Goal: Transaction & Acquisition: Obtain resource

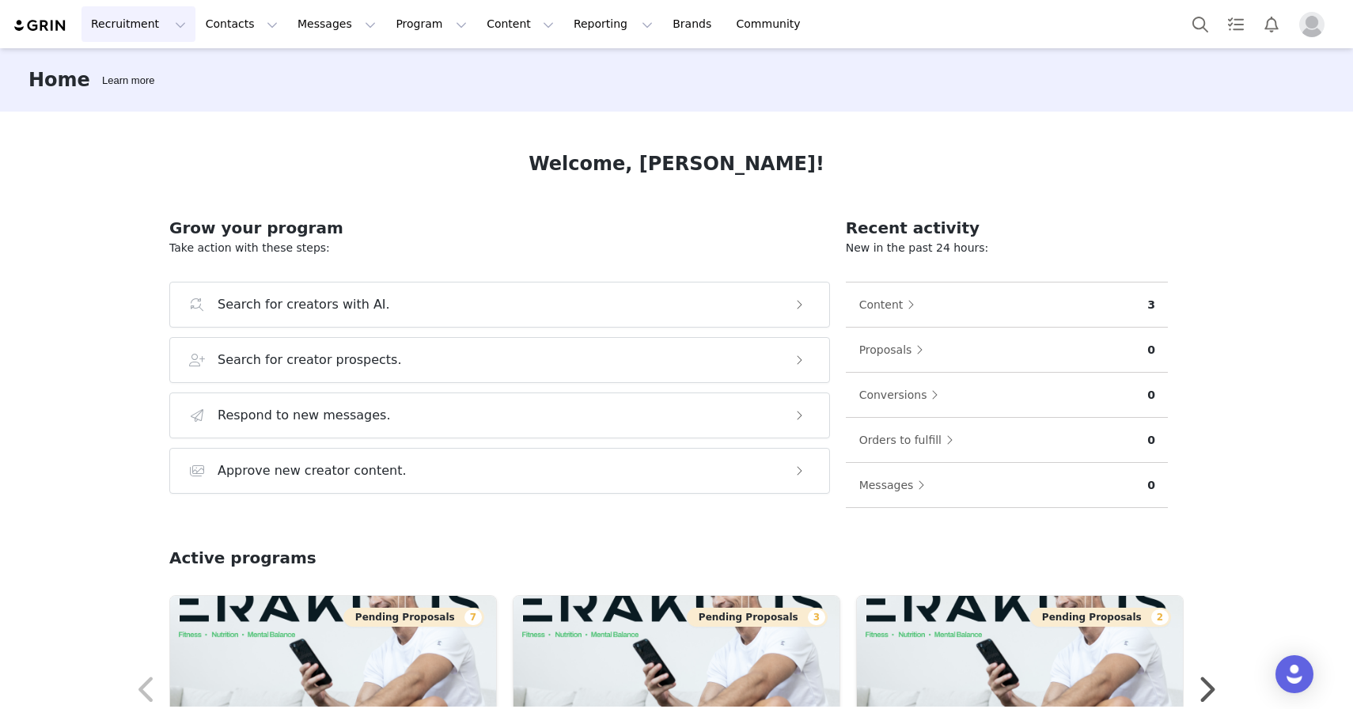
click at [168, 26] on button "Recruitment Recruitment" at bounding box center [138, 24] width 114 height 36
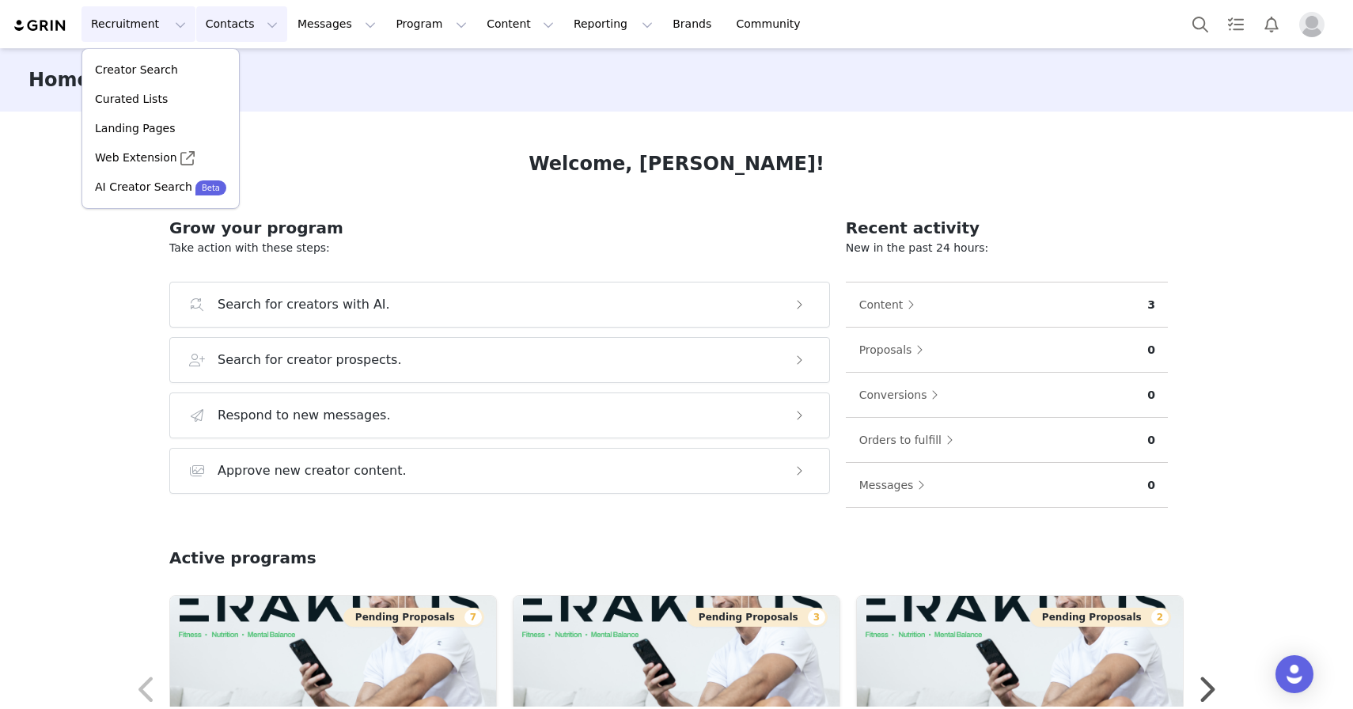
click at [233, 23] on button "Contacts Contacts" at bounding box center [241, 24] width 91 height 36
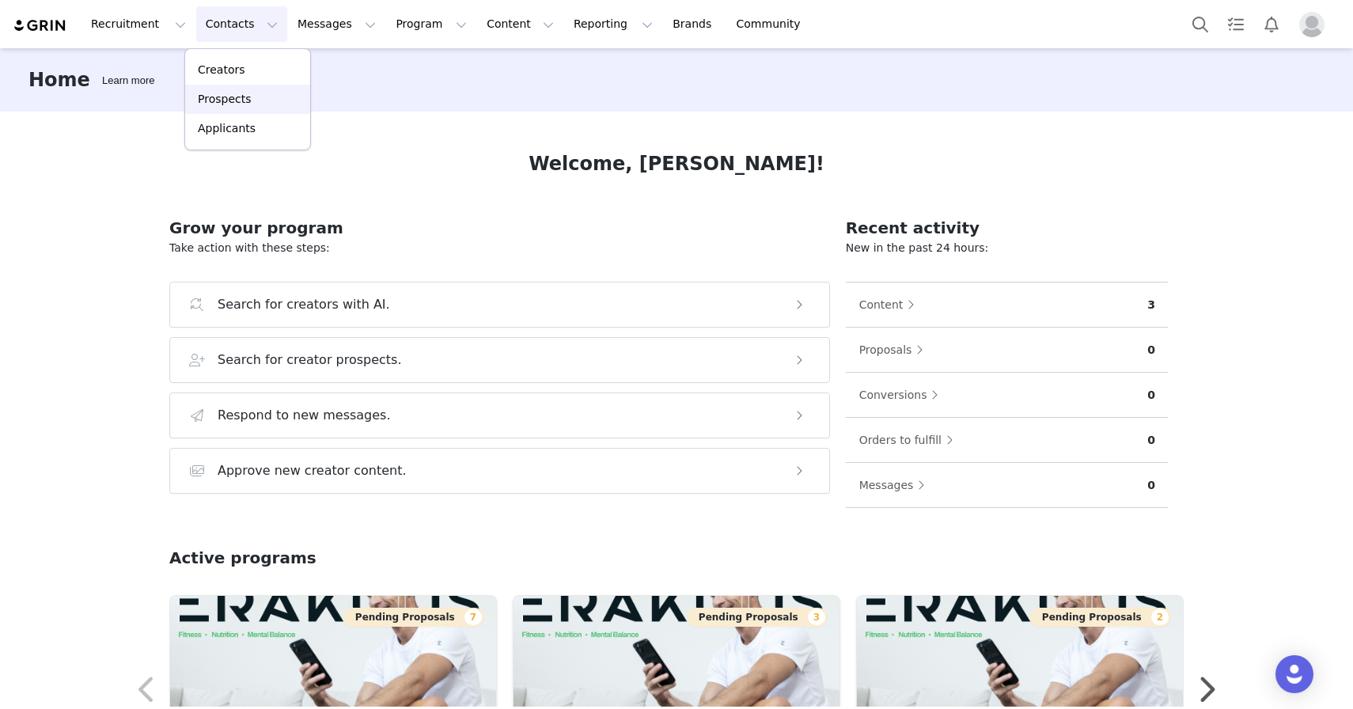
click at [255, 96] on div "Prospects" at bounding box center [248, 99] width 106 height 17
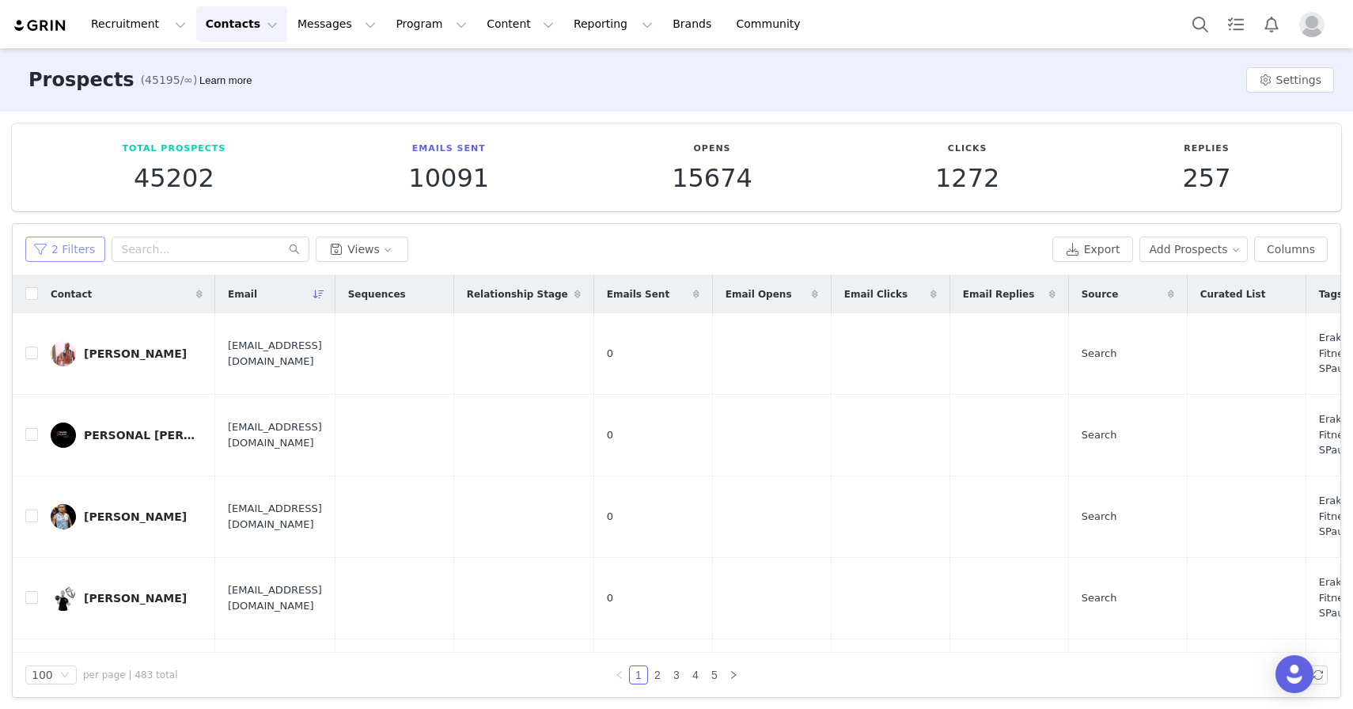
click at [92, 252] on button "2 Filters" at bounding box center [65, 249] width 80 height 25
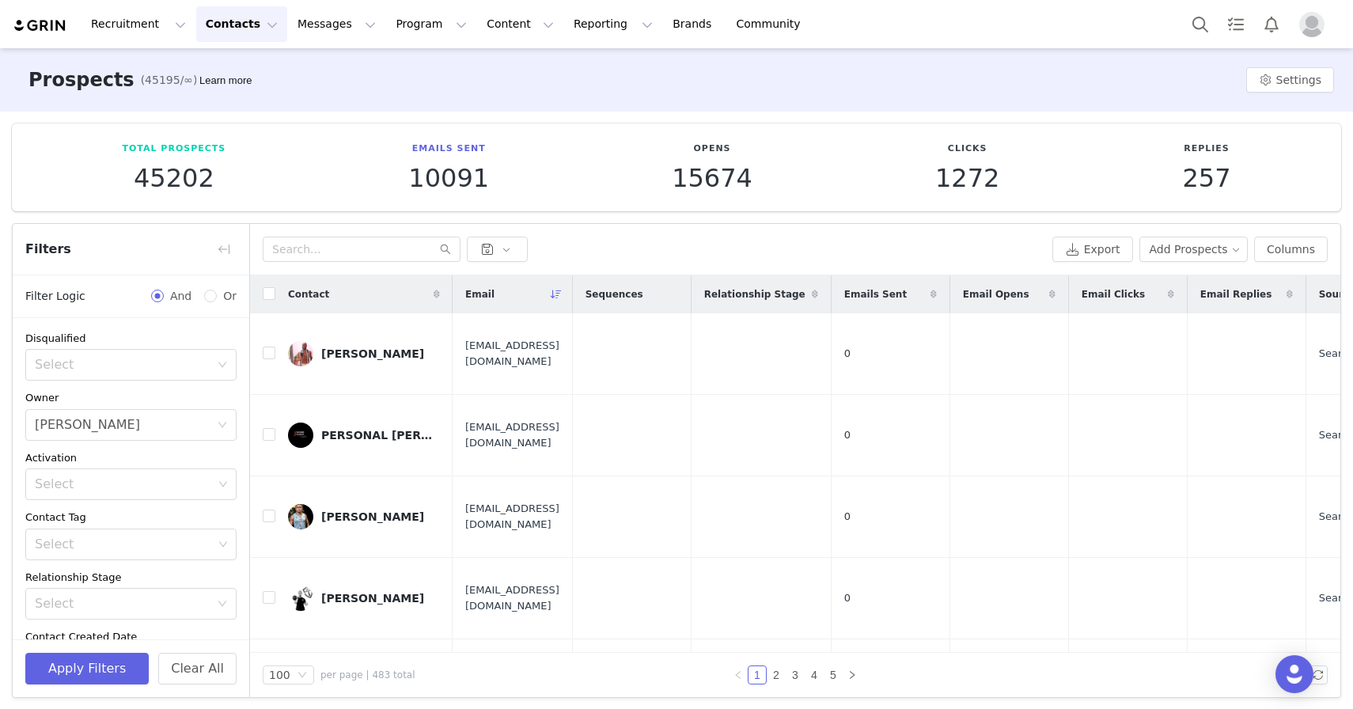
scroll to position [2, 0]
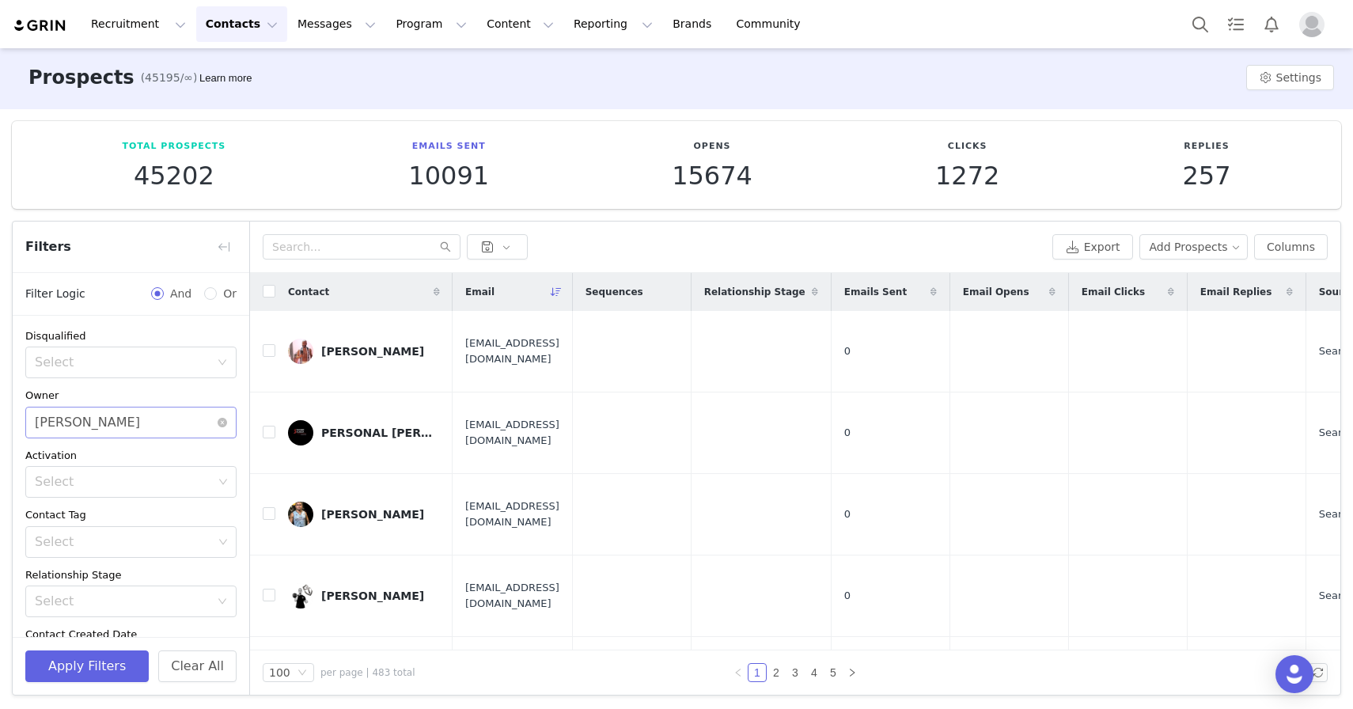
click at [131, 415] on div "Select [PERSON_NAME]" at bounding box center [126, 422] width 182 height 30
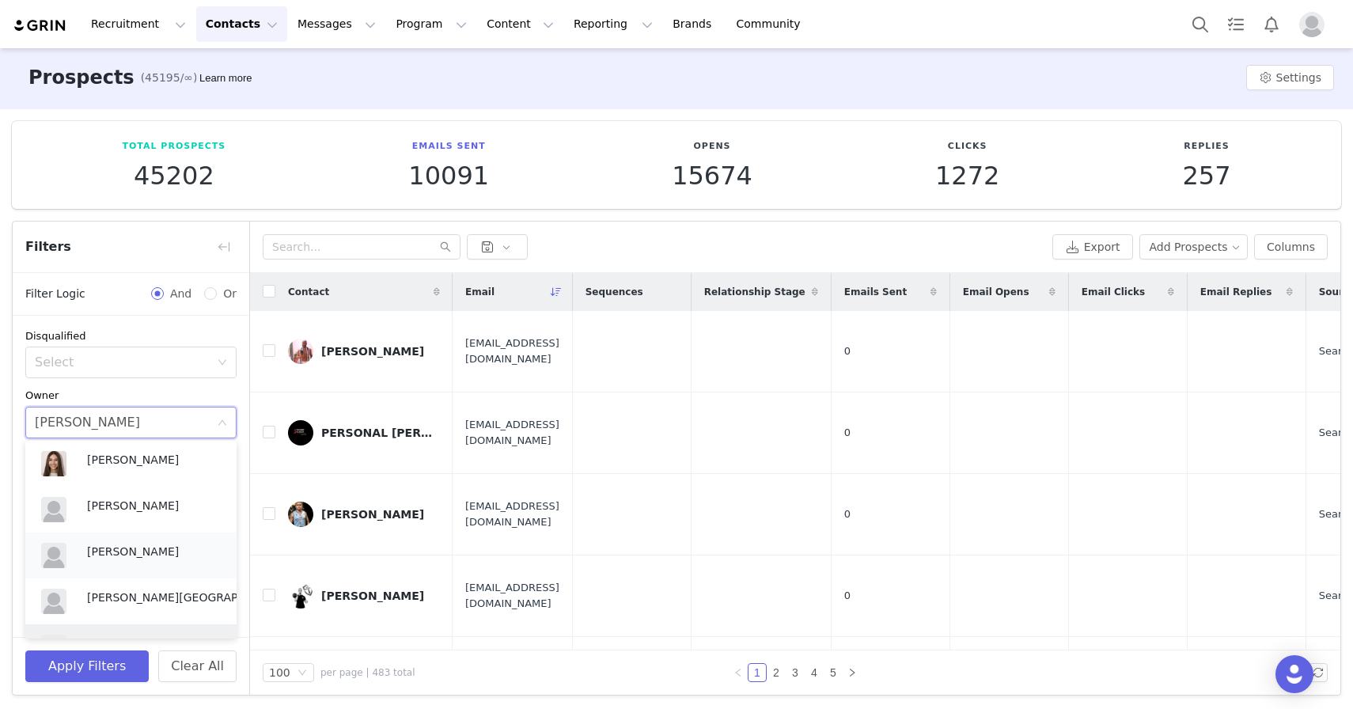
scroll to position [130, 0]
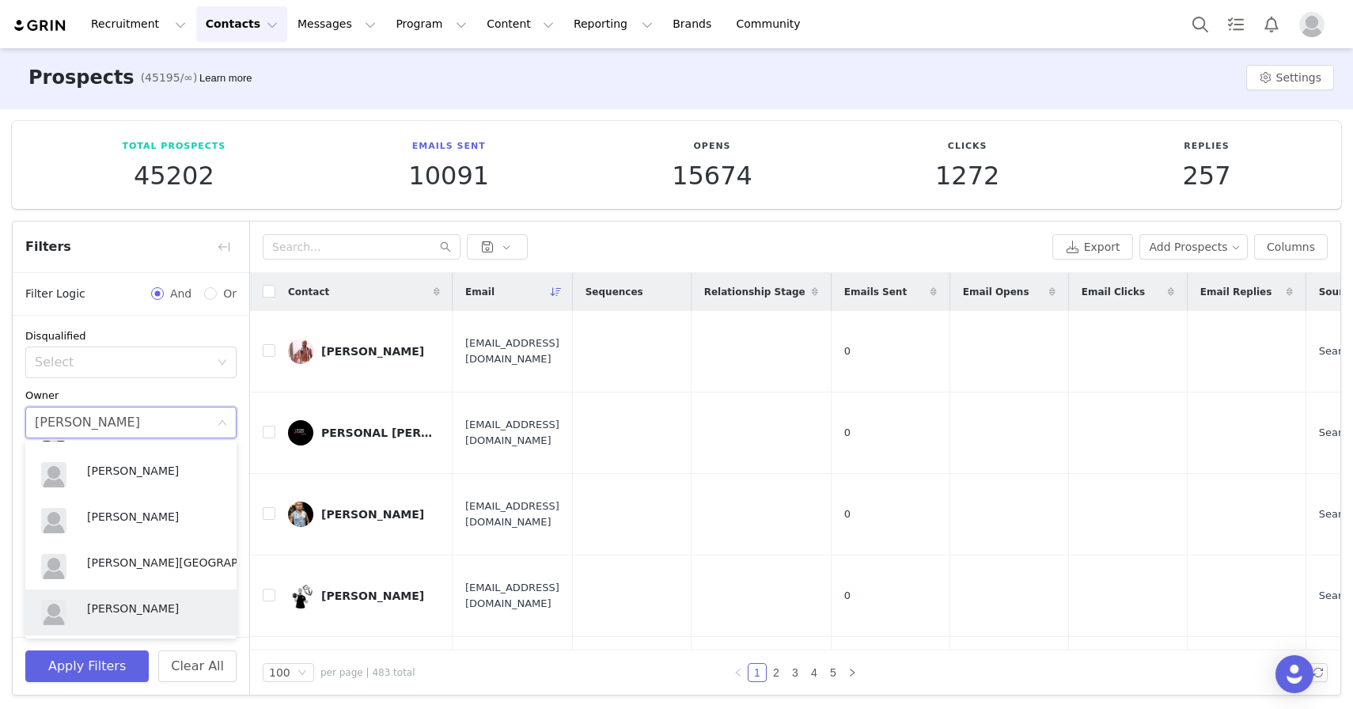
click at [167, 251] on div "Filters" at bounding box center [131, 246] width 237 height 51
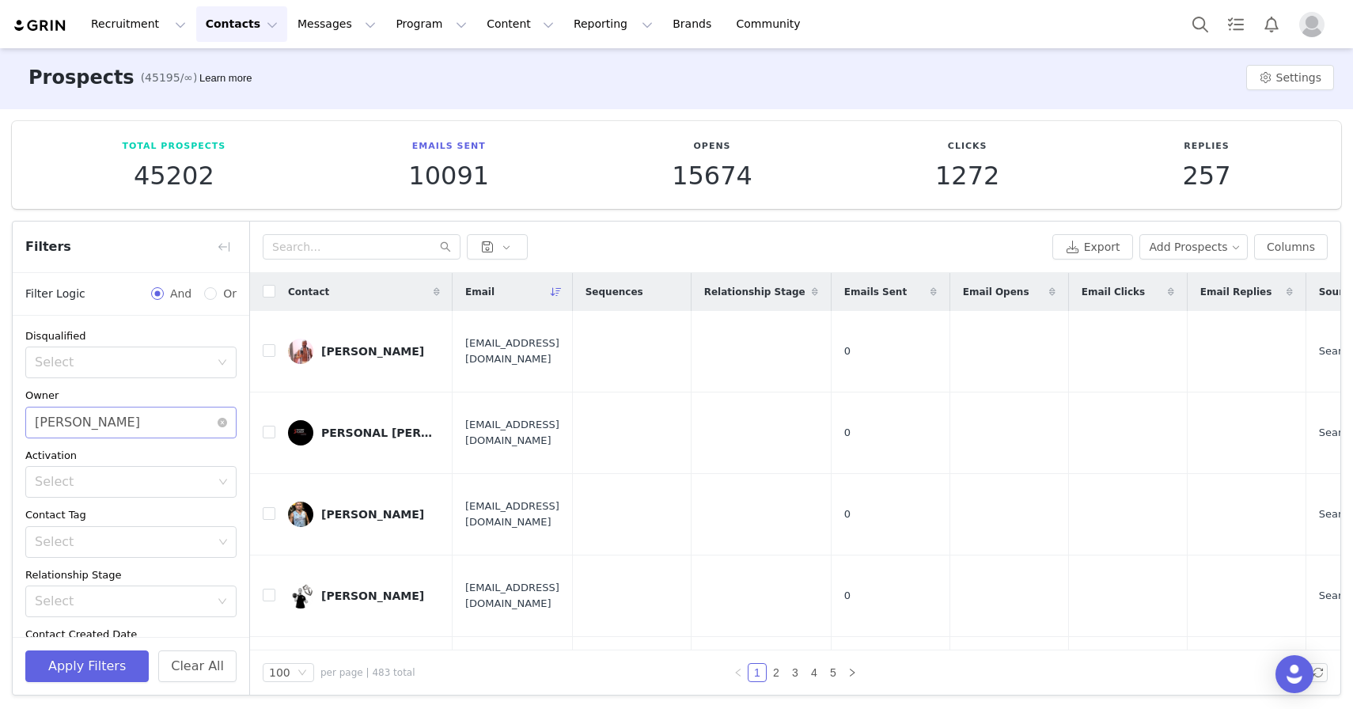
scroll to position [81, 0]
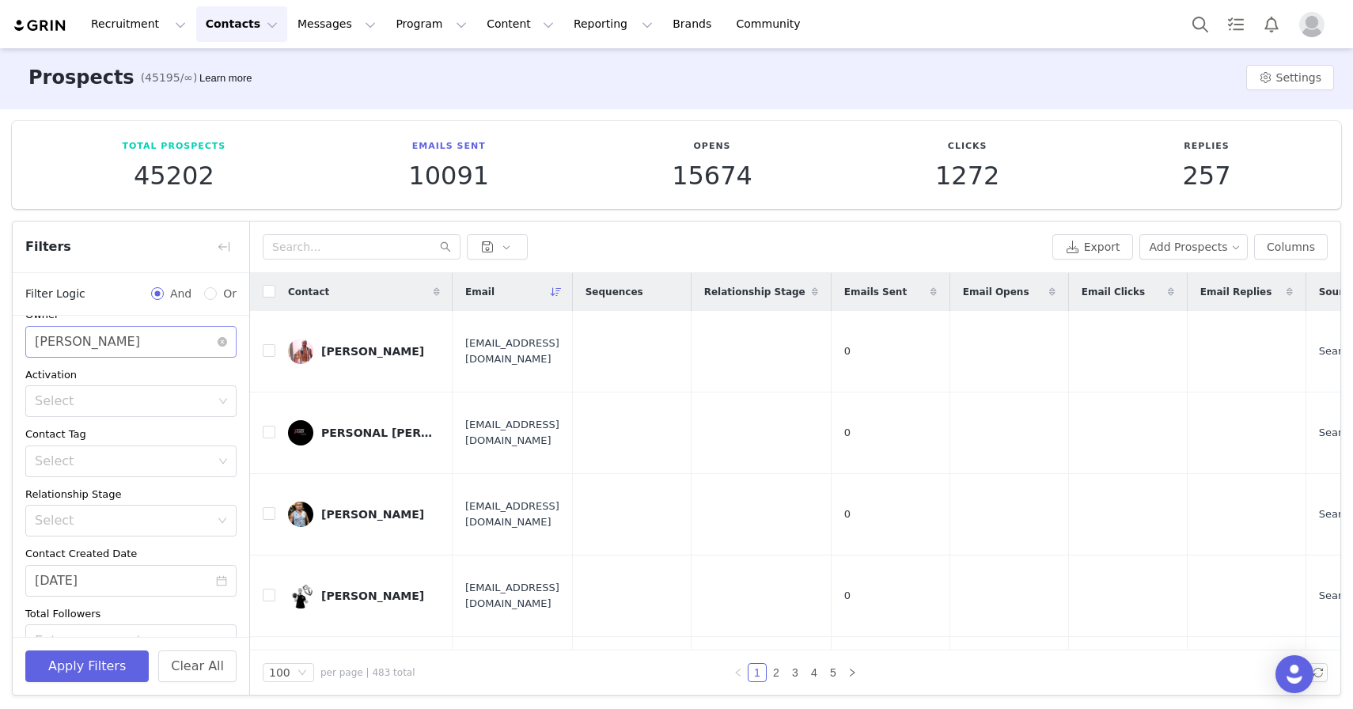
click at [171, 340] on div "Select [PERSON_NAME]" at bounding box center [126, 342] width 182 height 30
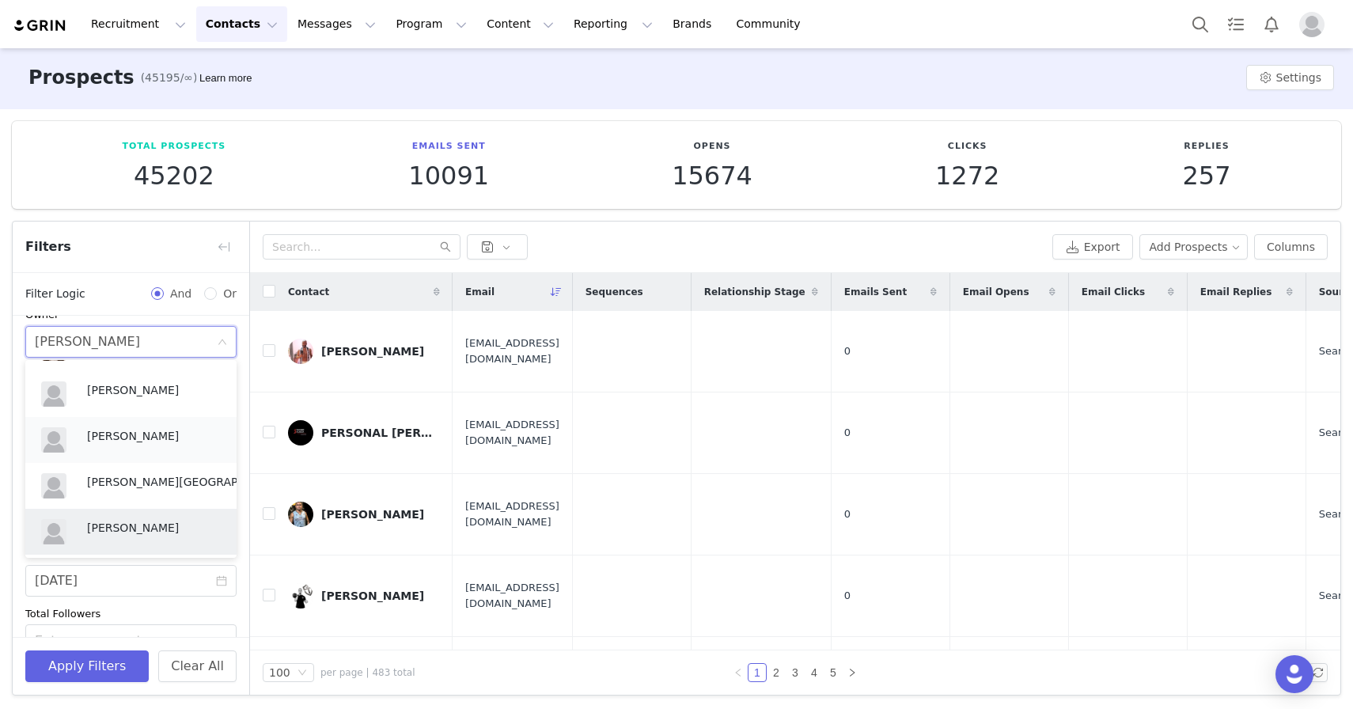
scroll to position [0, 0]
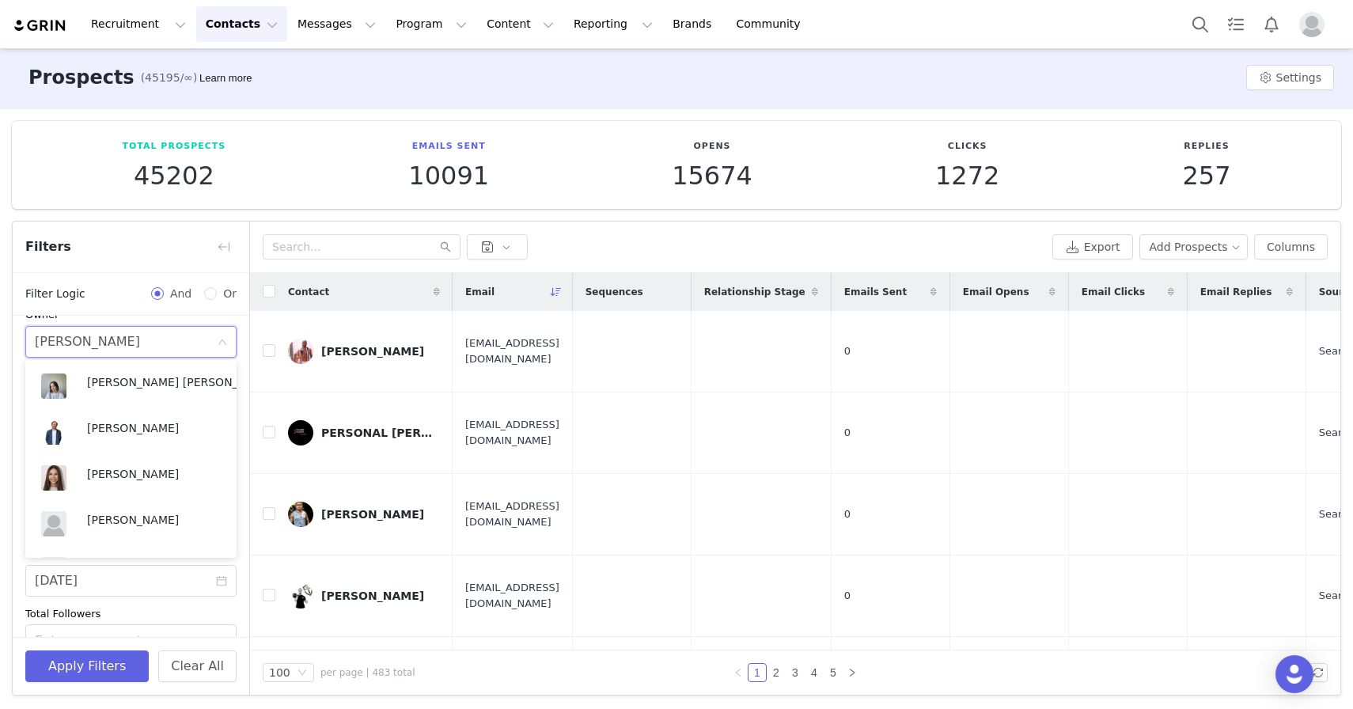
click at [113, 250] on div "Filters" at bounding box center [131, 246] width 237 height 51
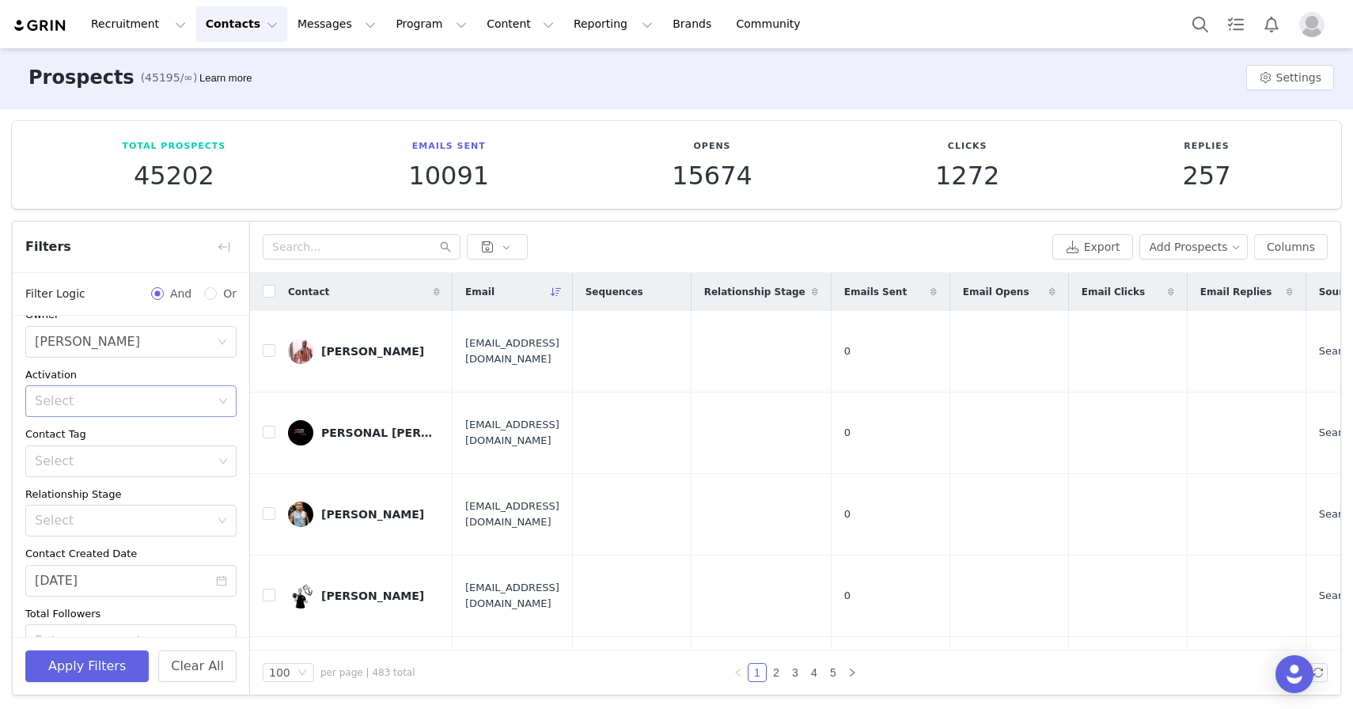
click at [128, 403] on div "Select" at bounding box center [124, 401] width 178 height 16
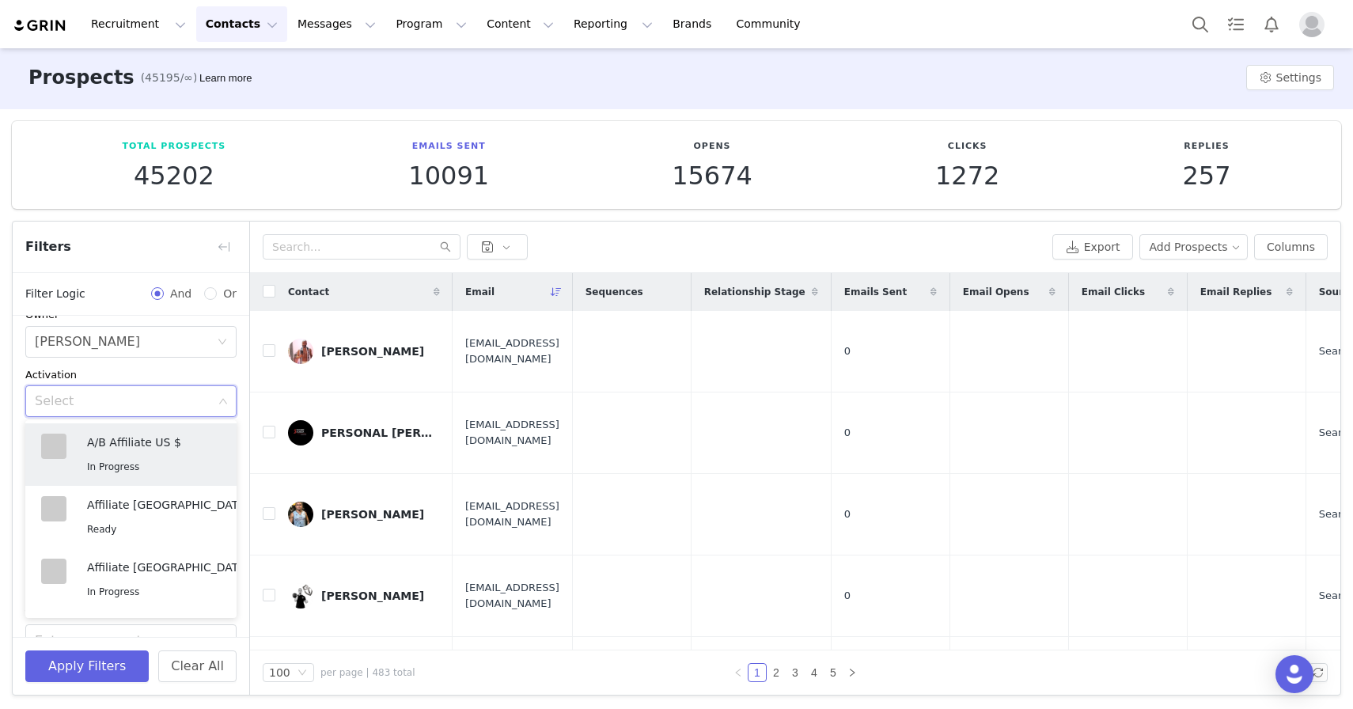
click at [110, 237] on div "Filters" at bounding box center [131, 246] width 237 height 51
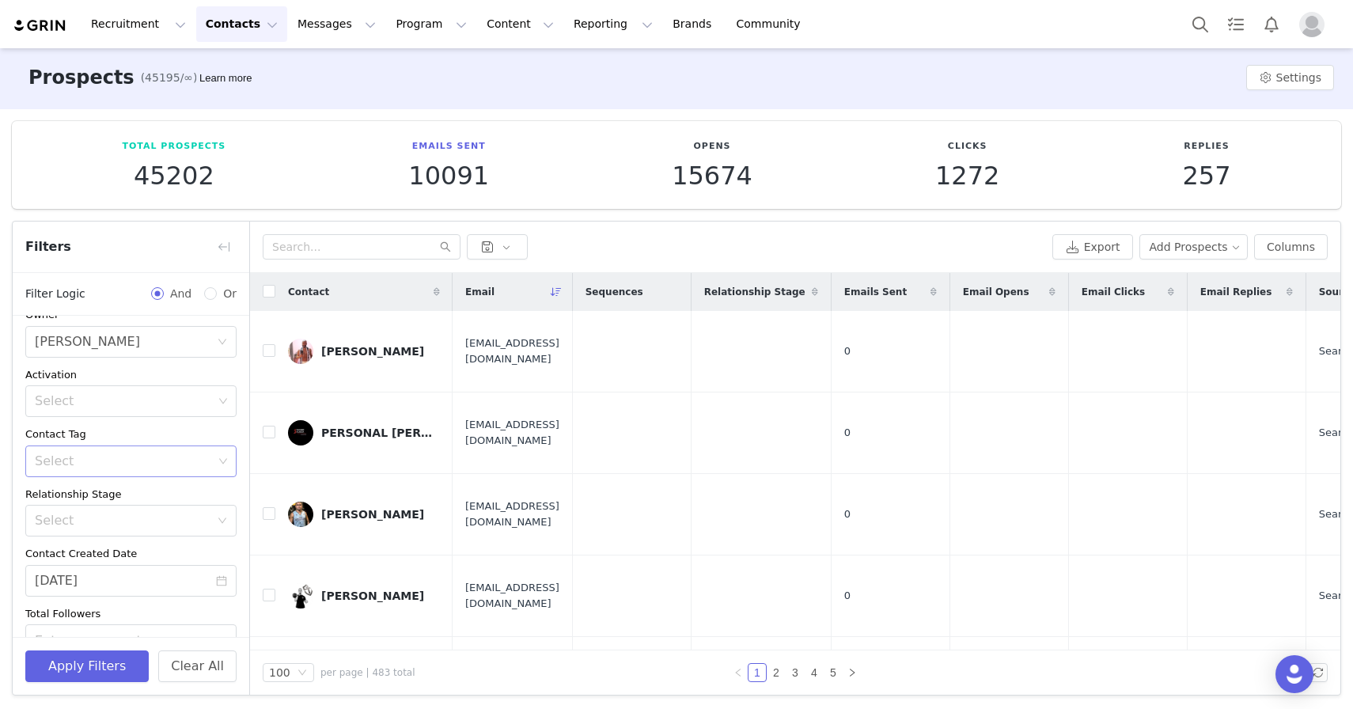
click at [81, 464] on div "Select" at bounding box center [124, 461] width 178 height 16
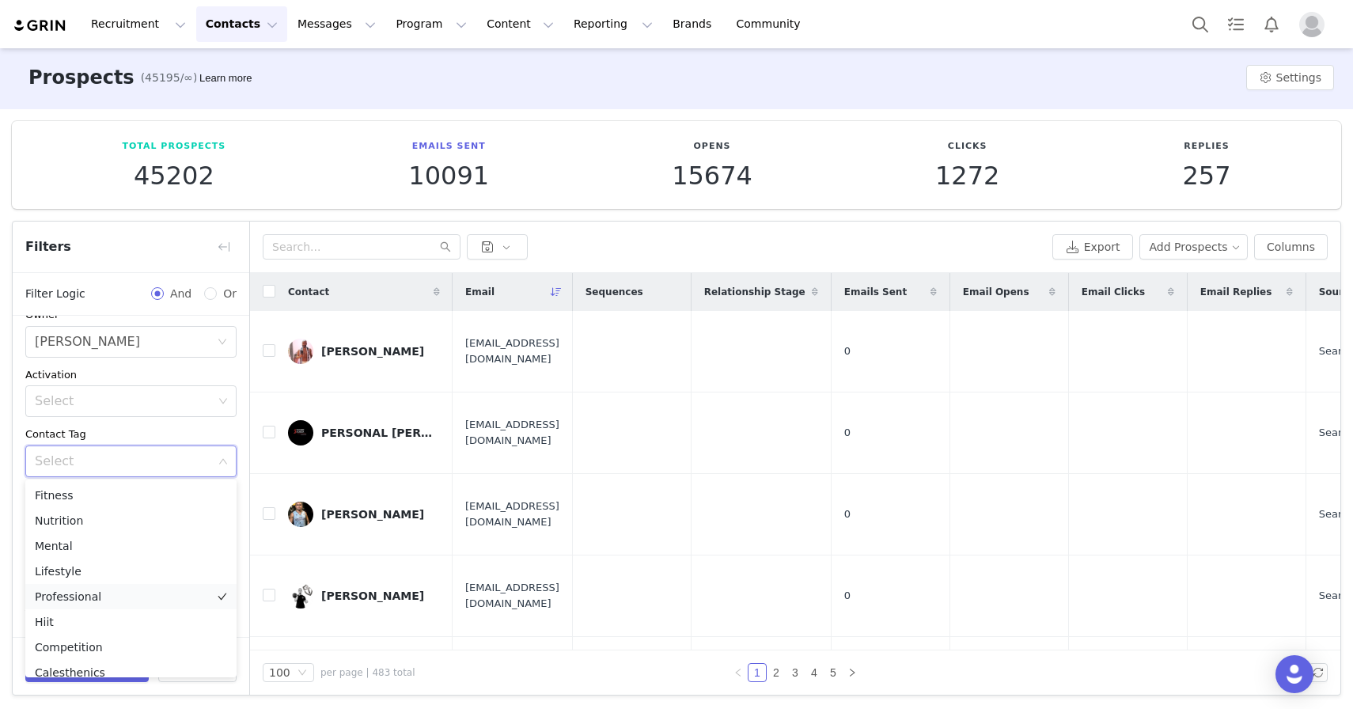
click at [109, 593] on li "Professional" at bounding box center [130, 596] width 211 height 25
click at [127, 221] on div "Filters" at bounding box center [131, 246] width 237 height 51
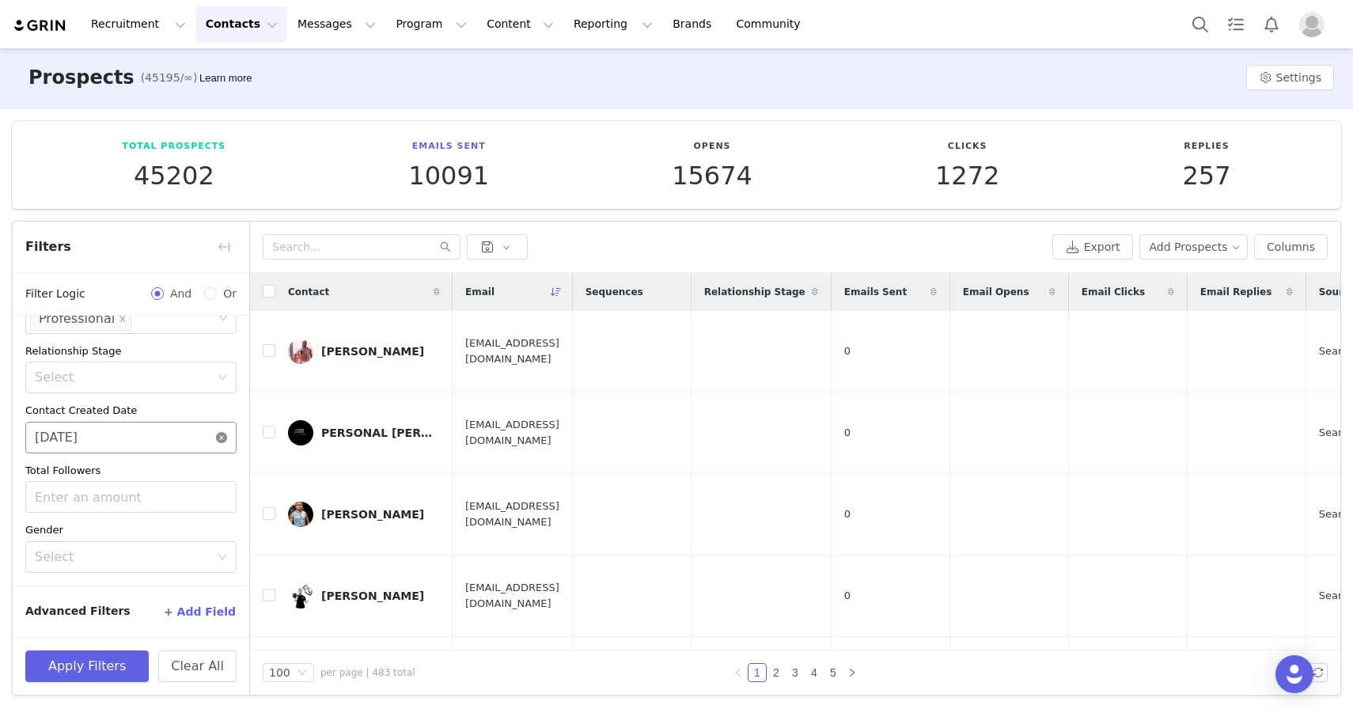
scroll to position [221, 0]
click at [217, 437] on icon "icon: close-circle" at bounding box center [221, 440] width 11 height 11
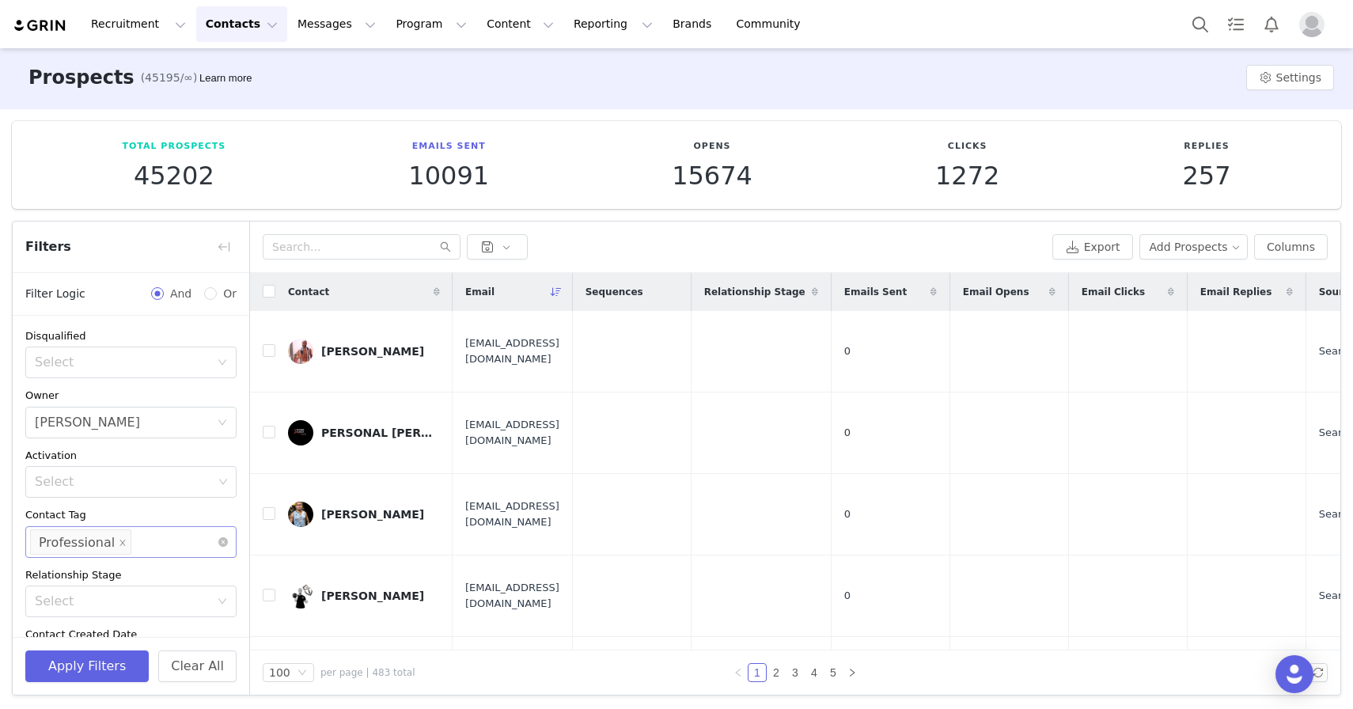
scroll to position [0, 0]
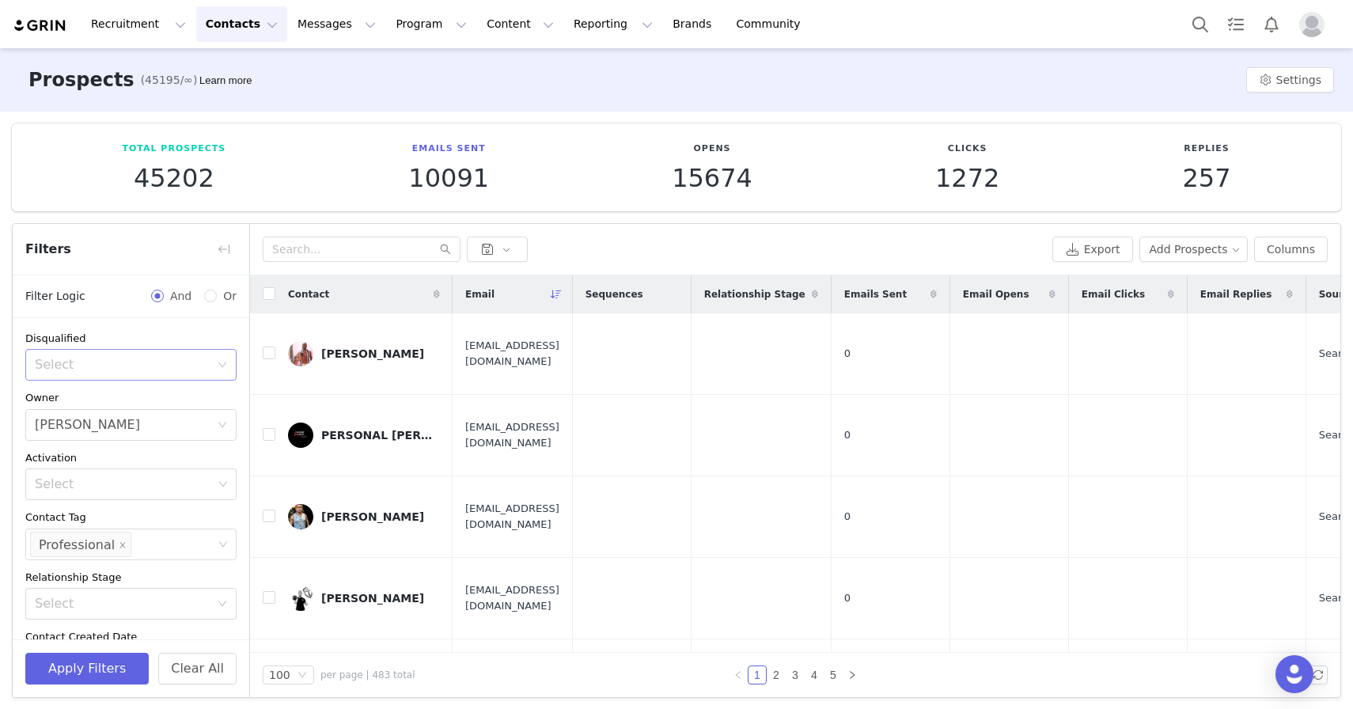
click at [146, 374] on div "Select" at bounding box center [126, 365] width 182 height 30
click at [146, 374] on div "Select" at bounding box center [126, 364] width 182 height 30
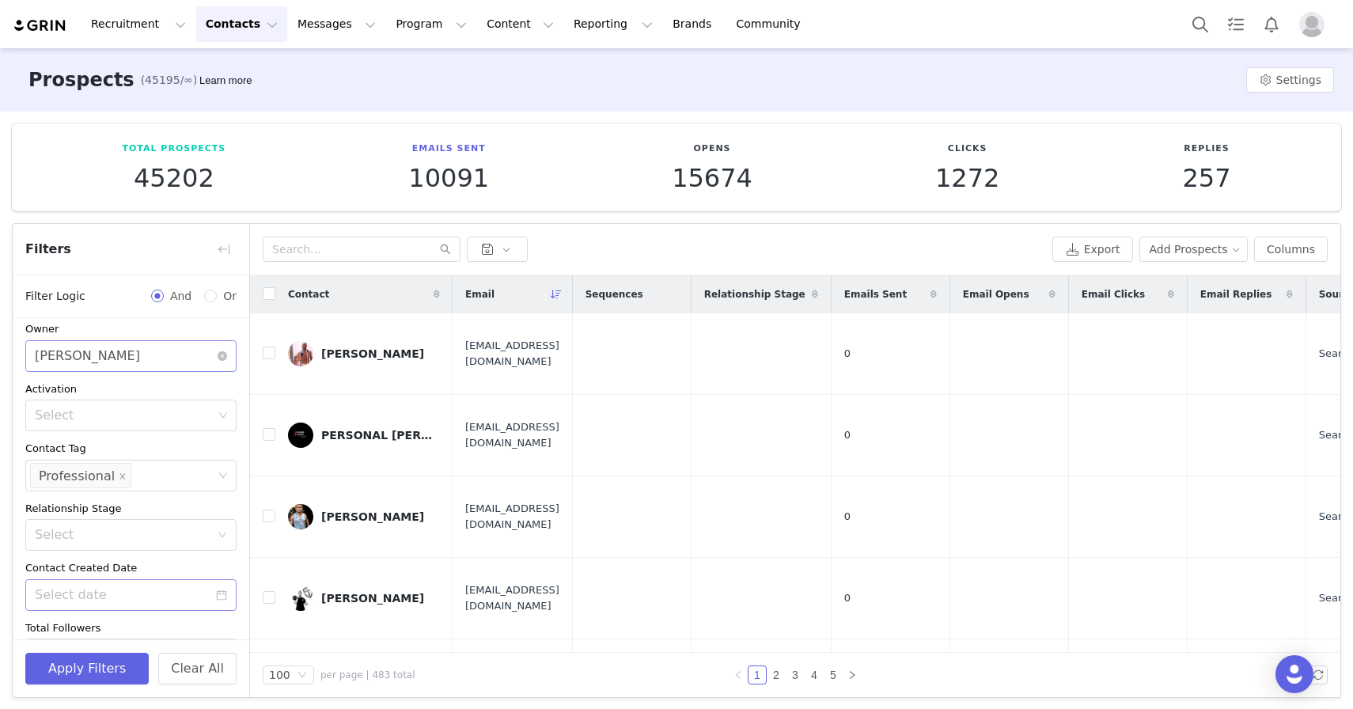
scroll to position [107, 0]
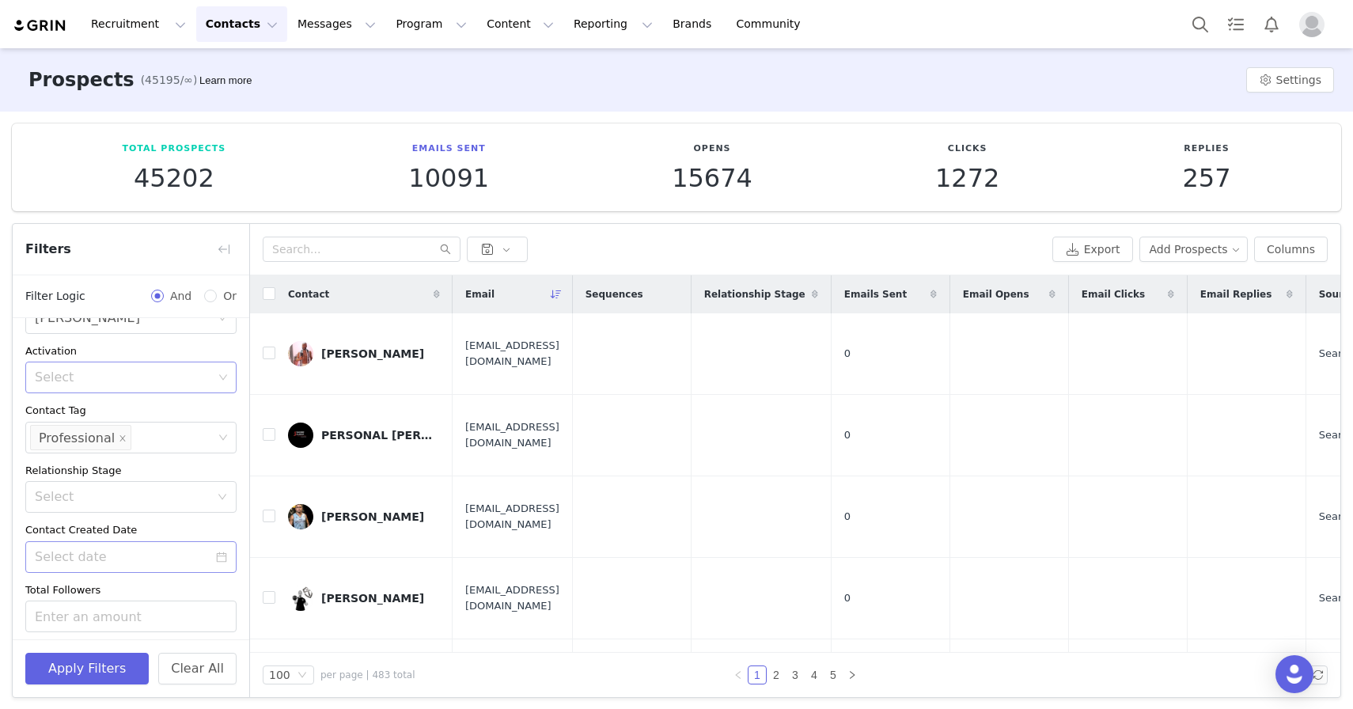
click at [127, 374] on div "Select" at bounding box center [124, 377] width 178 height 16
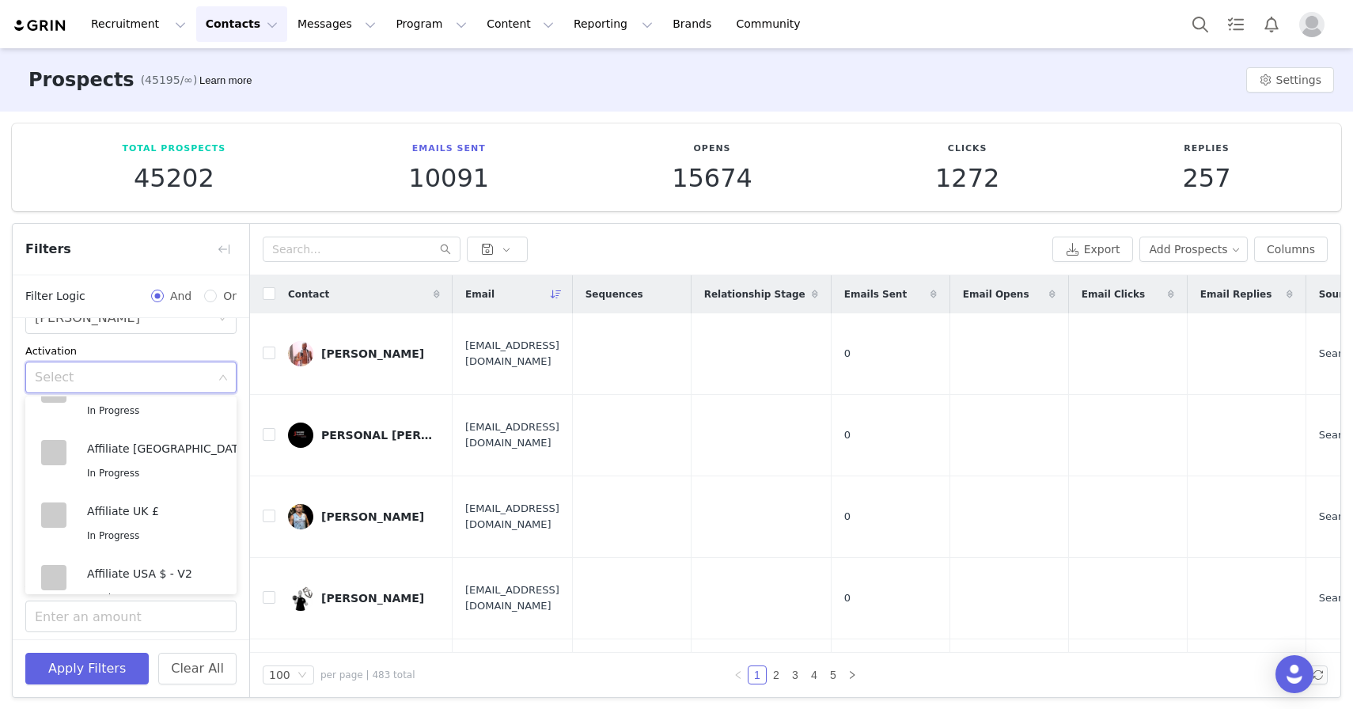
scroll to position [305, 0]
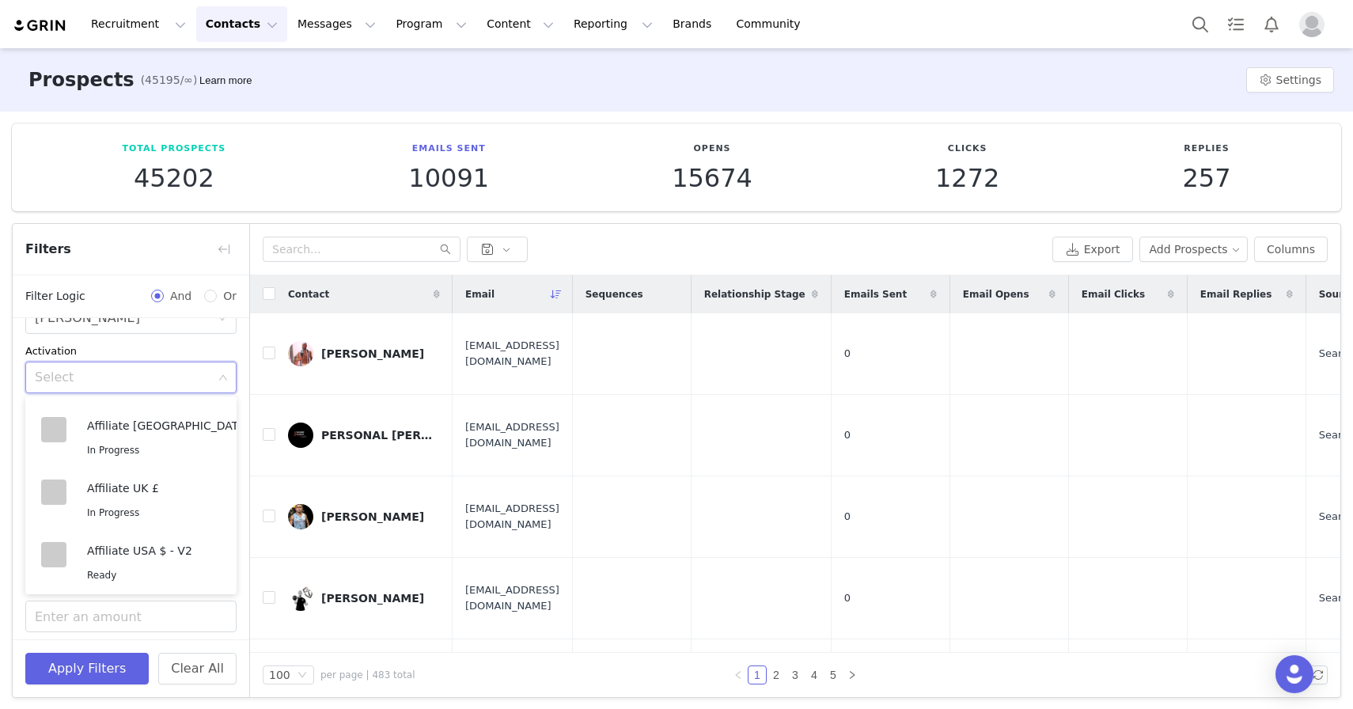
click at [86, 252] on div "Filters" at bounding box center [131, 249] width 237 height 51
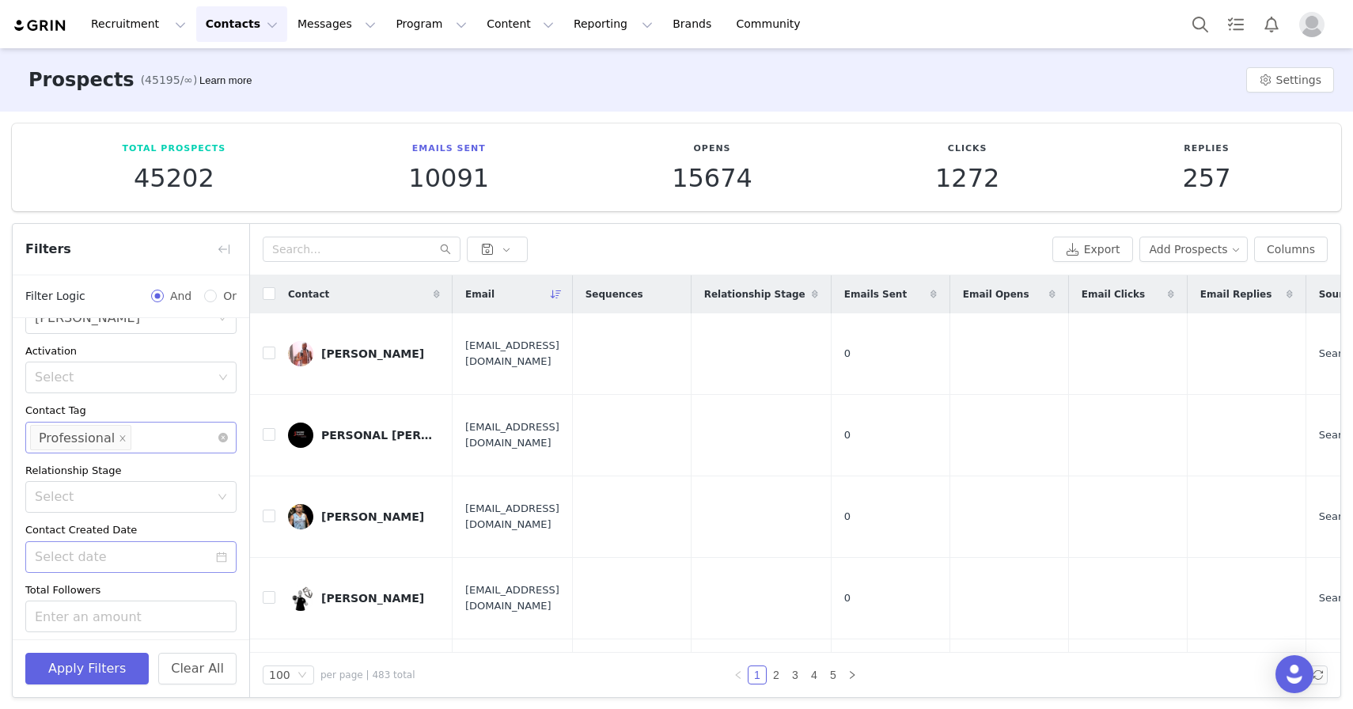
click at [135, 433] on input at bounding box center [138, 437] width 9 height 25
click at [137, 555] on li "Personal Trainer" at bounding box center [130, 554] width 211 height 25
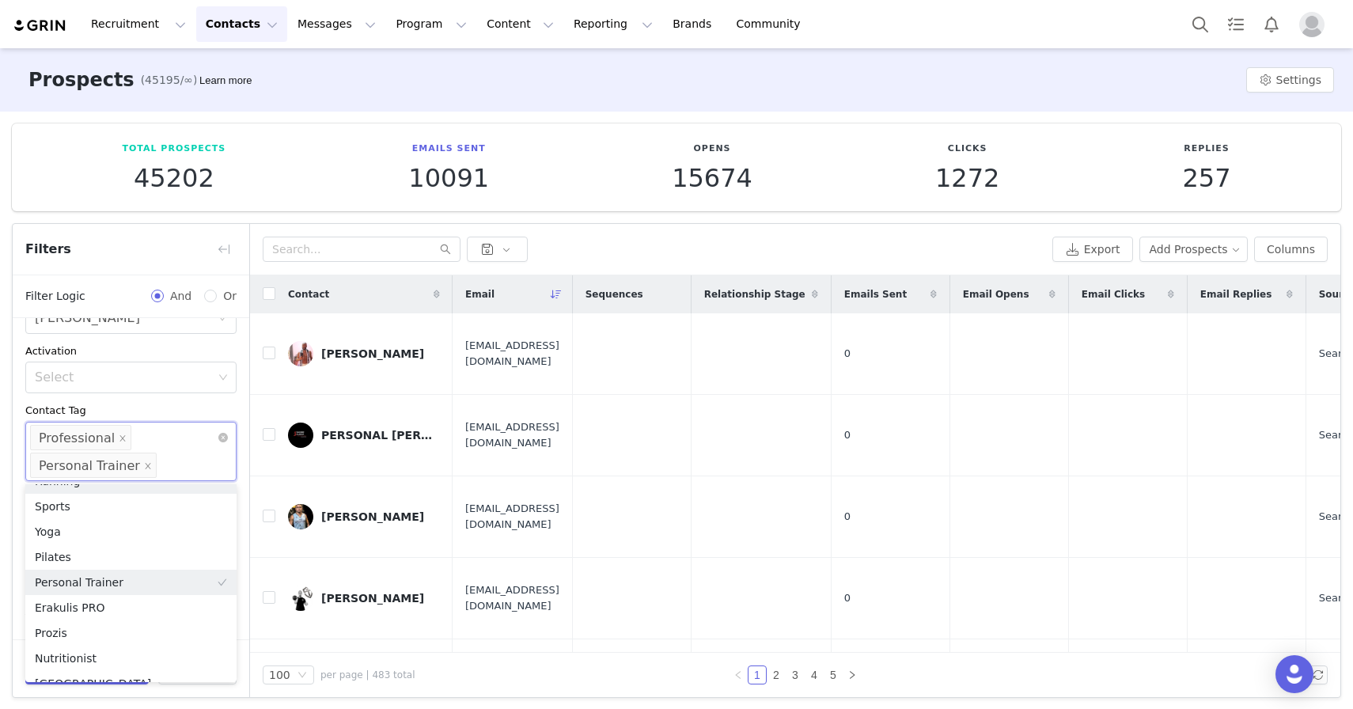
scroll to position [256, 0]
click at [175, 468] on div "Select Professional Personal Trainer" at bounding box center [130, 451] width 211 height 59
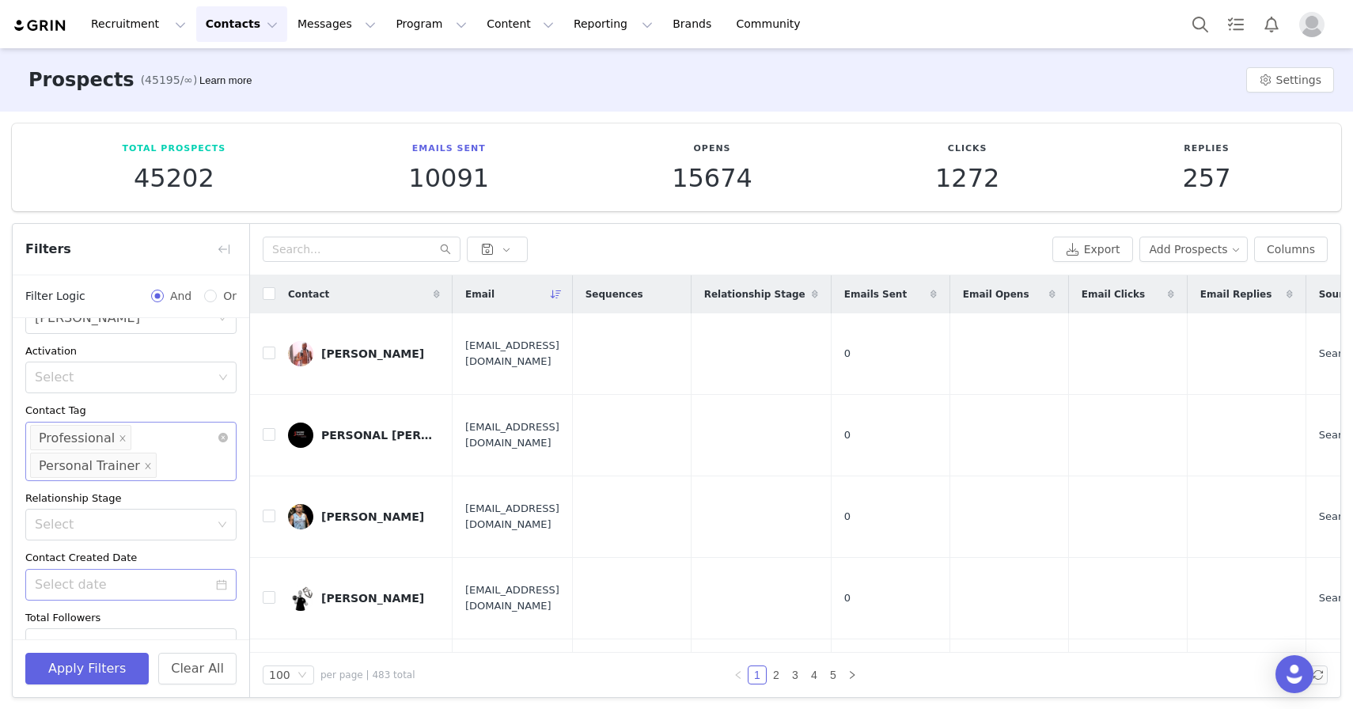
click at [176, 467] on div "Select Professional Personal Trainer" at bounding box center [130, 451] width 211 height 59
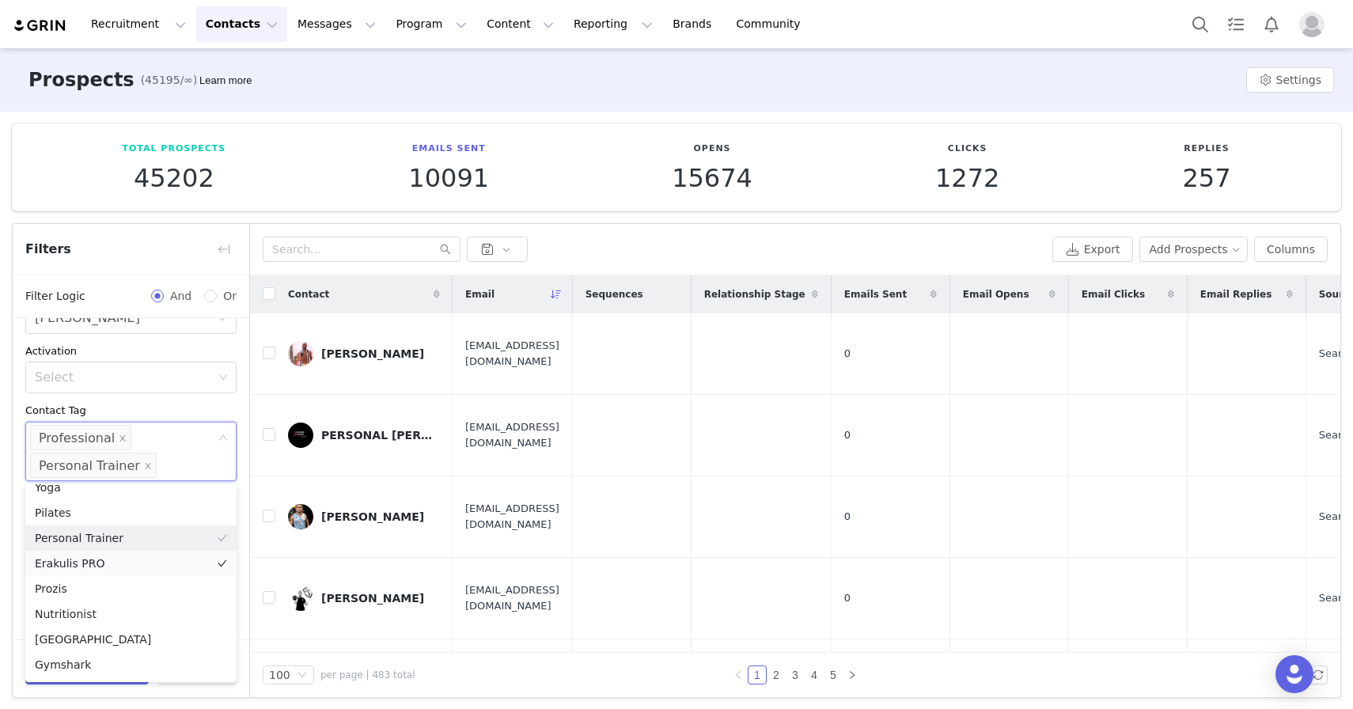
click at [123, 562] on li "Erakulis PRO" at bounding box center [130, 563] width 211 height 25
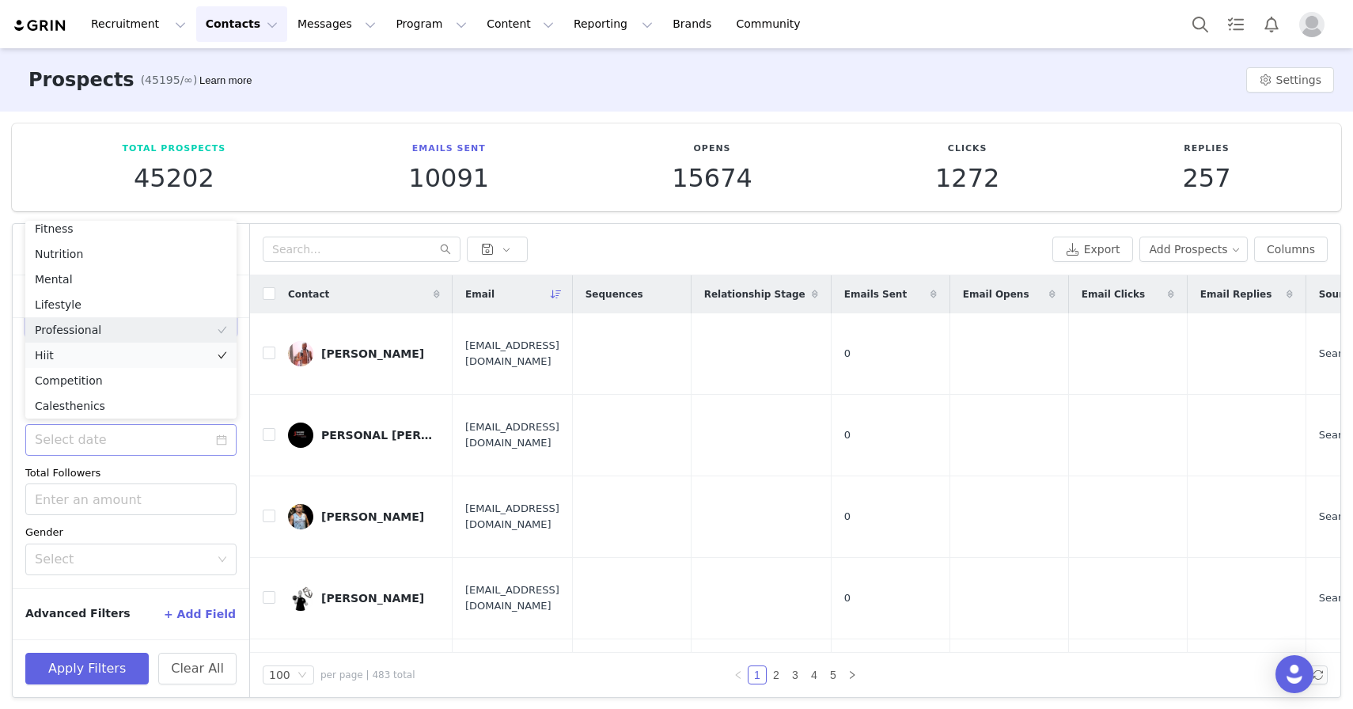
scroll to position [0, 0]
click at [62, 183] on div "Total Prospects 45202" at bounding box center [174, 167] width 286 height 50
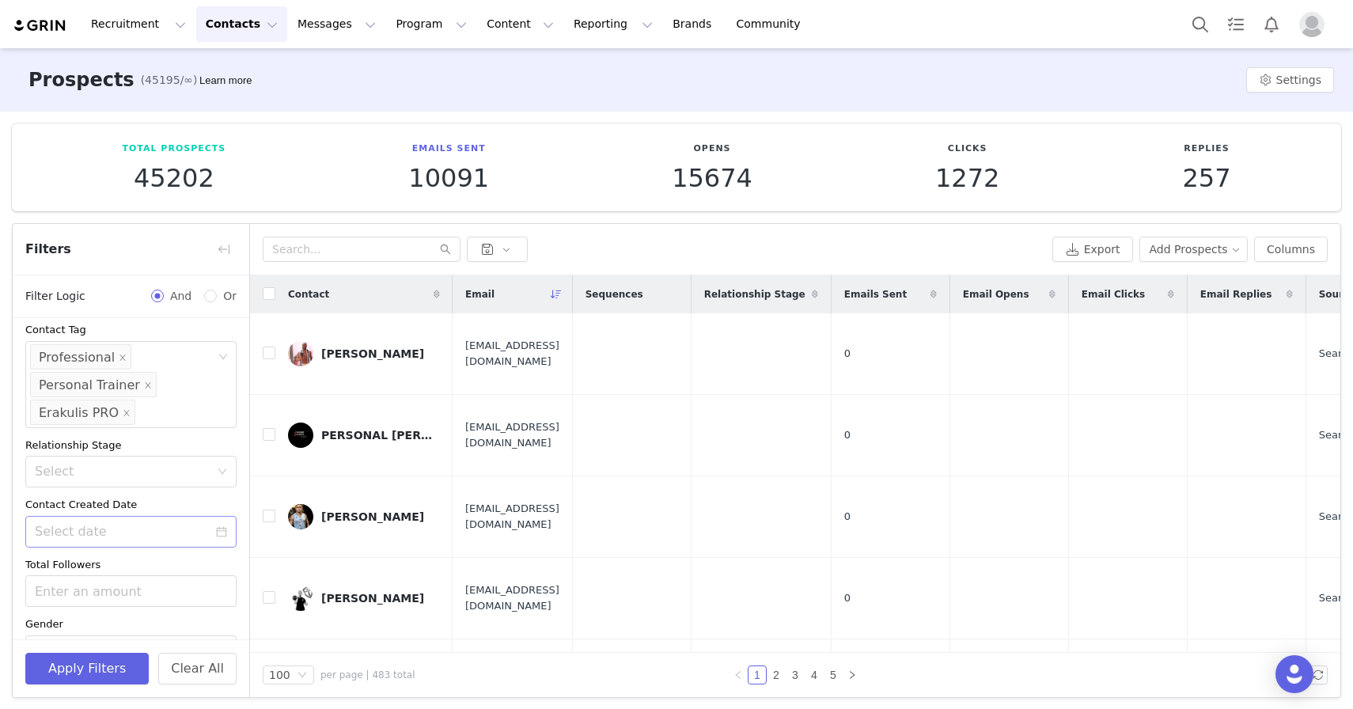
scroll to position [170, 0]
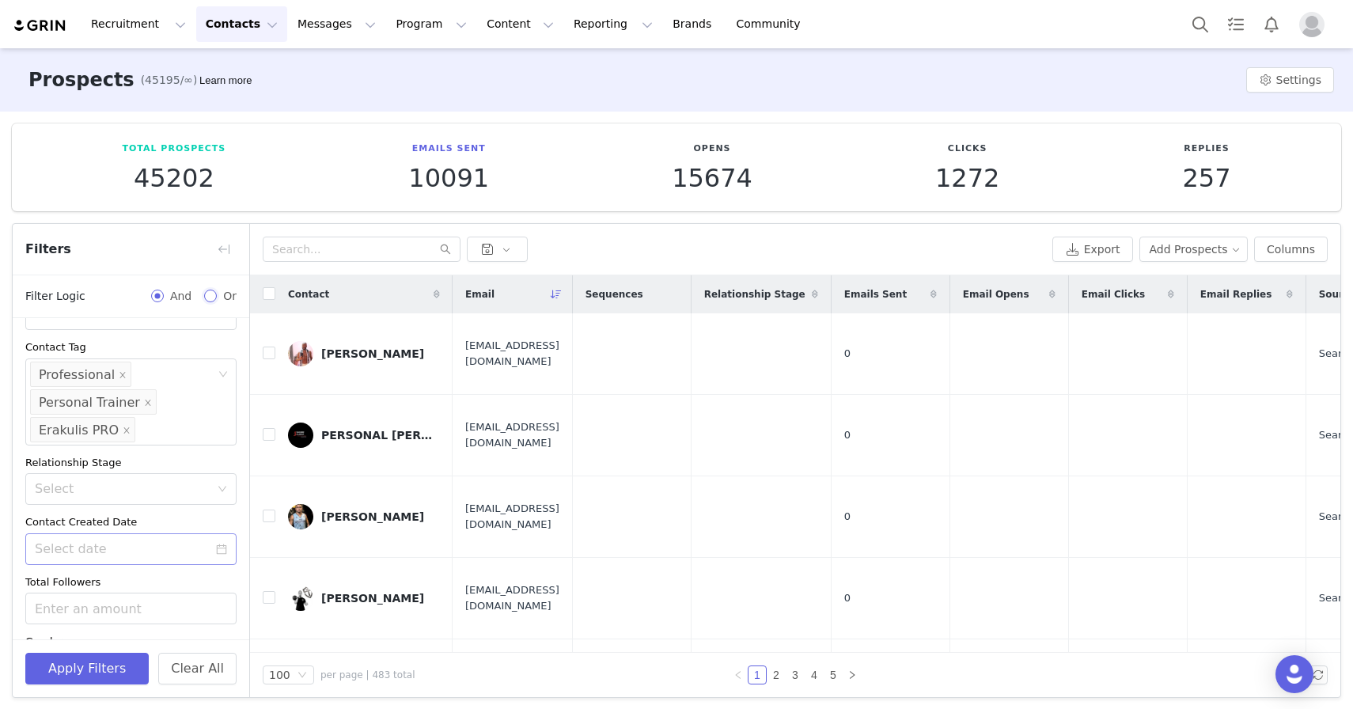
click at [217, 295] on input "Or" at bounding box center [210, 296] width 13 height 13
radio input "true"
radio input "false"
radio input "true"
type input "[DATE]"
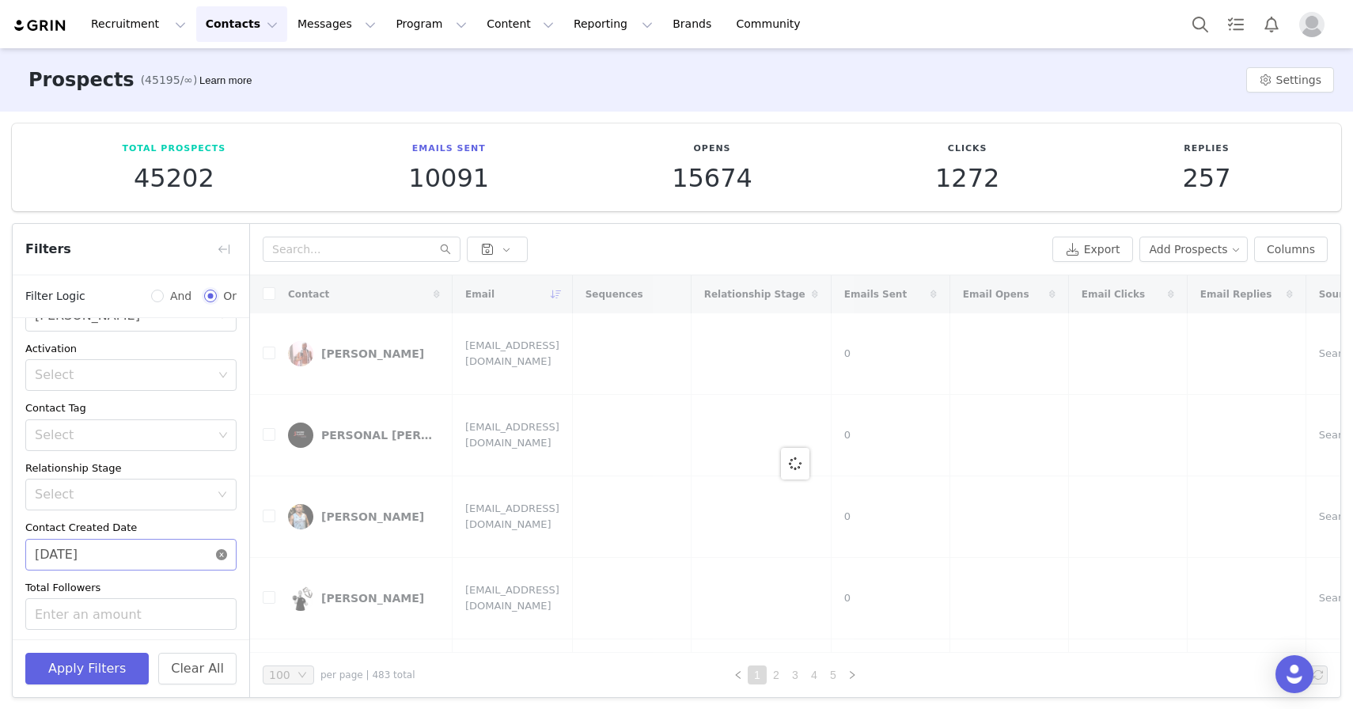
scroll to position [103, 0]
click at [125, 447] on div "Select" at bounding box center [124, 441] width 178 height 16
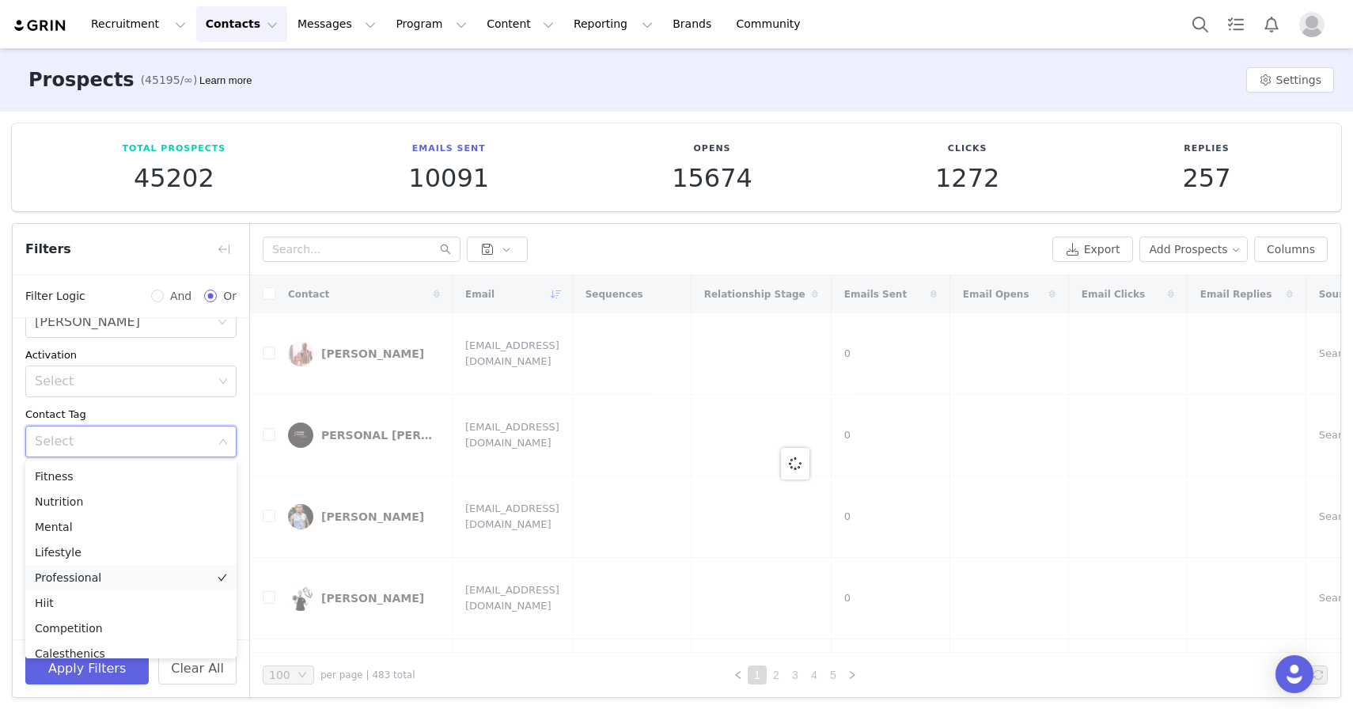
click at [102, 574] on li "Professional" at bounding box center [130, 577] width 211 height 25
click at [149, 440] on div "Select Professional" at bounding box center [125, 441] width 190 height 30
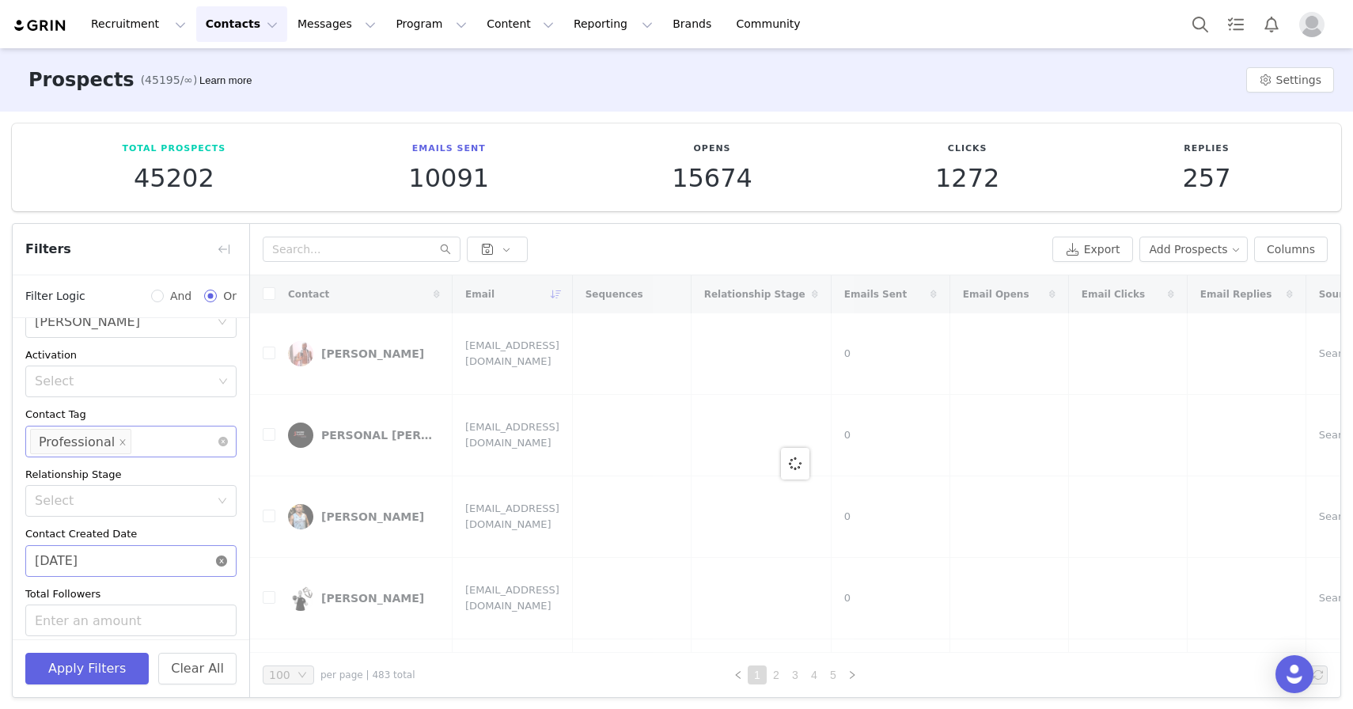
click at [150, 440] on div "Select Professional" at bounding box center [125, 441] width 190 height 30
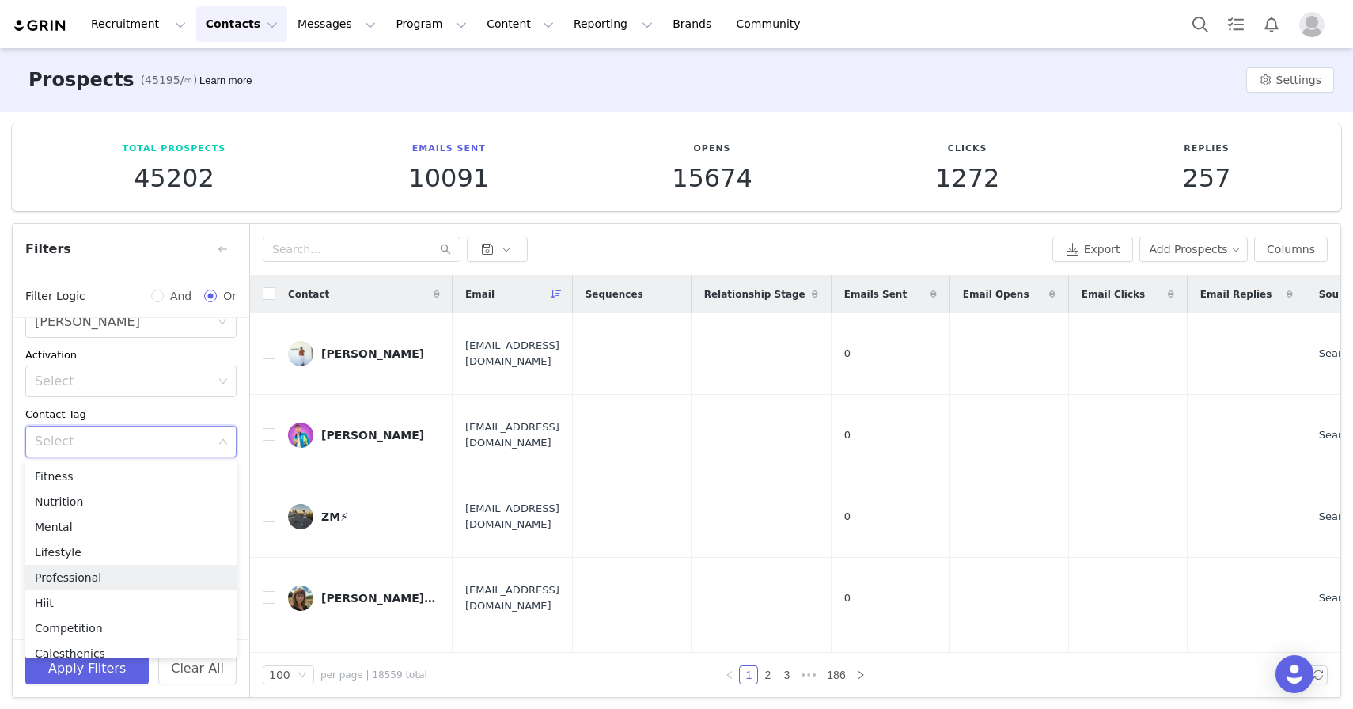
click at [174, 300] on span "And" at bounding box center [181, 296] width 34 height 17
click at [164, 300] on input "And" at bounding box center [157, 296] width 13 height 13
radio input "true"
radio input "false"
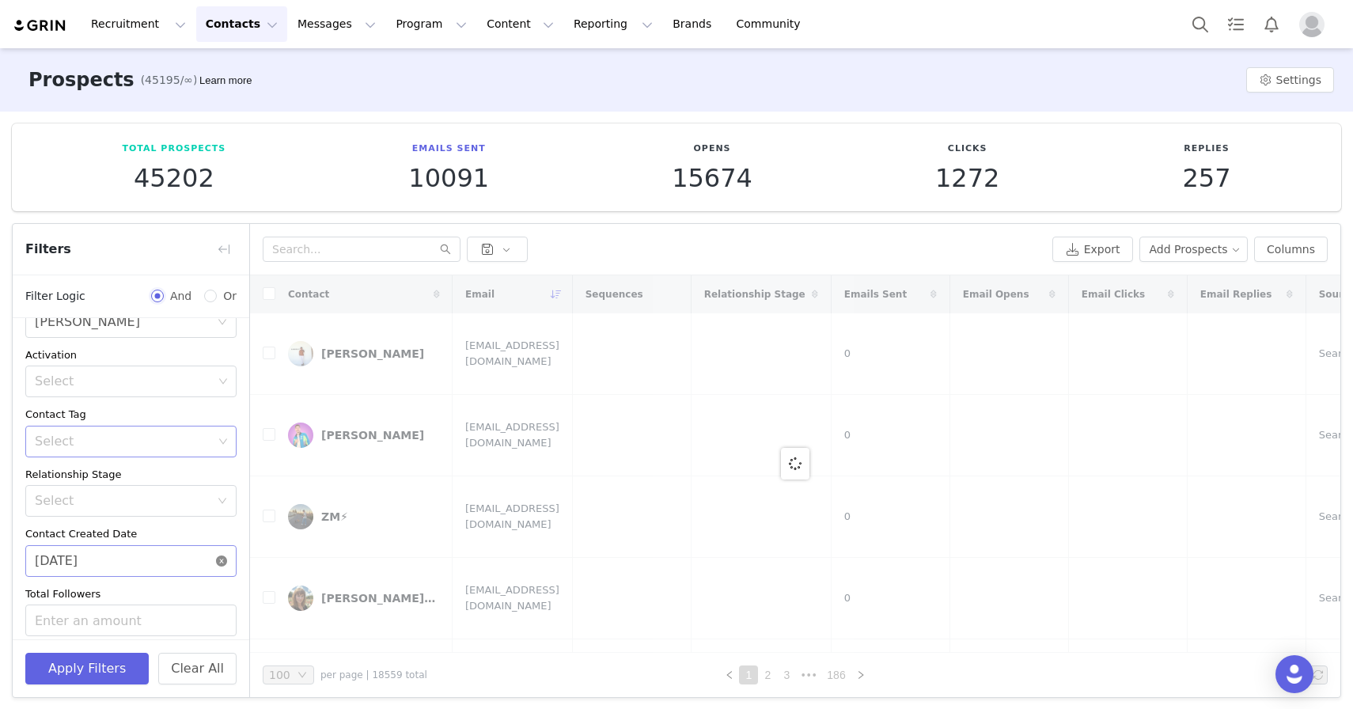
click at [85, 436] on div "Select" at bounding box center [124, 441] width 178 height 16
click at [83, 580] on li "Professional" at bounding box center [130, 577] width 211 height 25
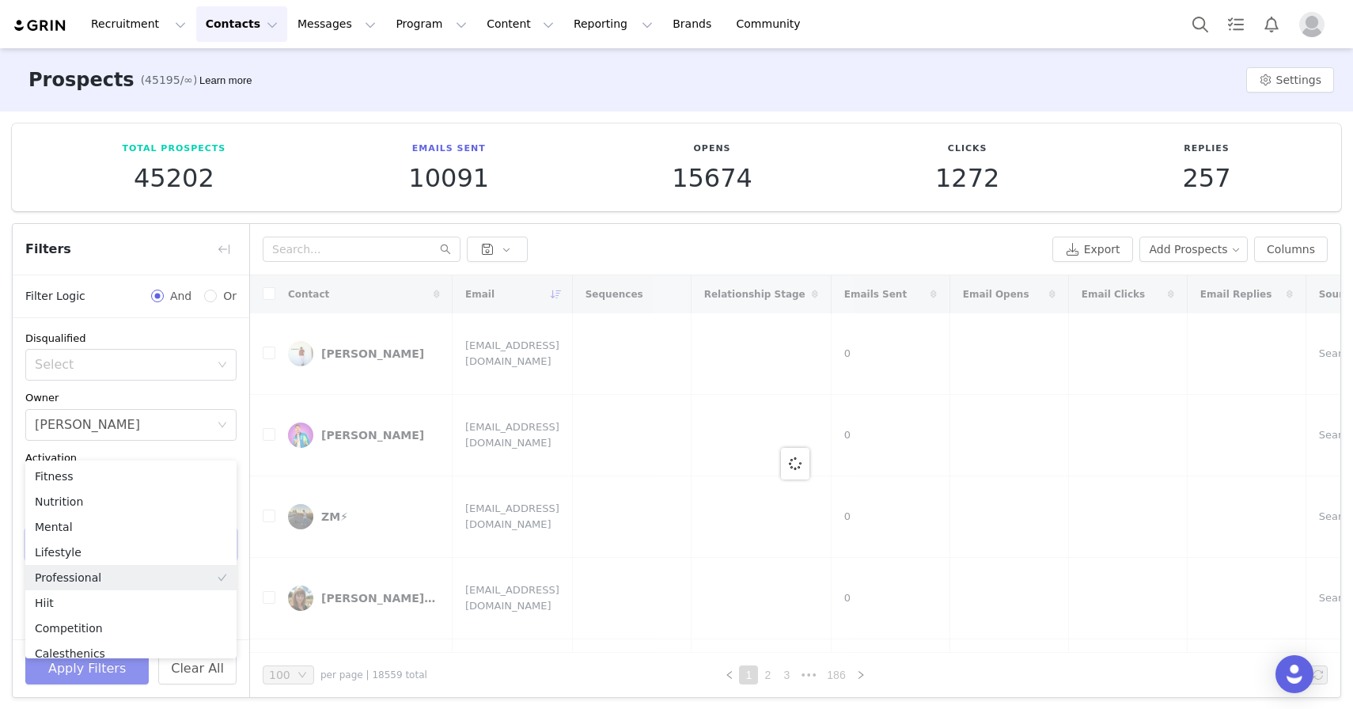
scroll to position [8, 0]
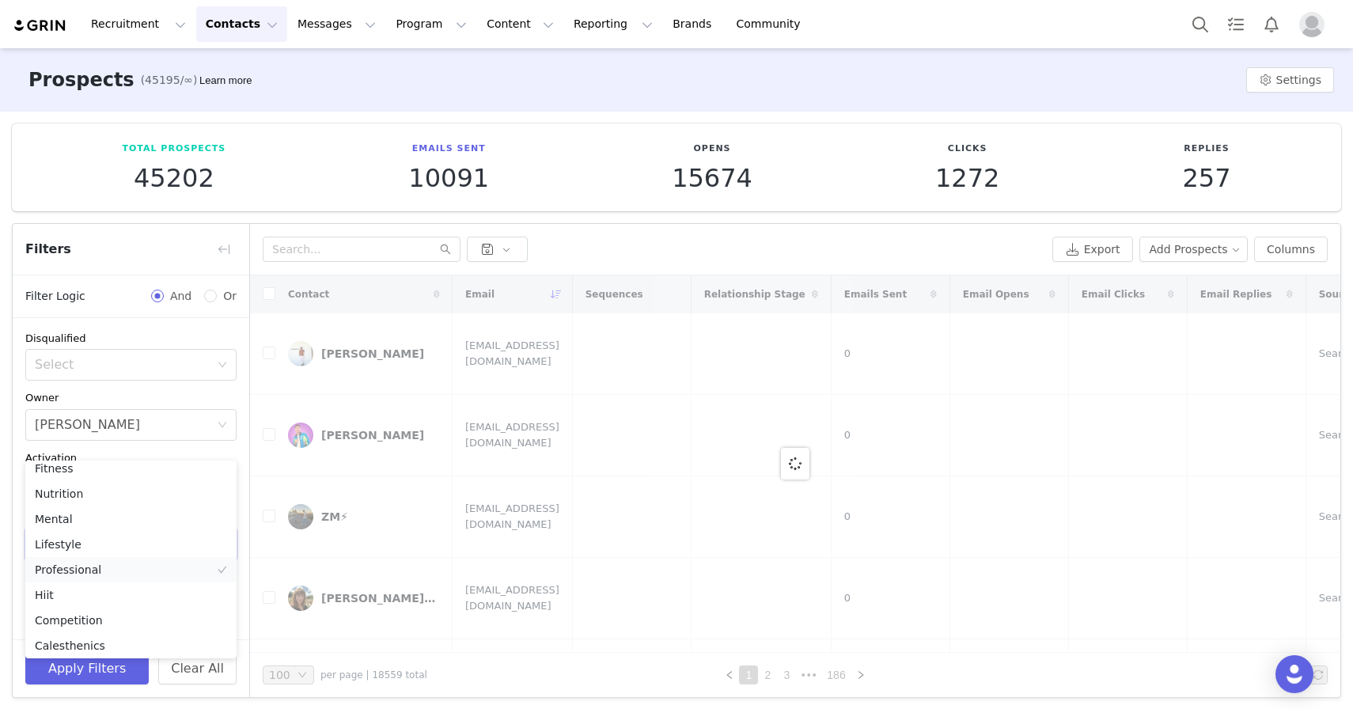
click at [93, 573] on body "Recruitment Recruitment Creator Search Curated Lists Landing Pages Web Extensio…" at bounding box center [676, 354] width 1353 height 709
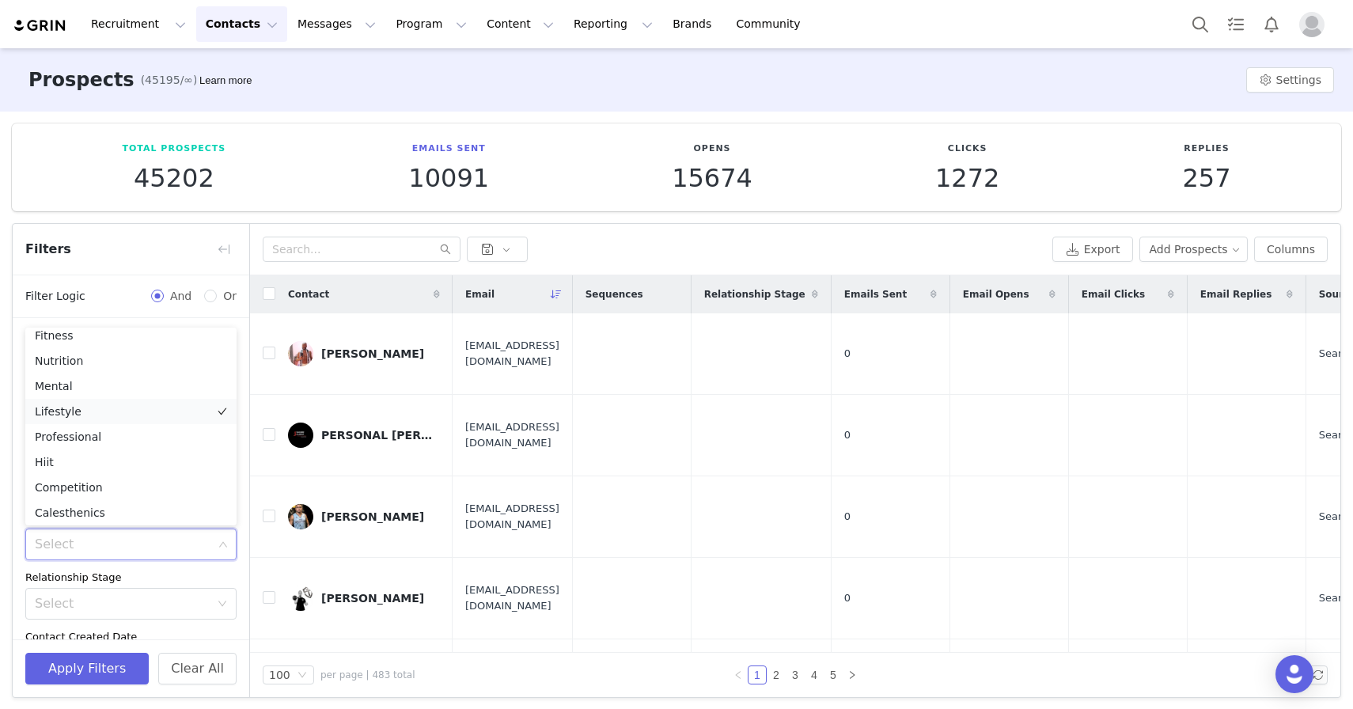
scroll to position [0, 0]
click at [116, 445] on li "Professional" at bounding box center [130, 444] width 211 height 25
click at [123, 669] on button "Apply Filters" at bounding box center [86, 669] width 123 height 32
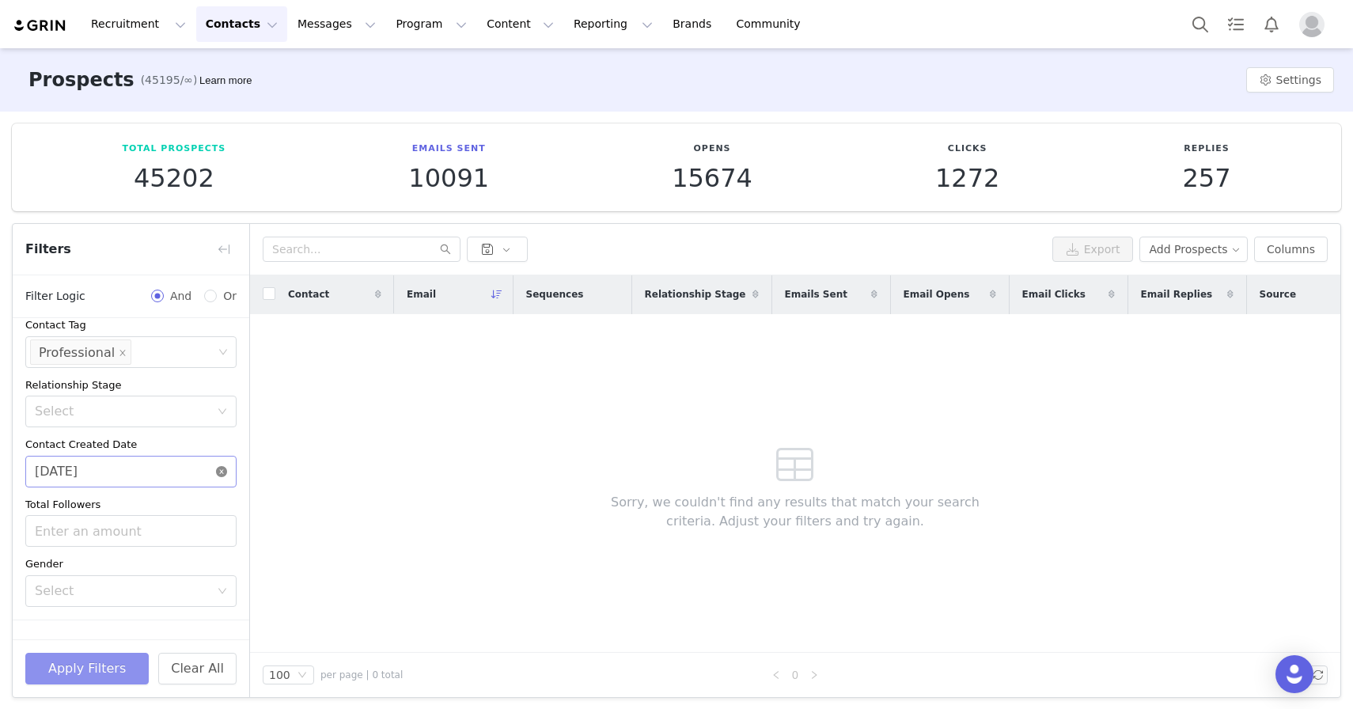
scroll to position [224, 0]
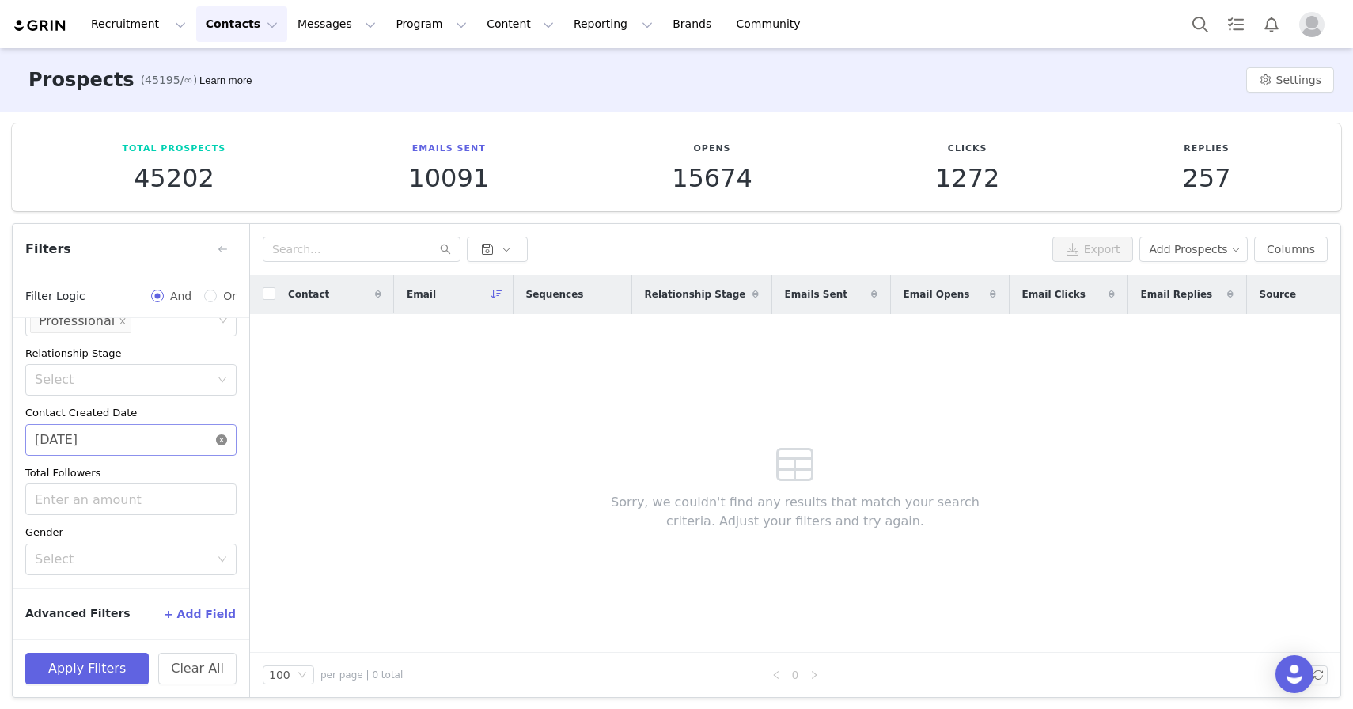
click at [221, 441] on icon "icon: close-circle" at bounding box center [221, 439] width 11 height 11
click at [102, 682] on button "Apply Filters" at bounding box center [86, 669] width 123 height 32
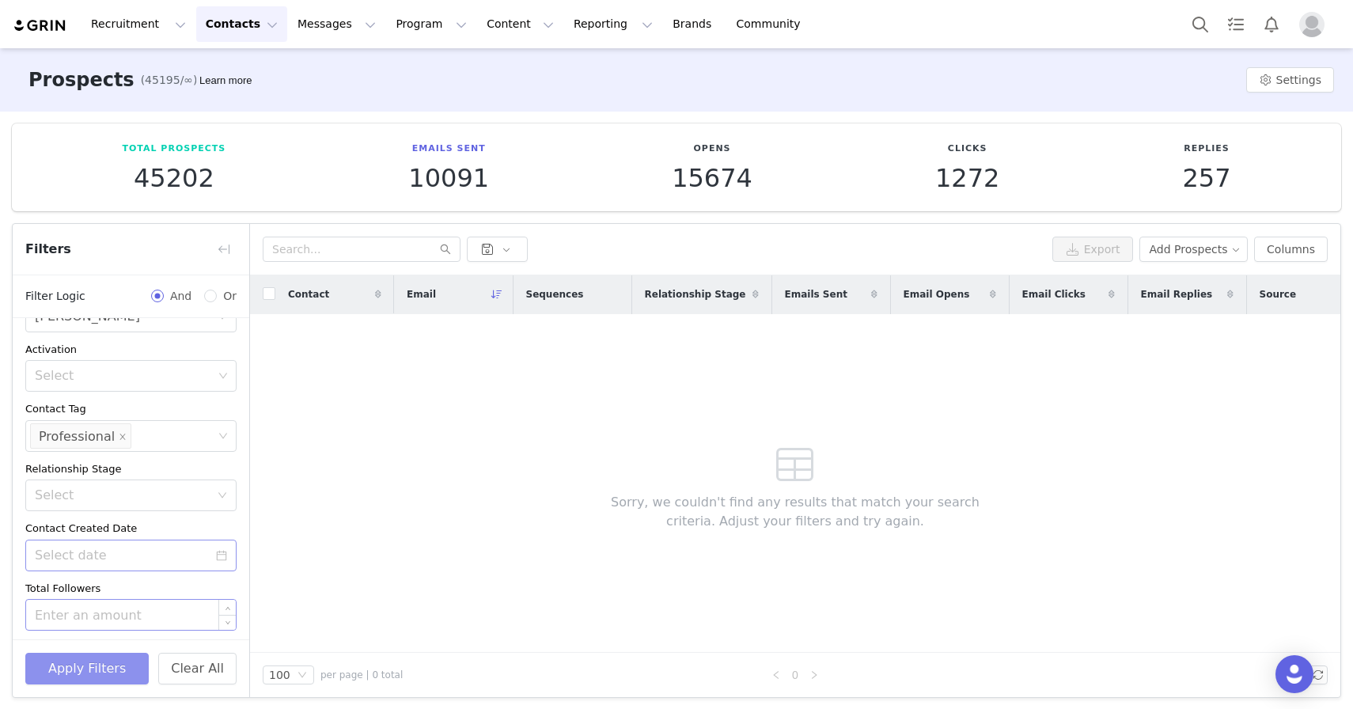
scroll to position [104, 0]
click at [168, 441] on div "Select Professional" at bounding box center [125, 440] width 190 height 30
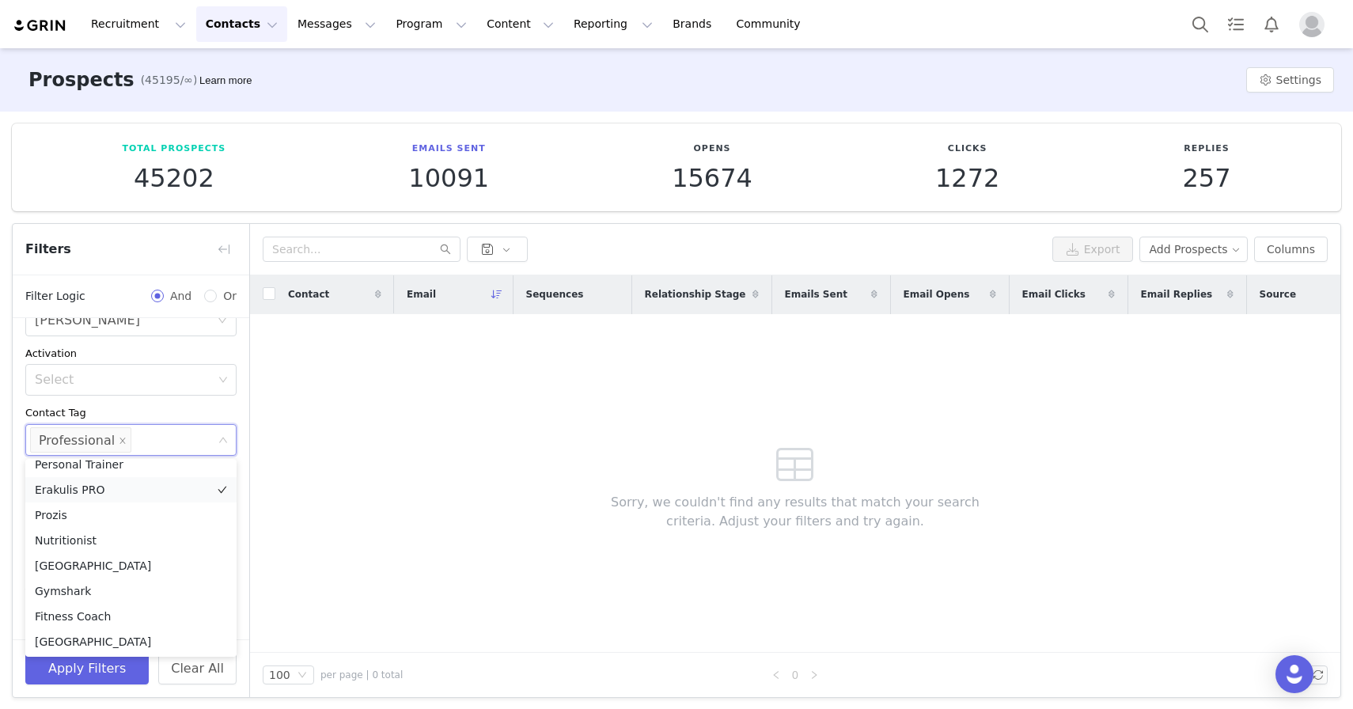
click at [104, 490] on li "Erakulis PRO" at bounding box center [130, 489] width 211 height 25
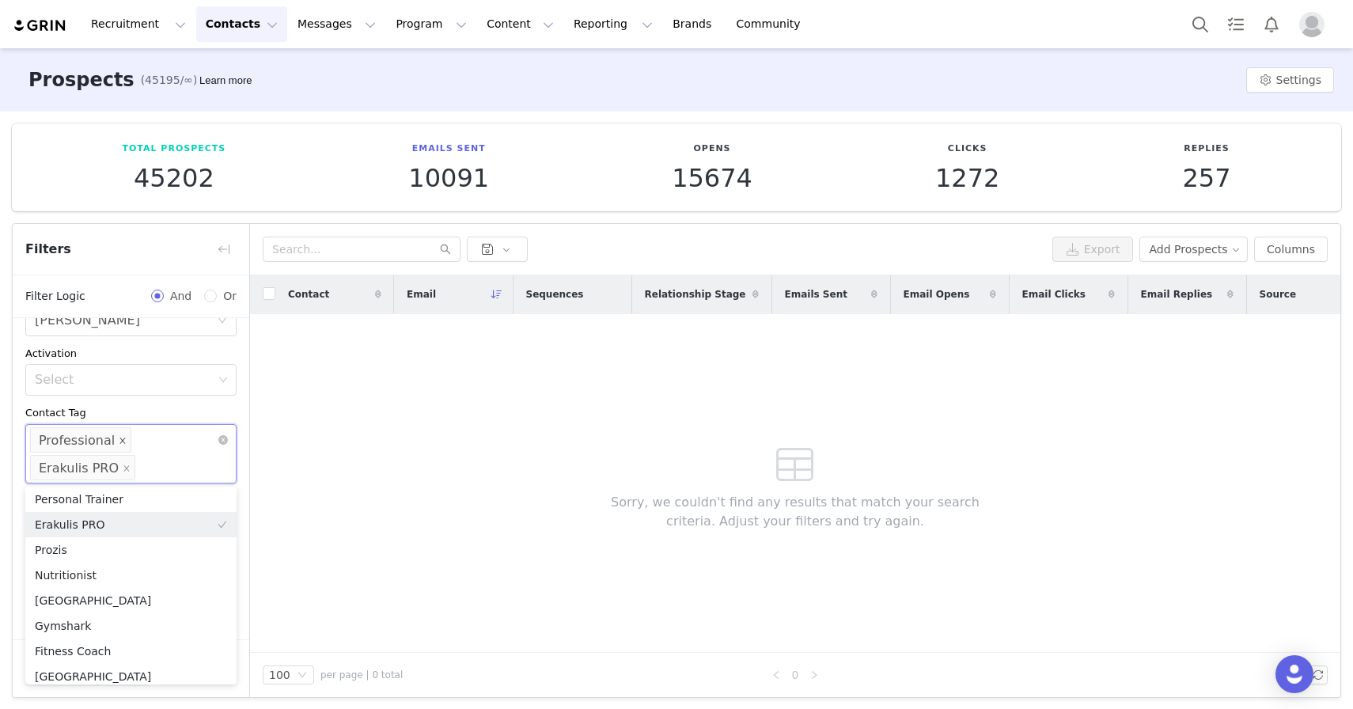
click at [119, 443] on icon "icon: close" at bounding box center [123, 440] width 8 height 8
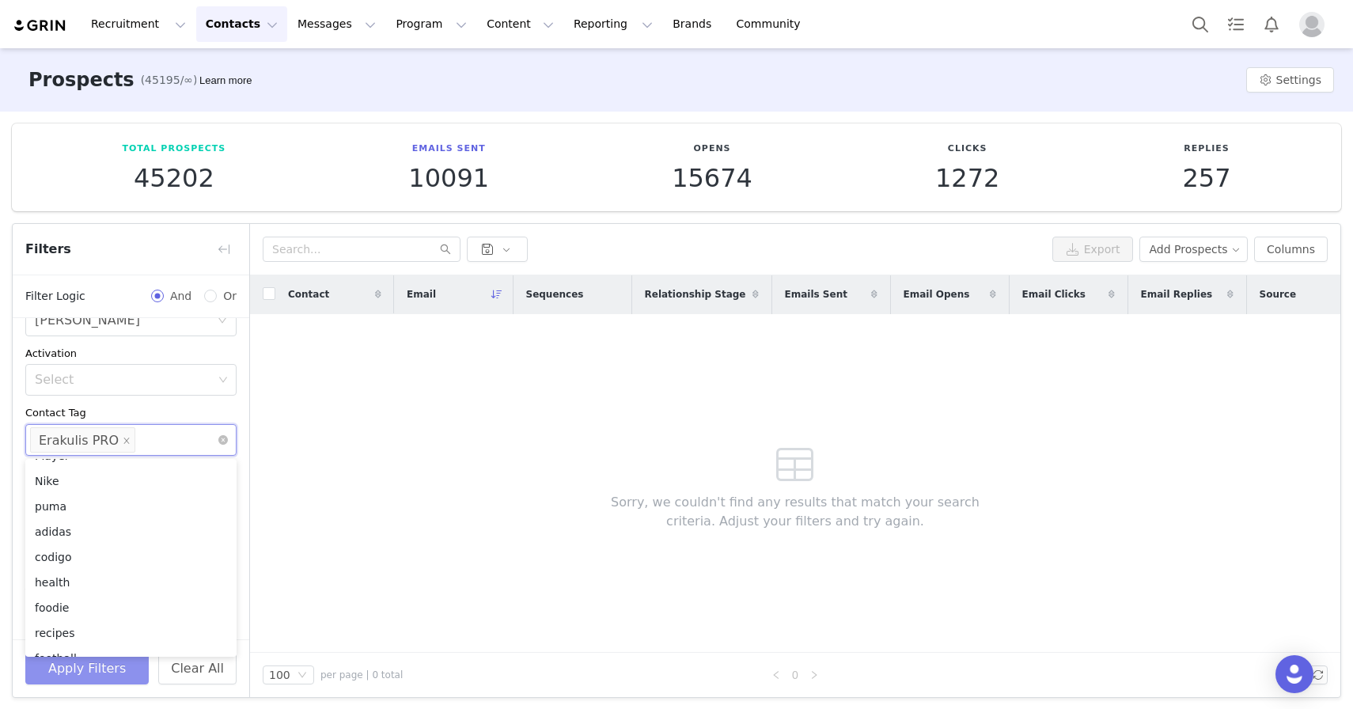
scroll to position [1412, 0]
click at [89, 668] on button "Apply Filters" at bounding box center [86, 669] width 123 height 32
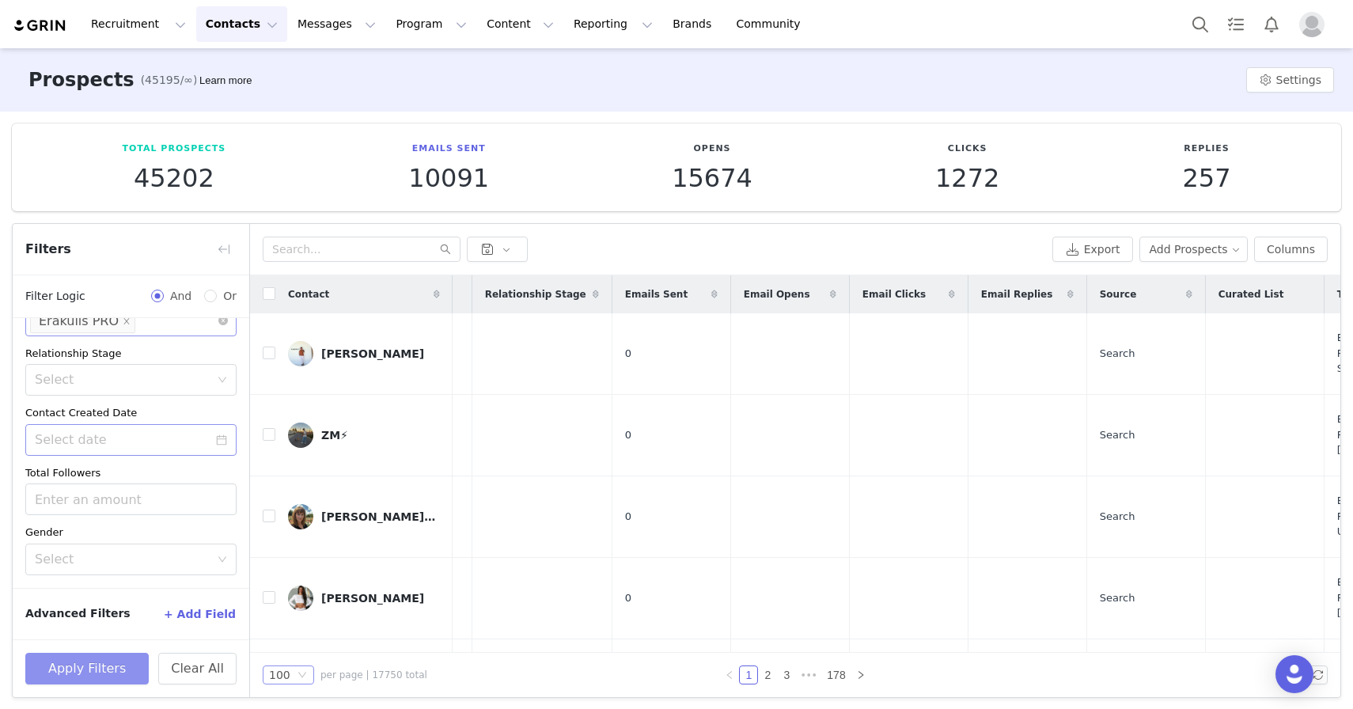
scroll to position [0, 215]
click at [299, 670] on icon "icon: down" at bounding box center [301, 674] width 9 height 9
click at [297, 673] on icon "icon: down" at bounding box center [301, 674] width 9 height 9
click at [270, 297] on input "checkbox" at bounding box center [269, 293] width 13 height 13
checkbox input "true"
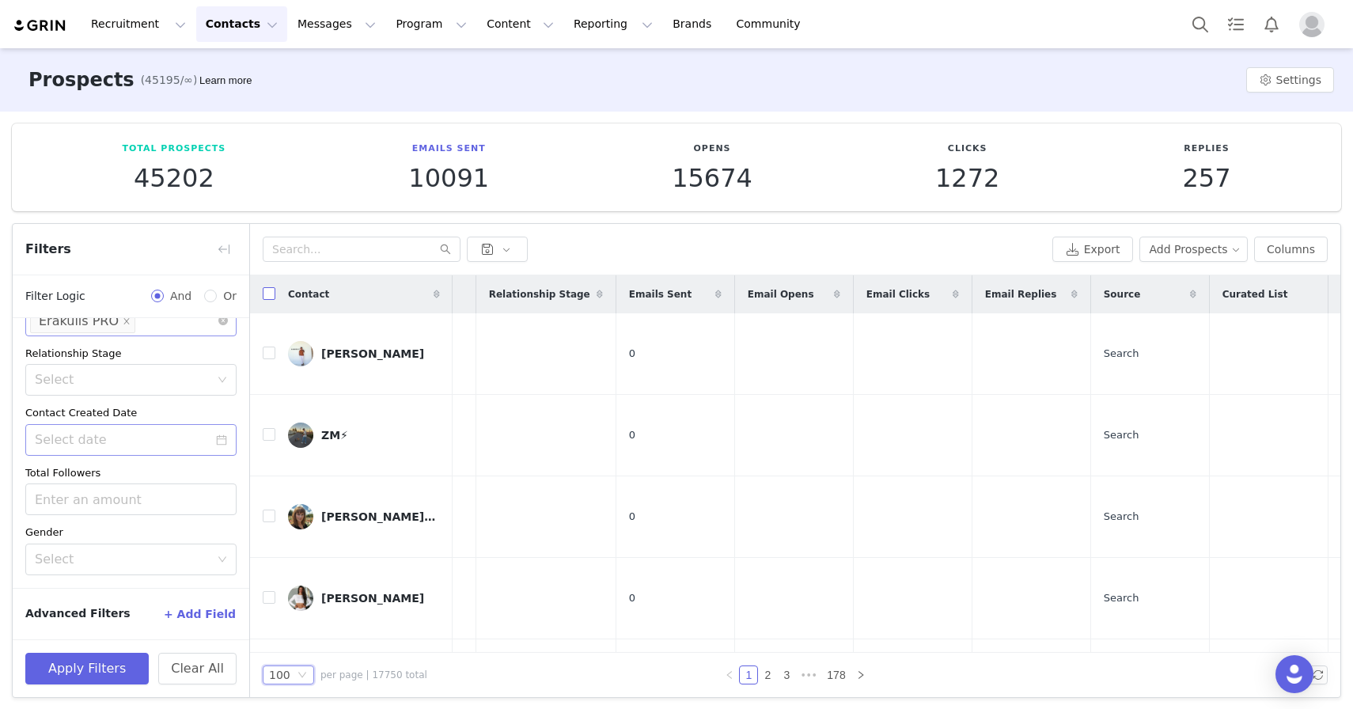
checkbox input "true"
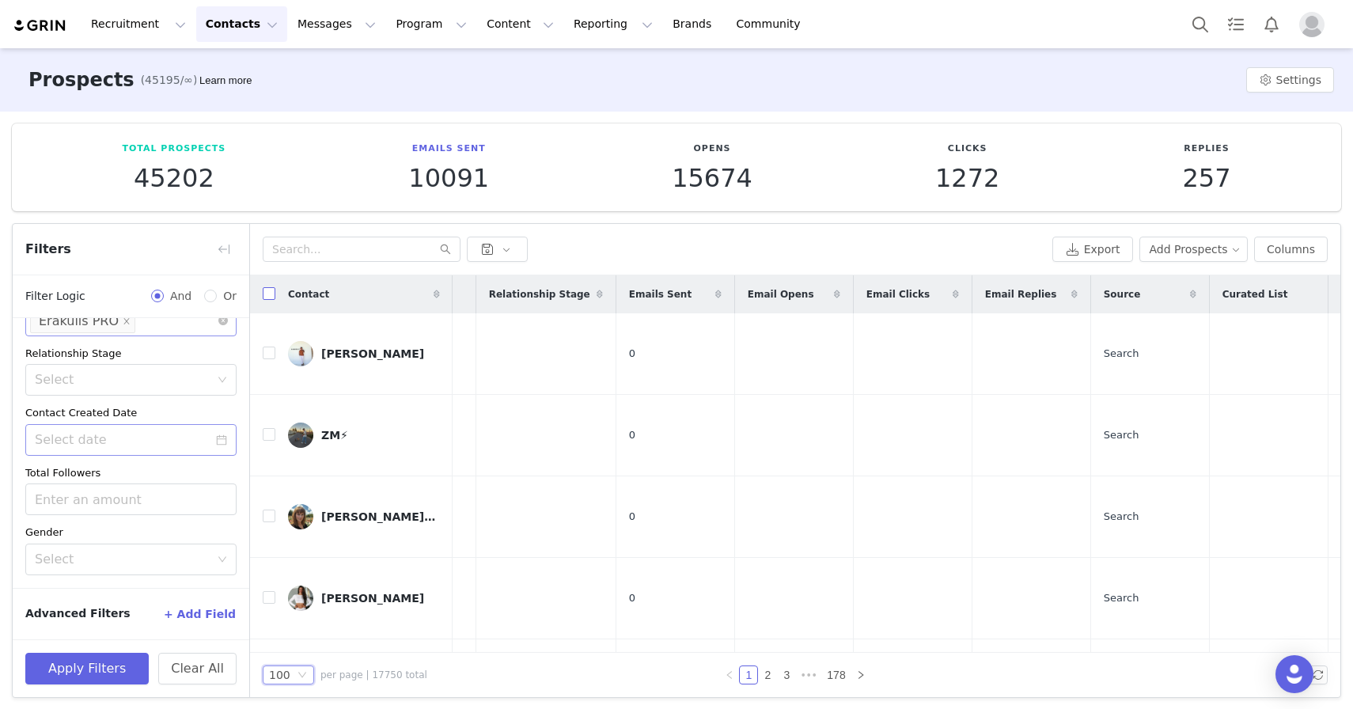
checkbox input "true"
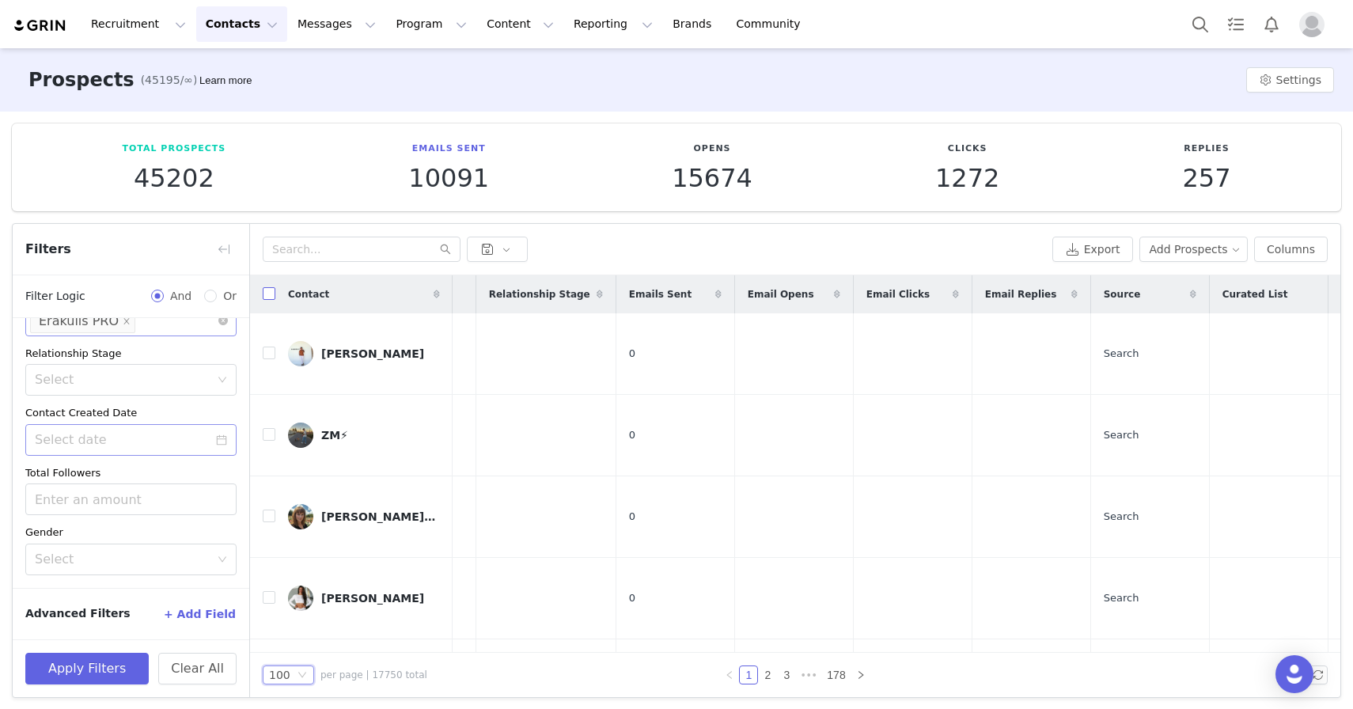
checkbox input "true"
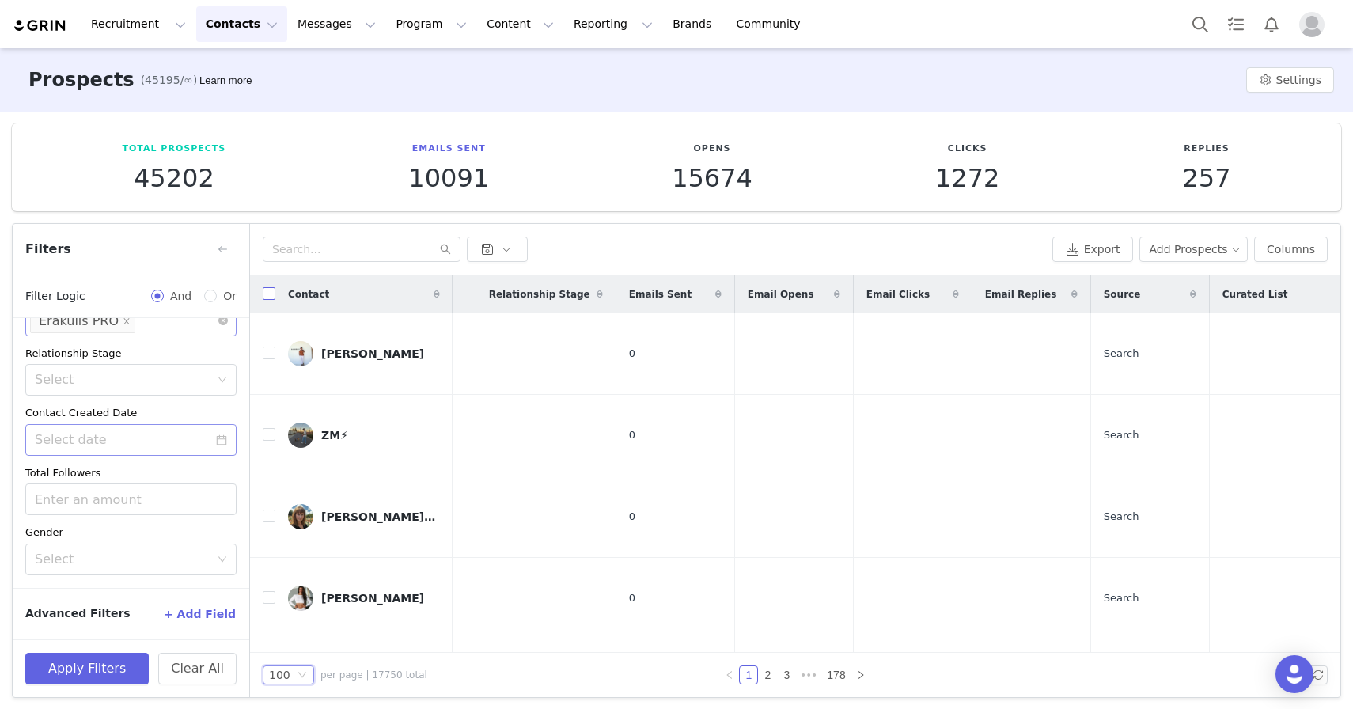
checkbox input "true"
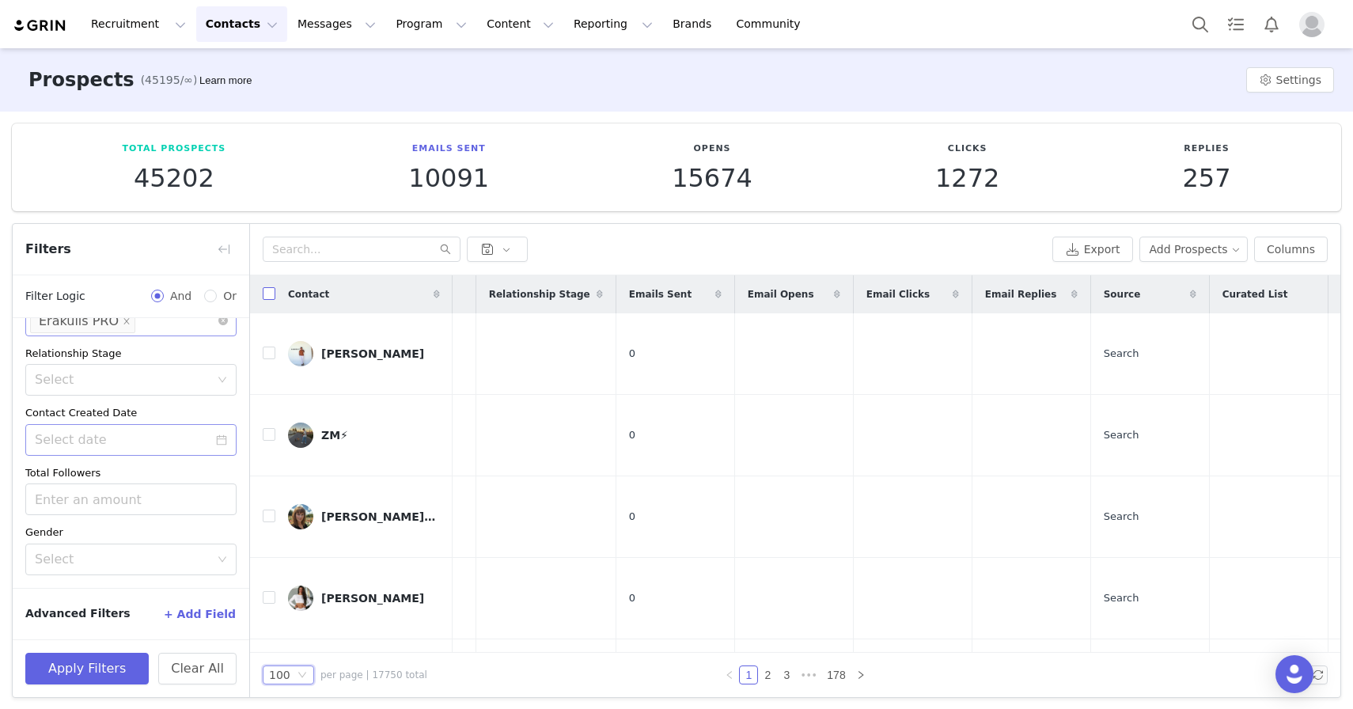
checkbox input "true"
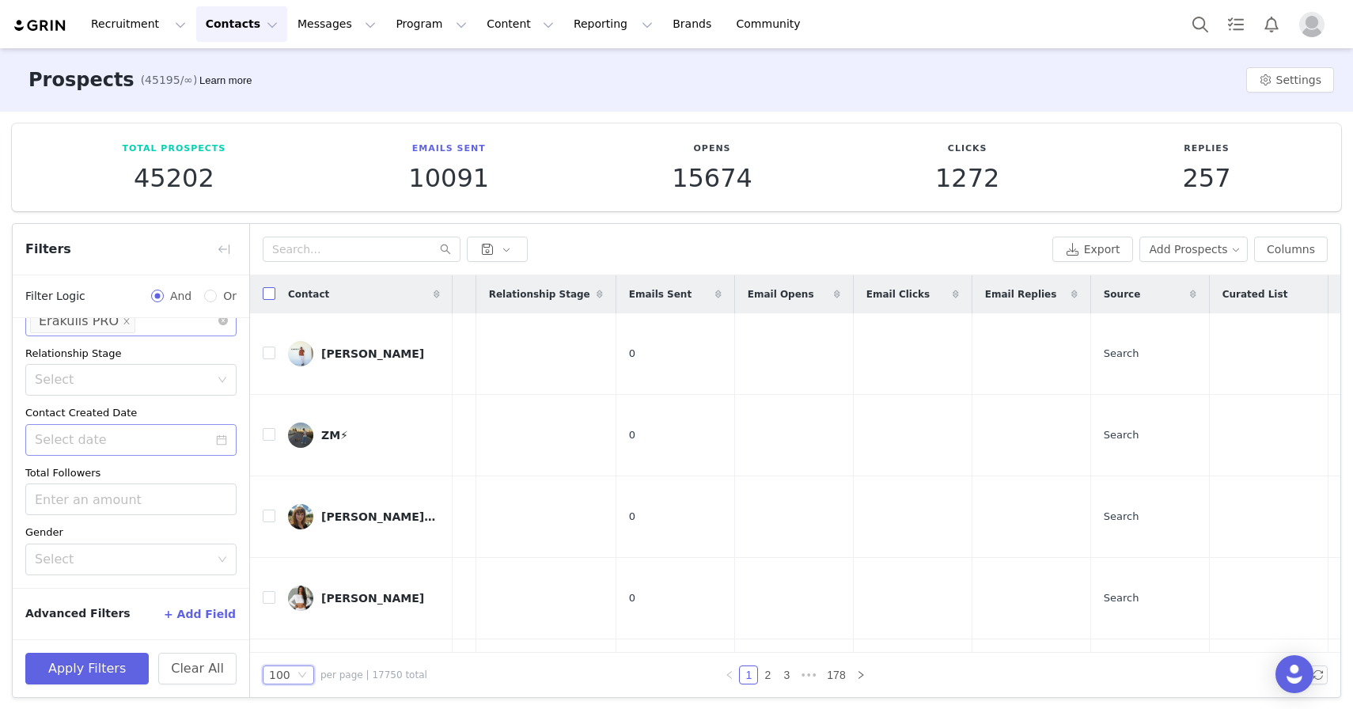
checkbox input "true"
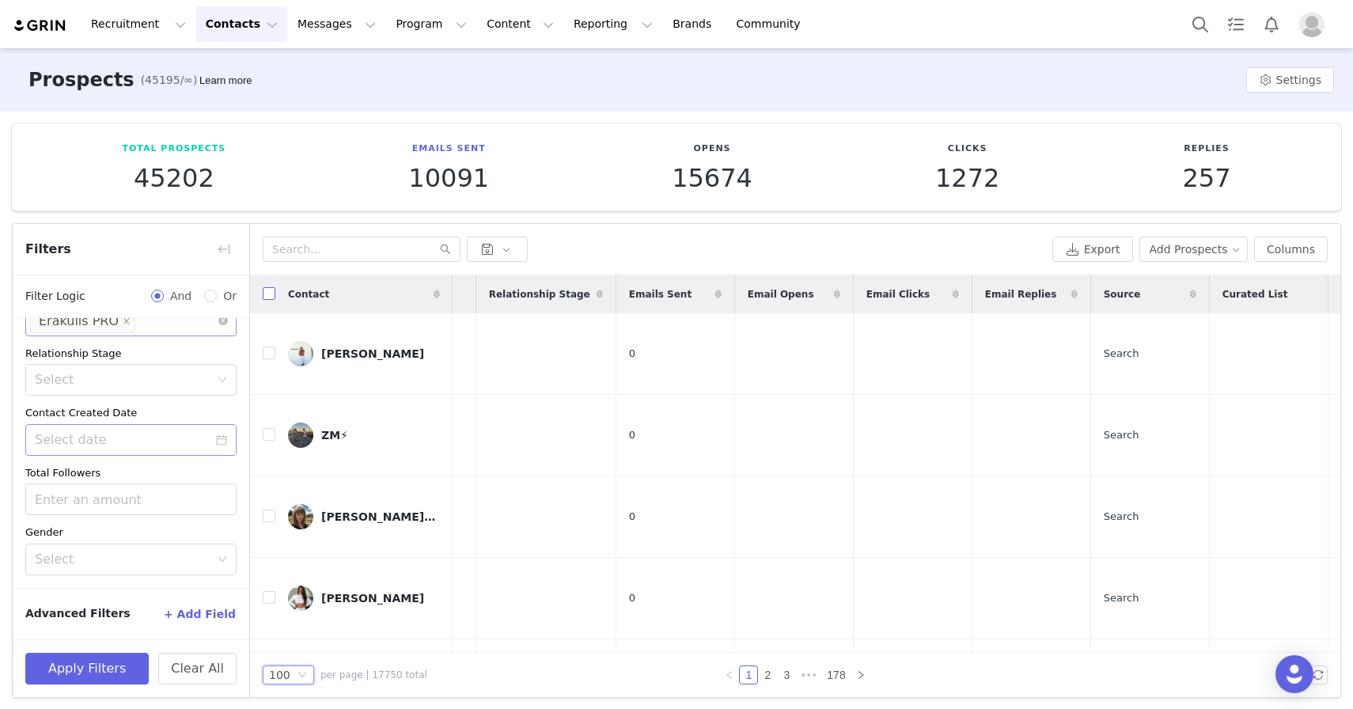
checkbox input "true"
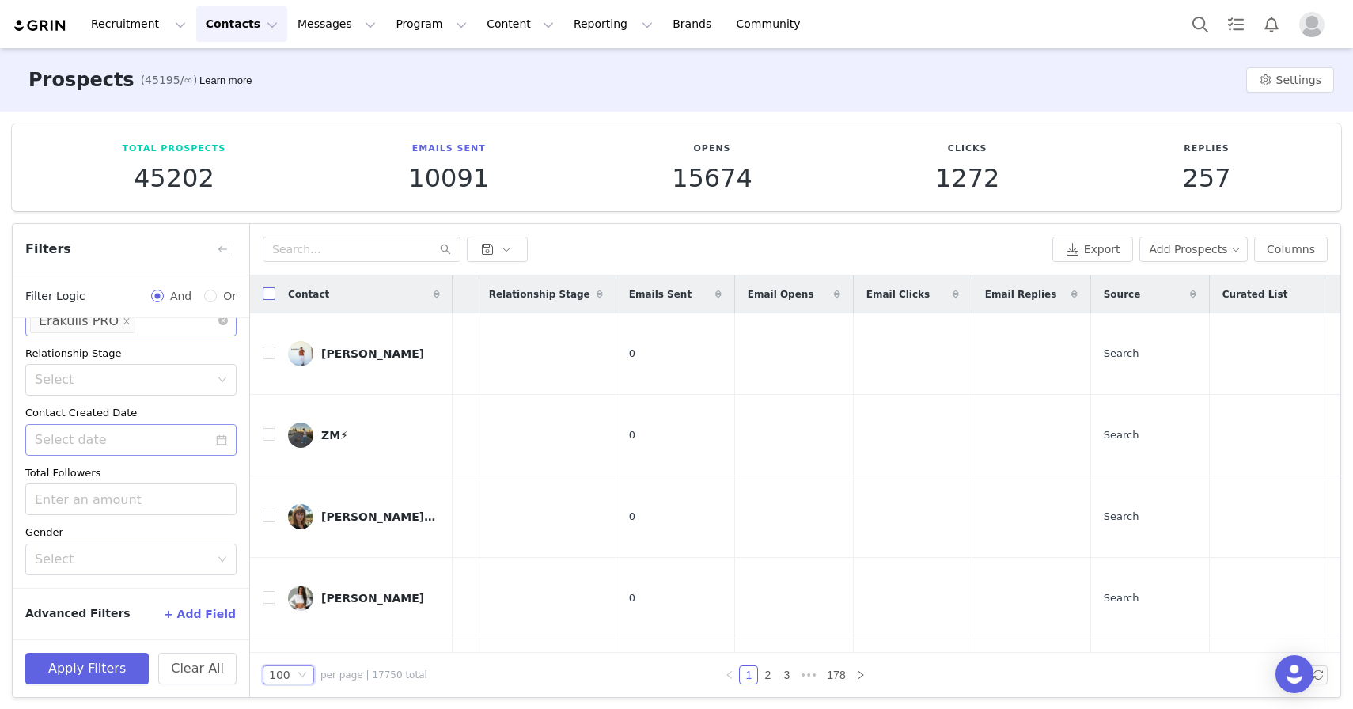
checkbox input "true"
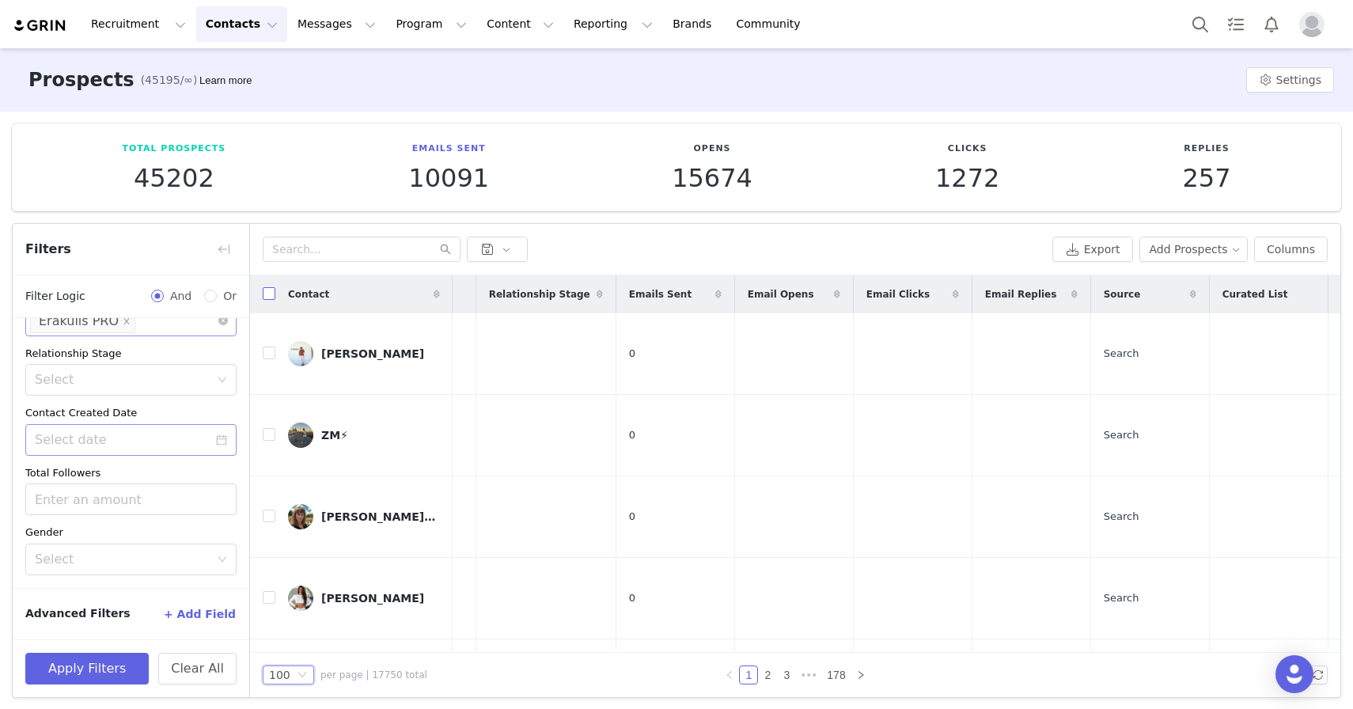
checkbox input "true"
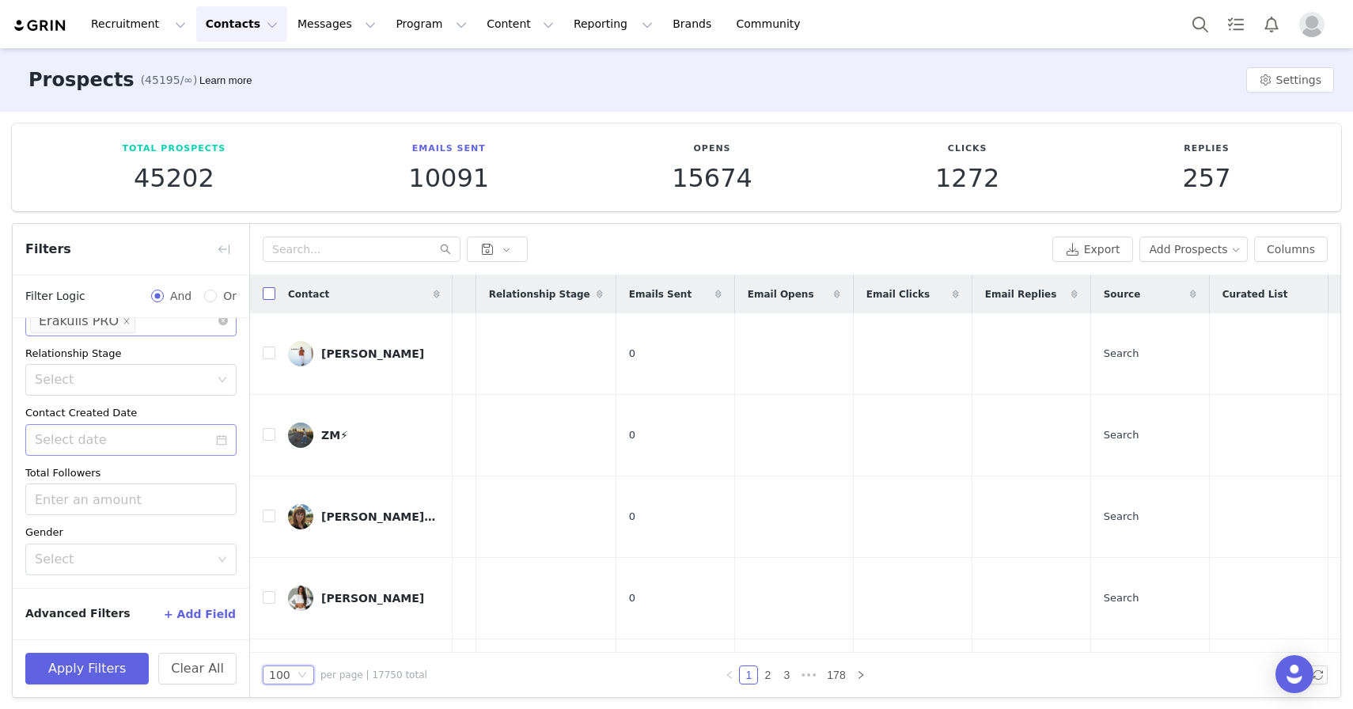
checkbox input "true"
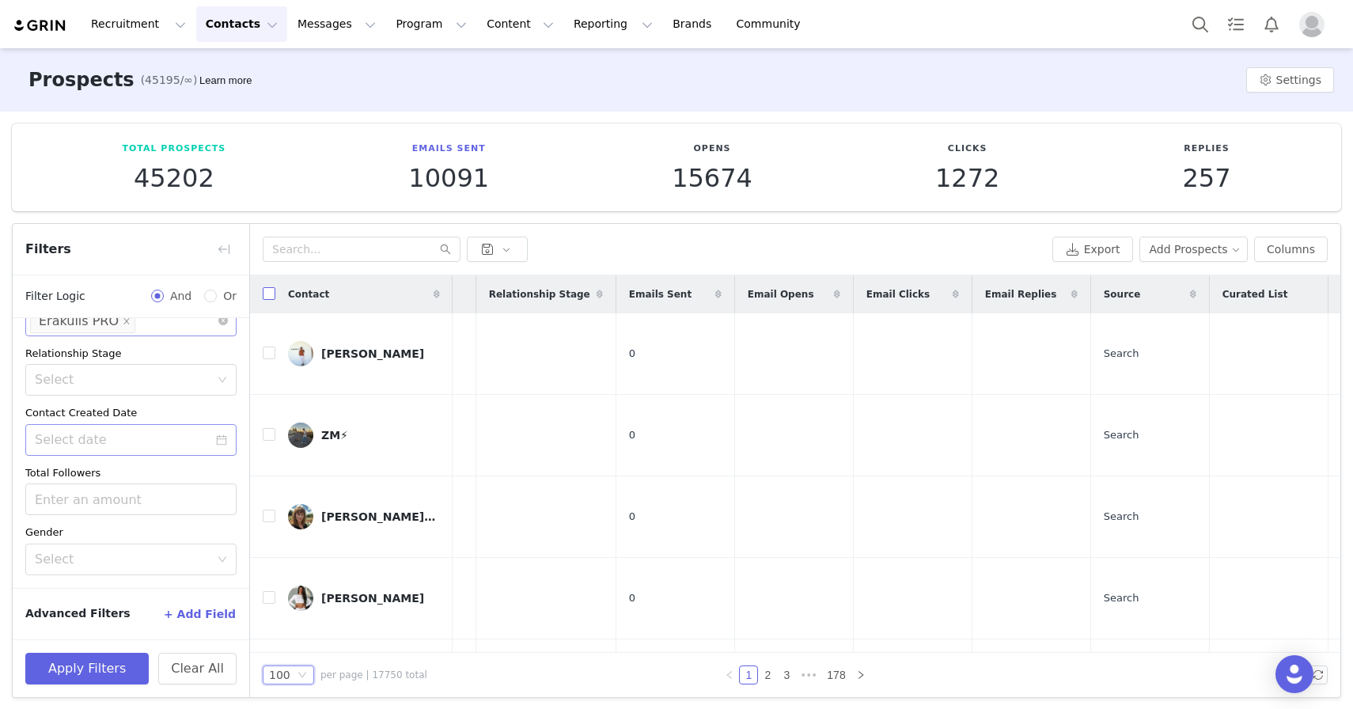
checkbox input "true"
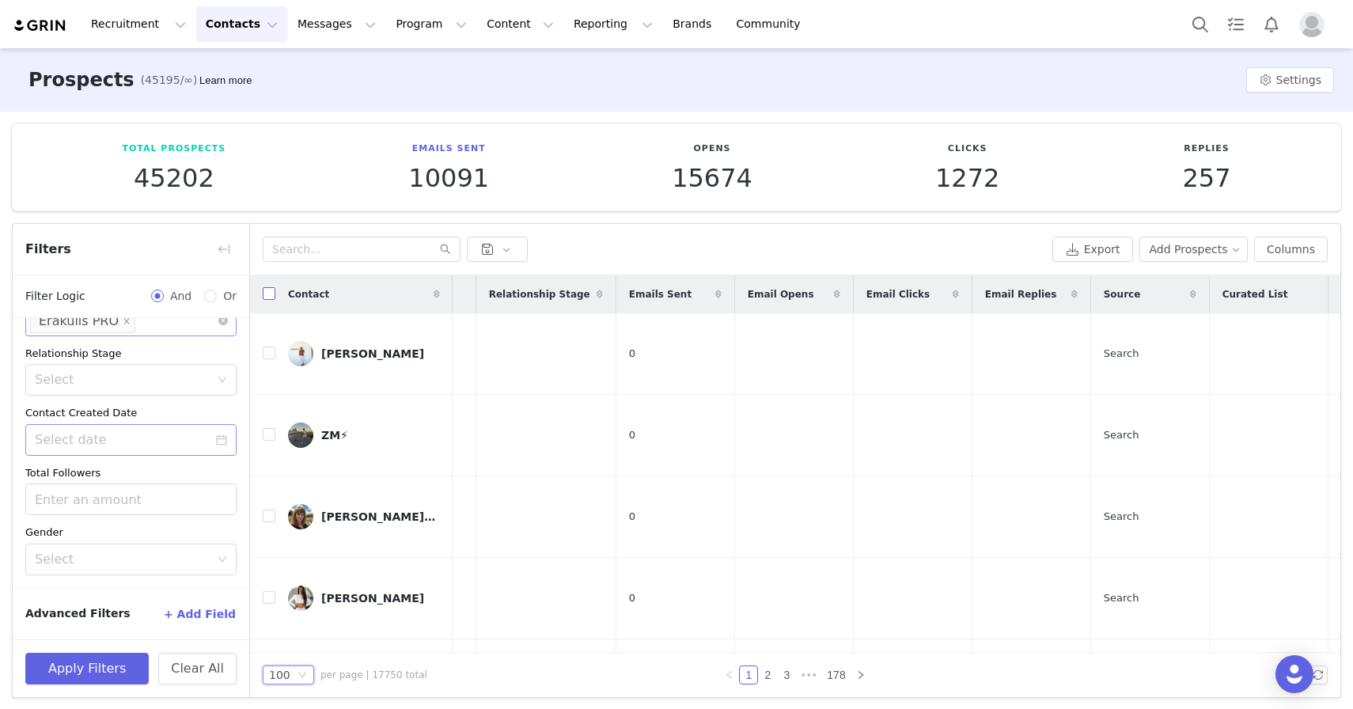
checkbox input "true"
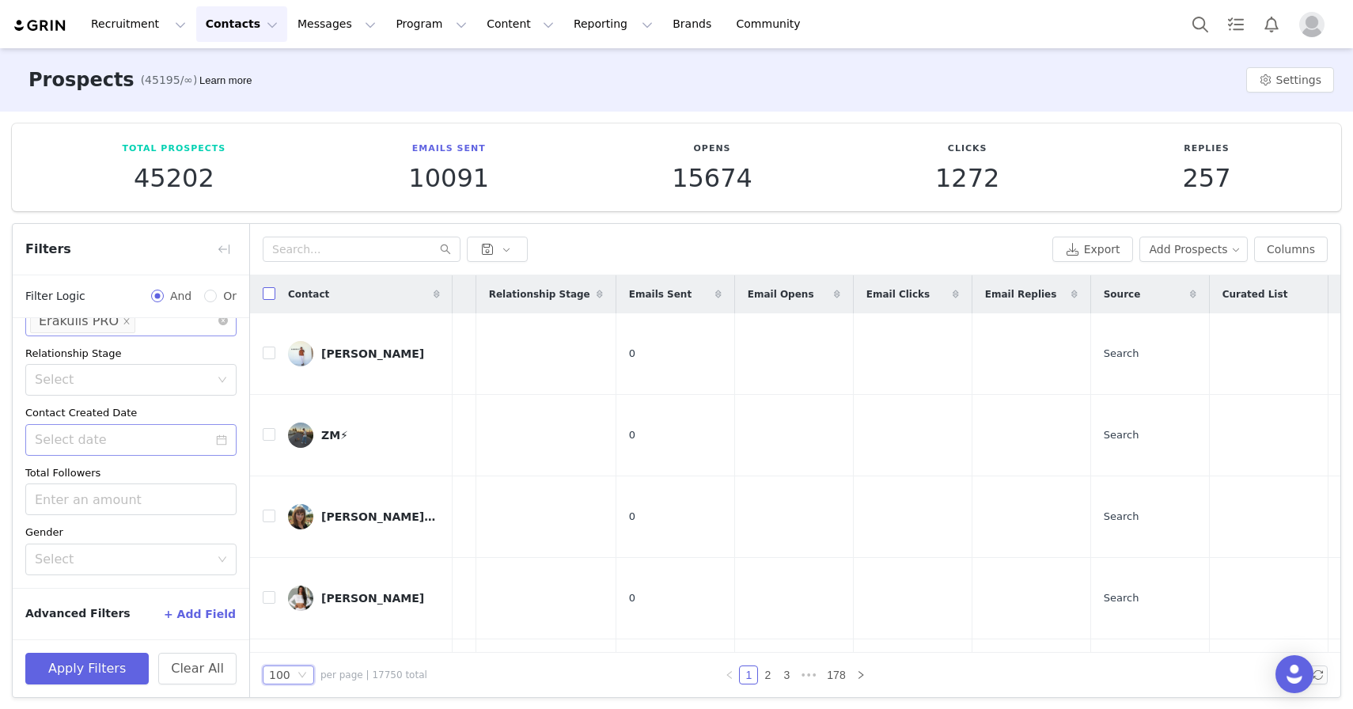
checkbox input "true"
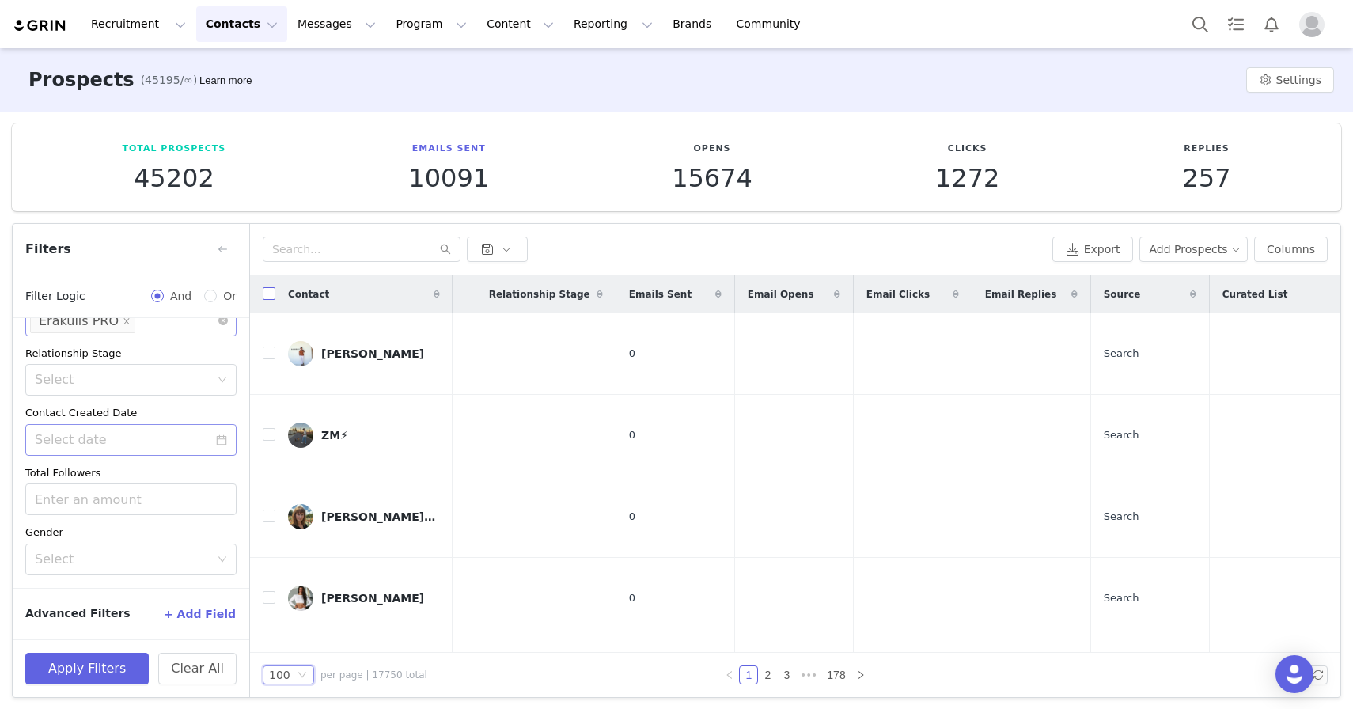
checkbox input "true"
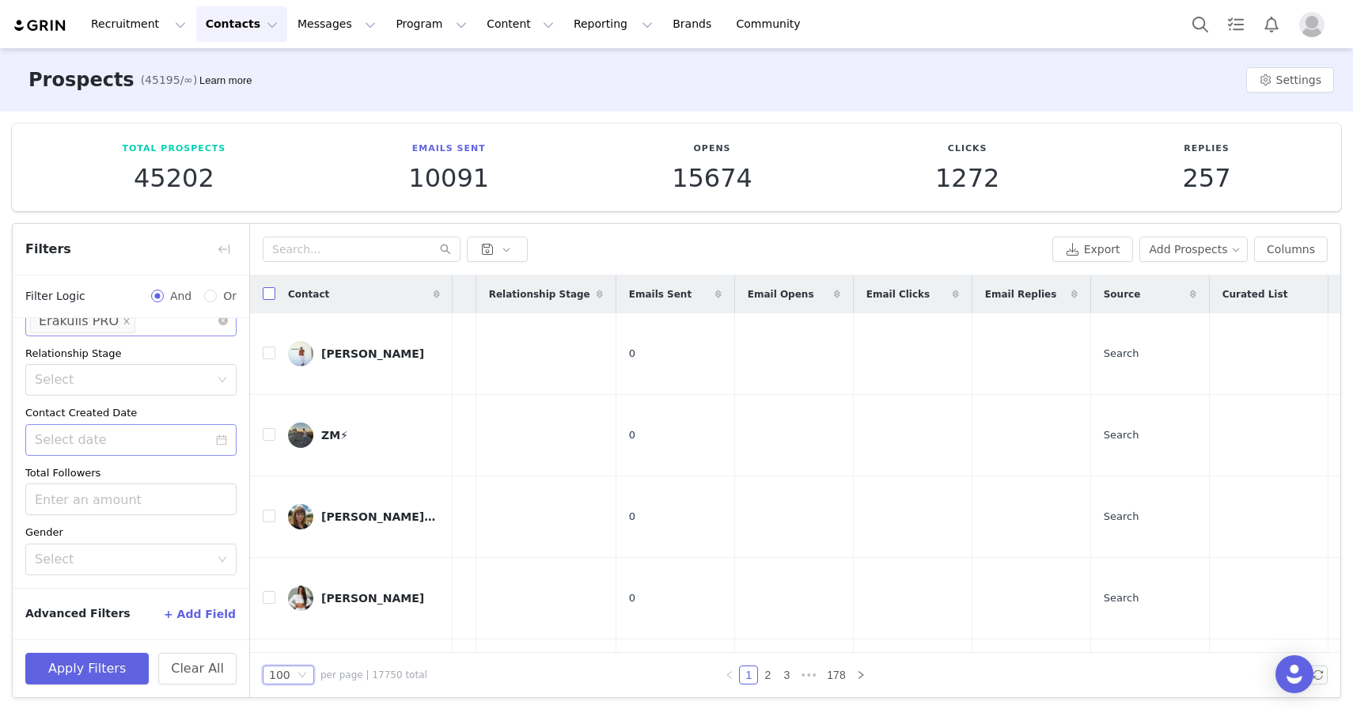
checkbox input "true"
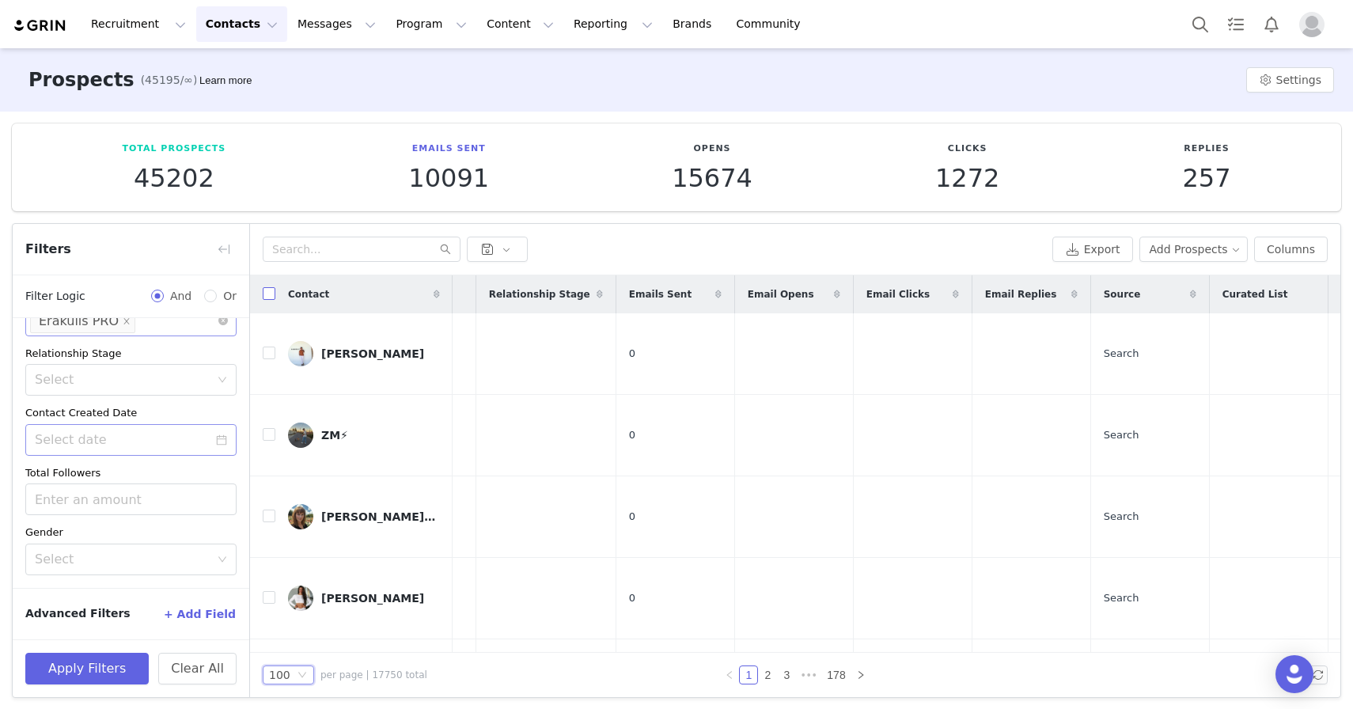
checkbox input "true"
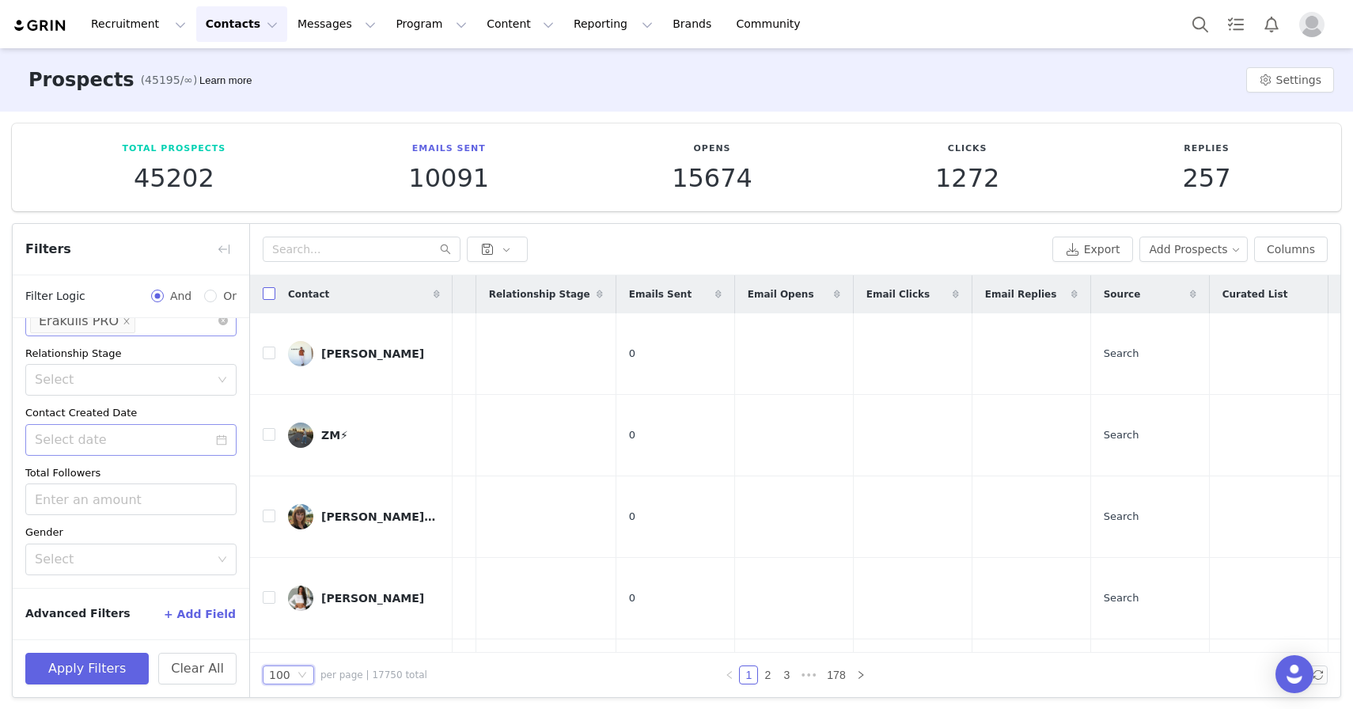
checkbox input "true"
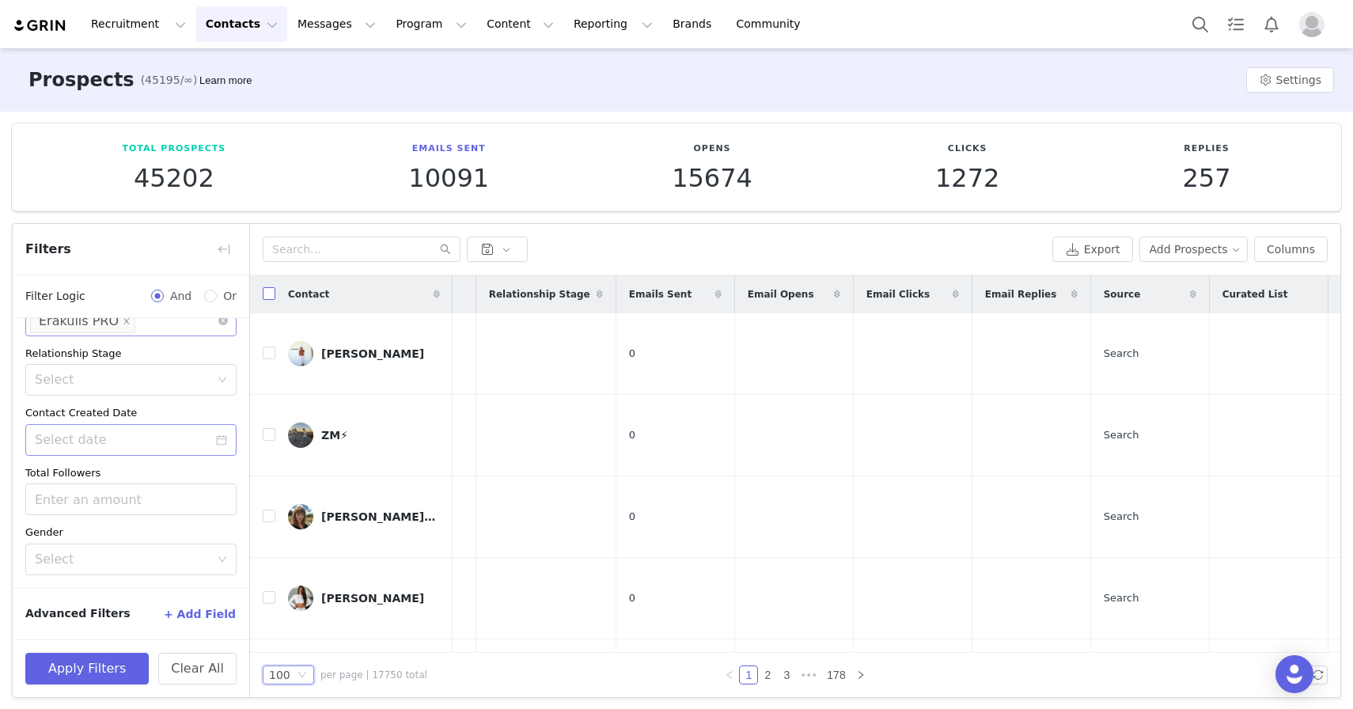
checkbox input "true"
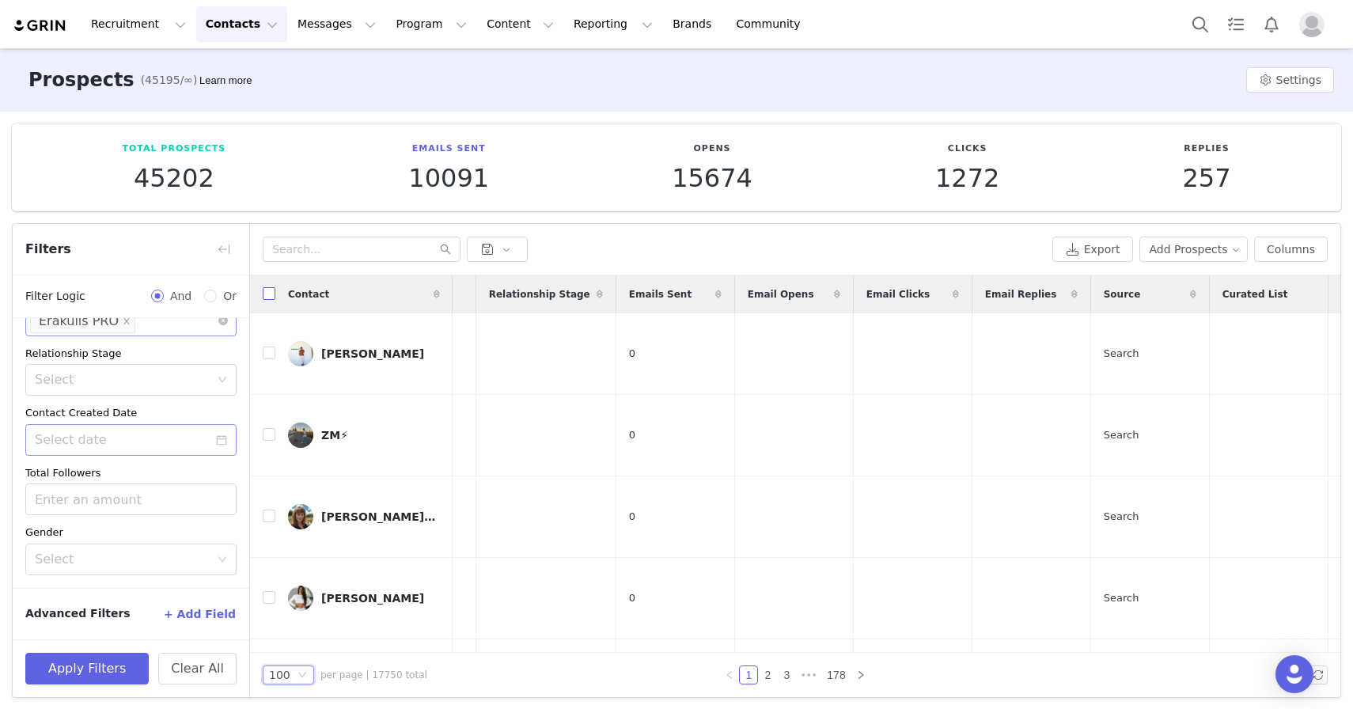
checkbox input "true"
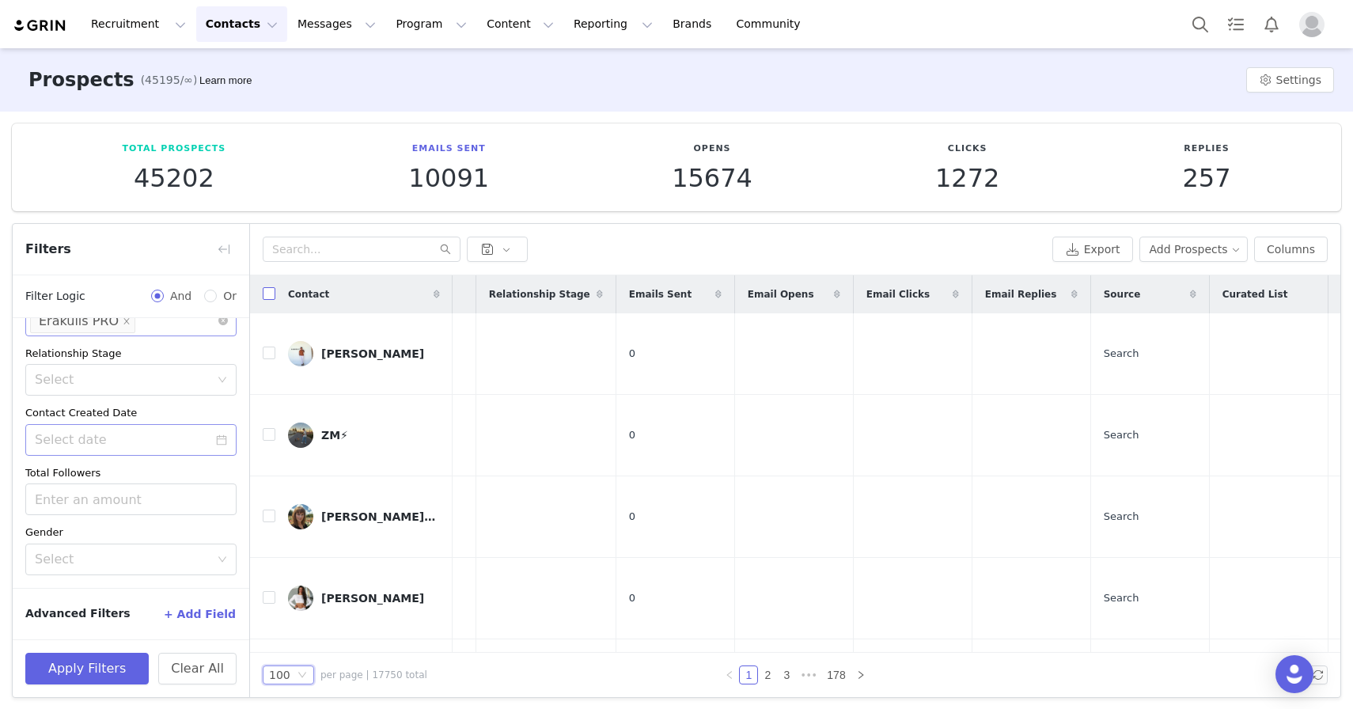
checkbox input "true"
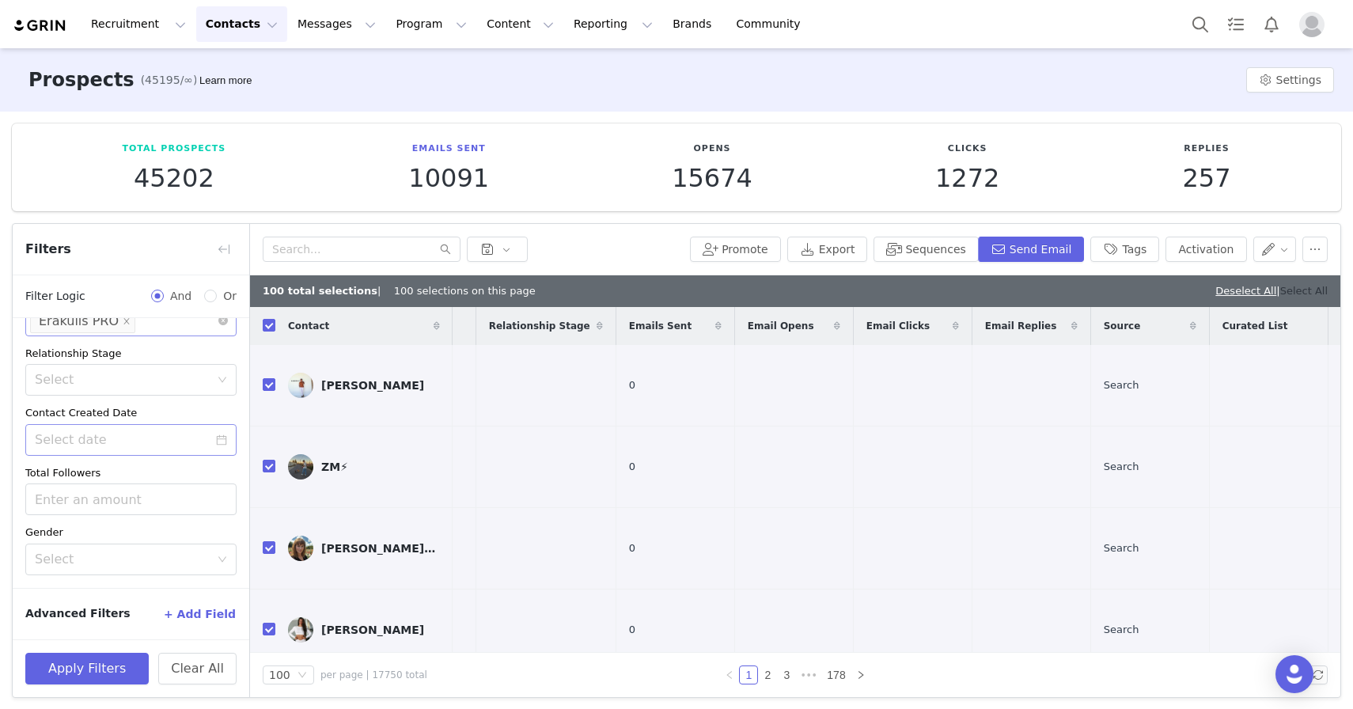
click at [1301, 290] on link "Select All" at bounding box center [1303, 291] width 47 height 12
click at [847, 250] on button "Export" at bounding box center [827, 249] width 81 height 25
click at [1281, 30] on button "Notifications" at bounding box center [1271, 24] width 35 height 36
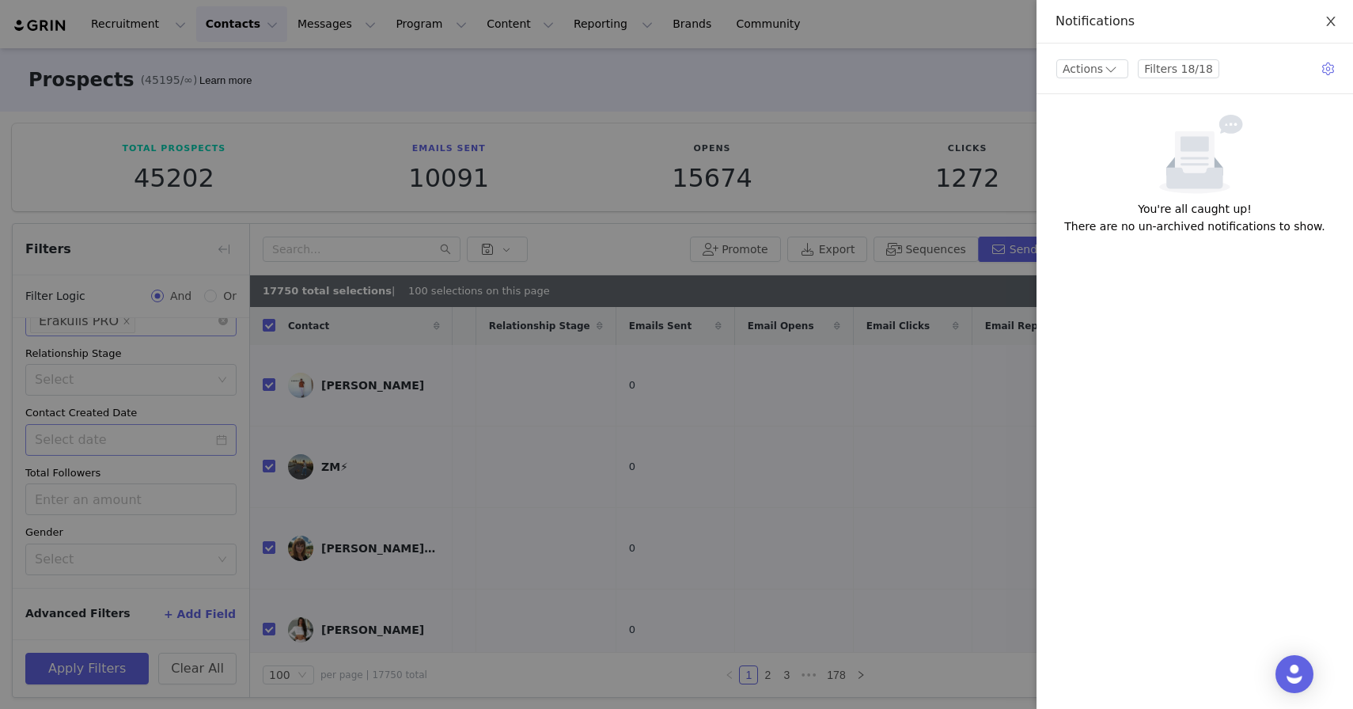
click at [1329, 23] on icon "icon: close" at bounding box center [1330, 21] width 9 height 9
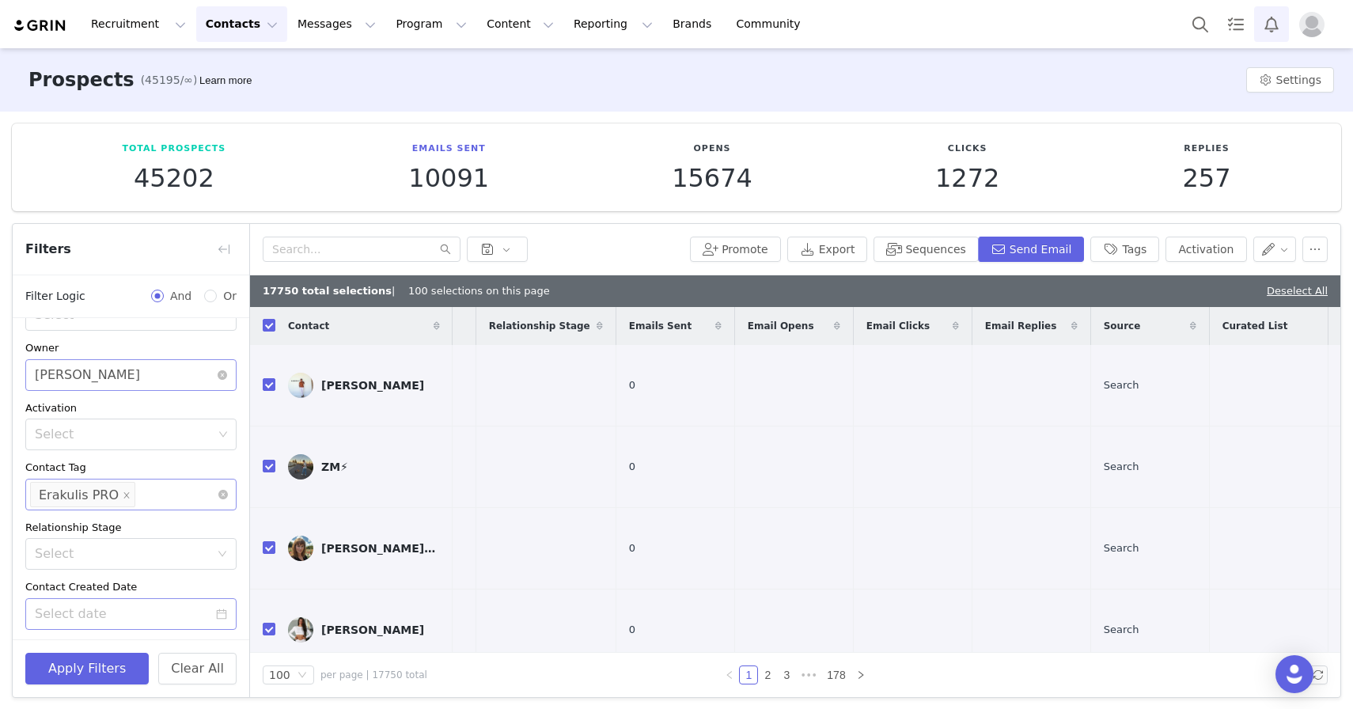
scroll to position [48, 0]
click at [169, 370] on div "Select [PERSON_NAME]" at bounding box center [126, 376] width 182 height 30
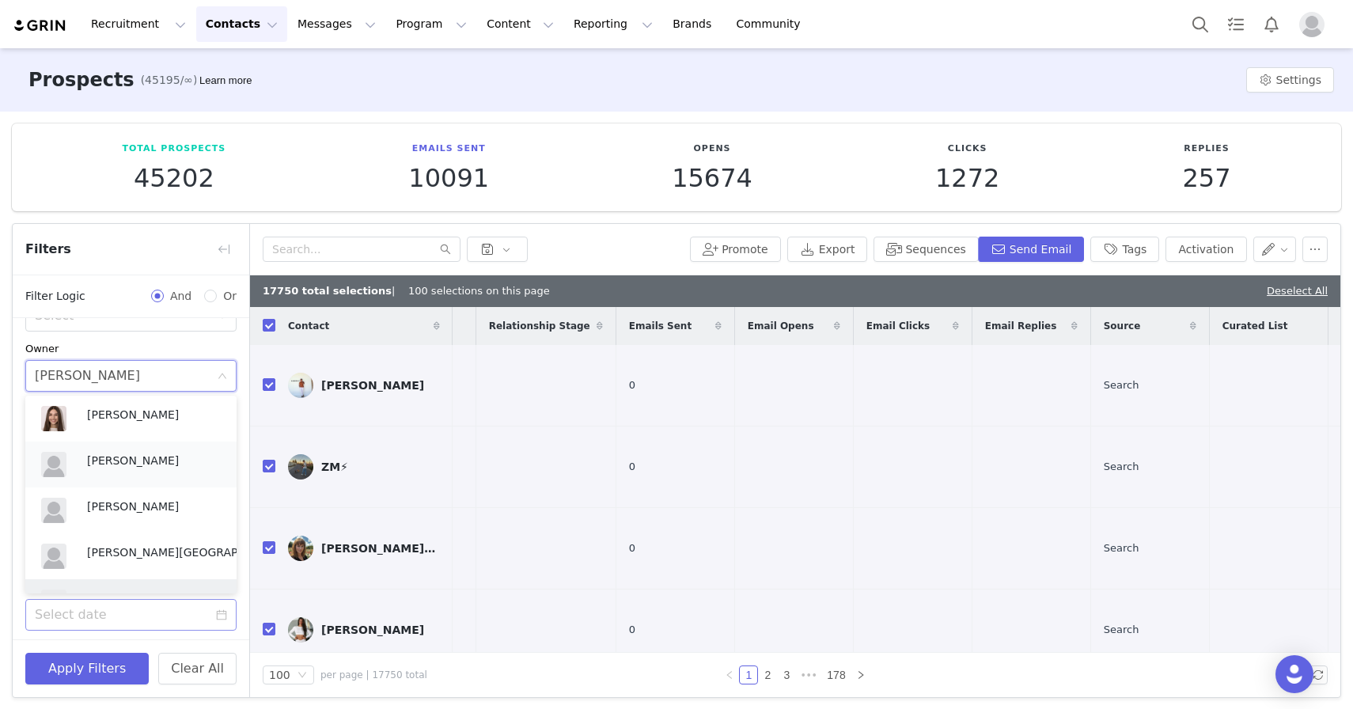
scroll to position [85, 0]
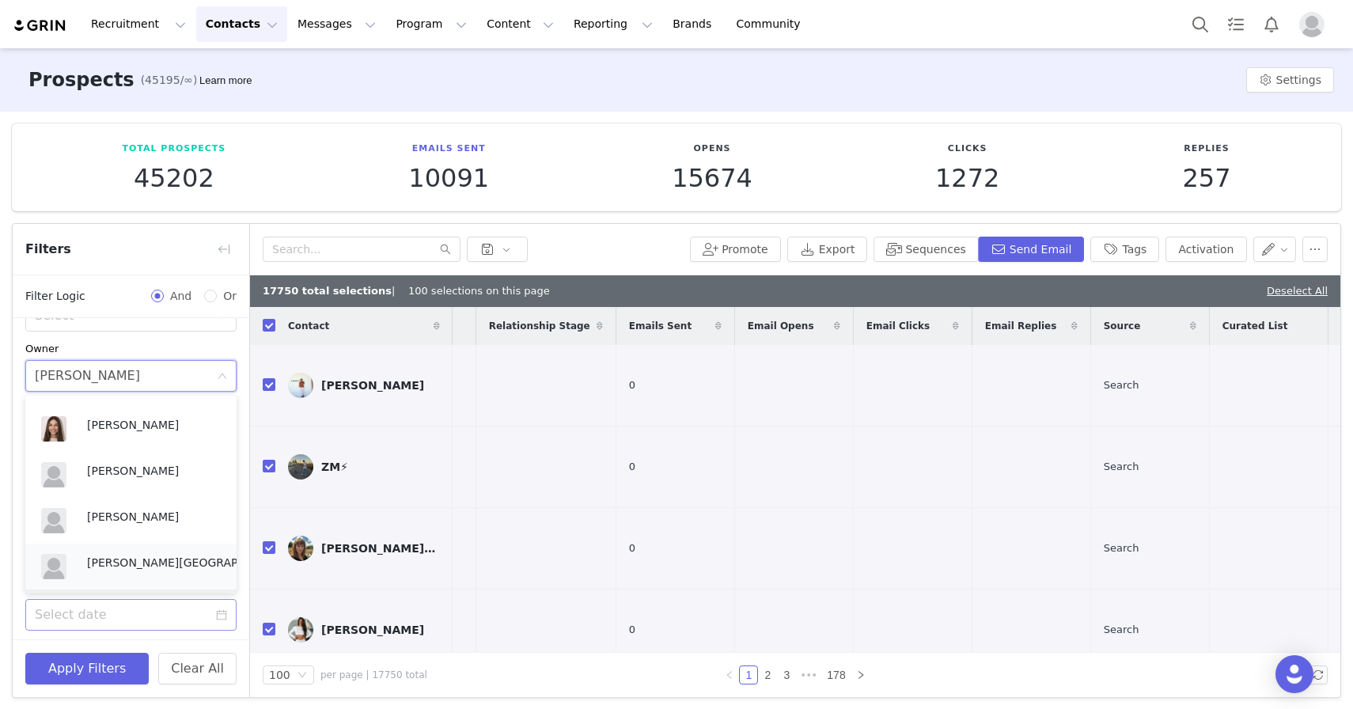
click at [124, 554] on p "[PERSON_NAME][GEOGRAPHIC_DATA]" at bounding box center [174, 562] width 174 height 17
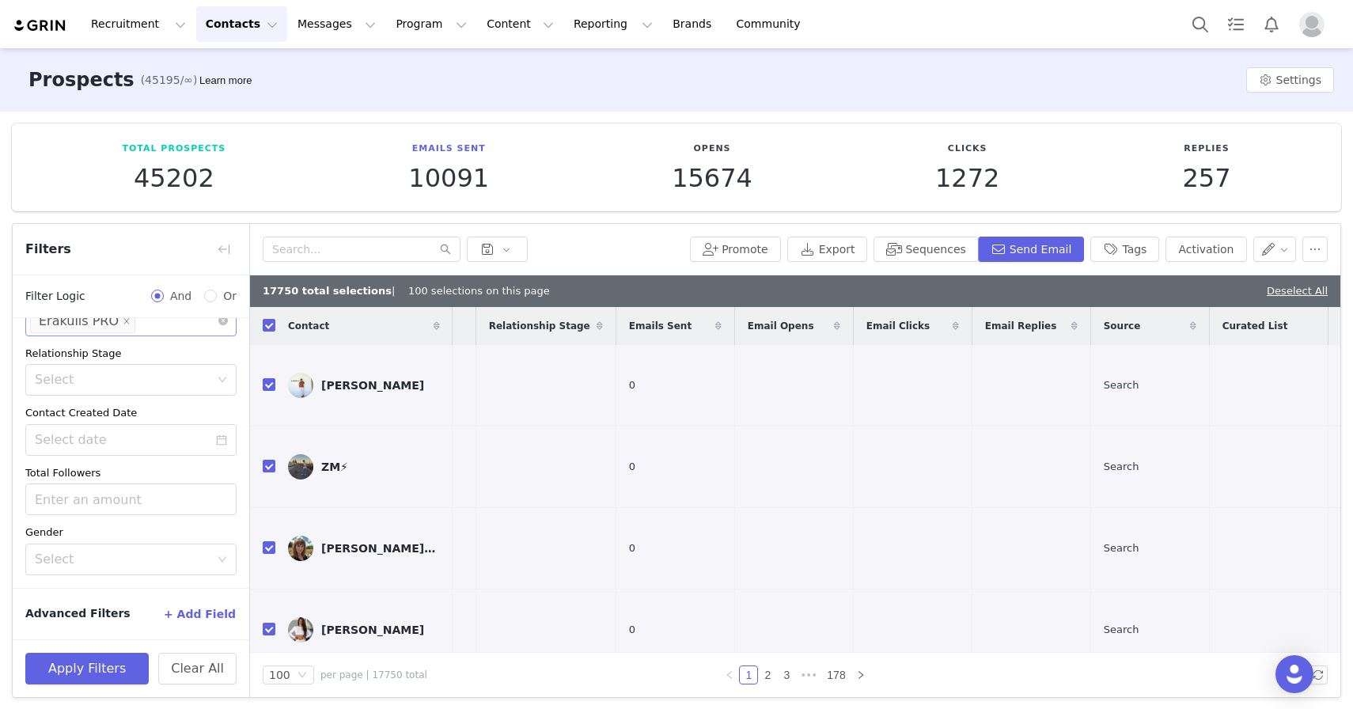
scroll to position [0, 0]
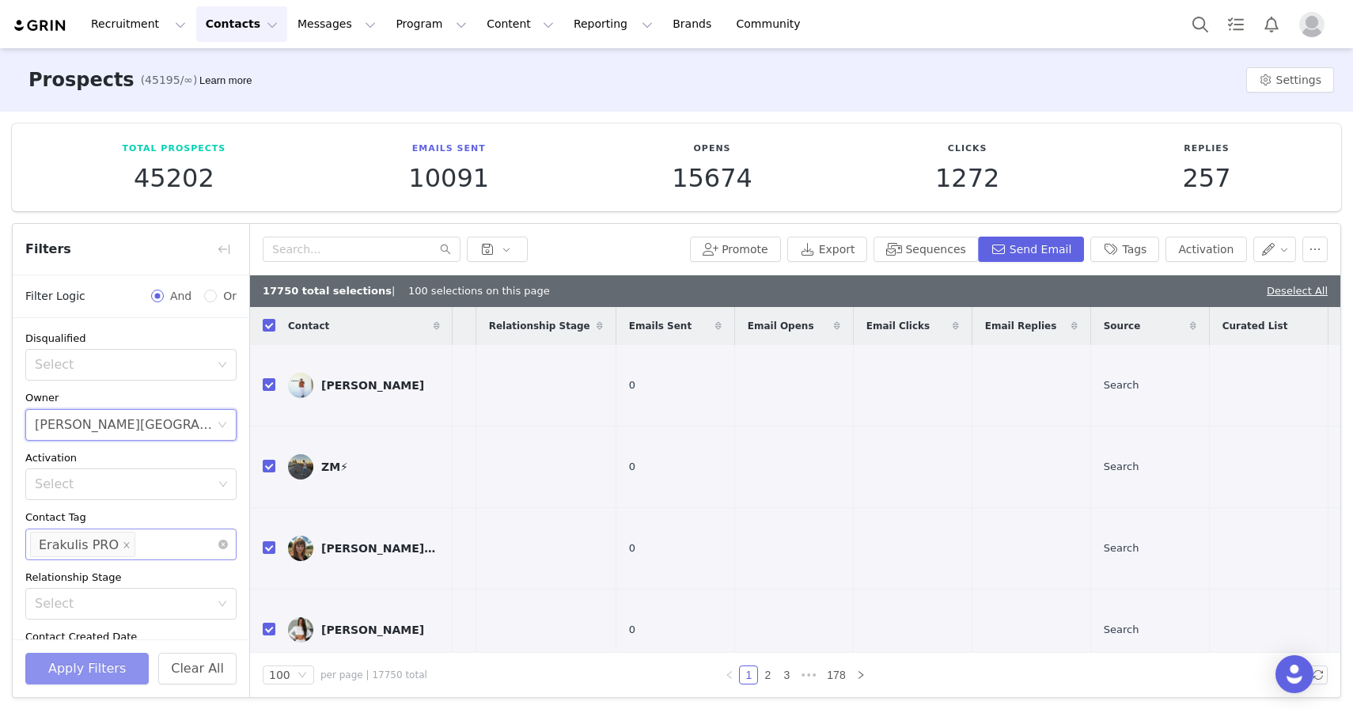
click at [92, 664] on button "Apply Filters" at bounding box center [86, 669] width 123 height 32
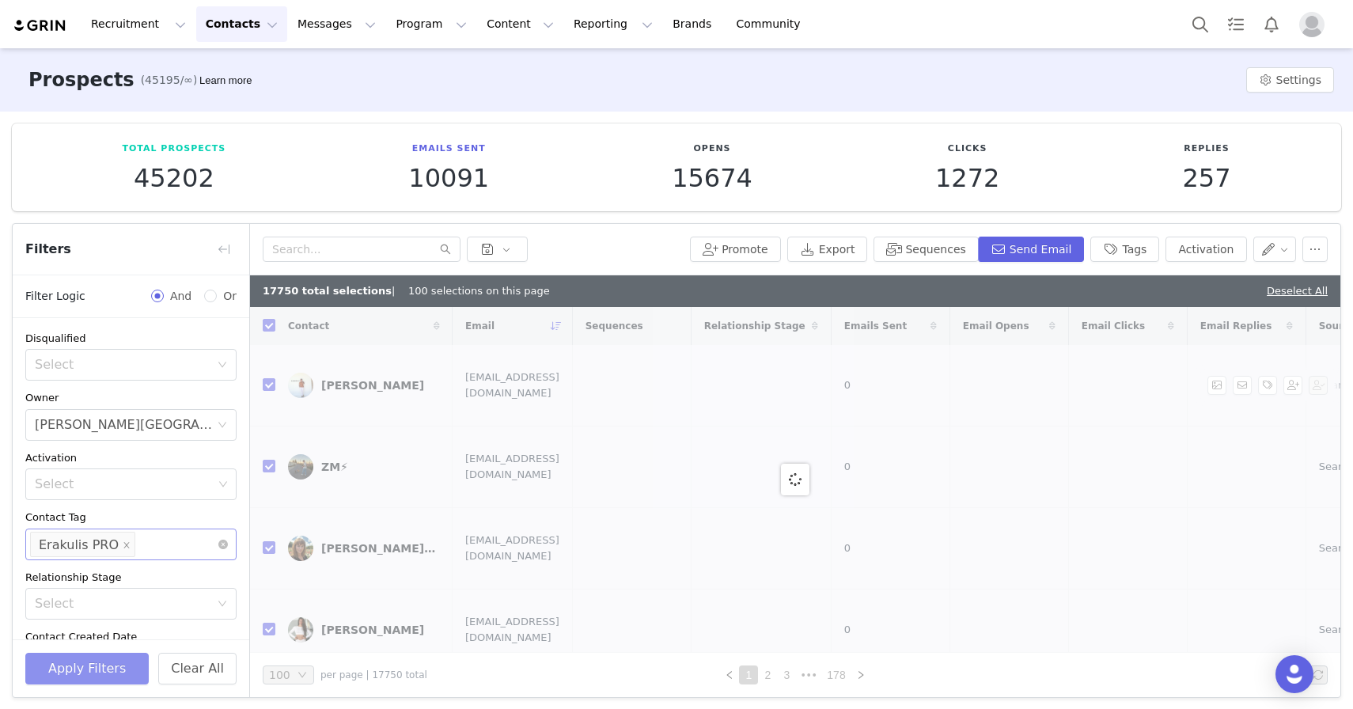
checkbox input "false"
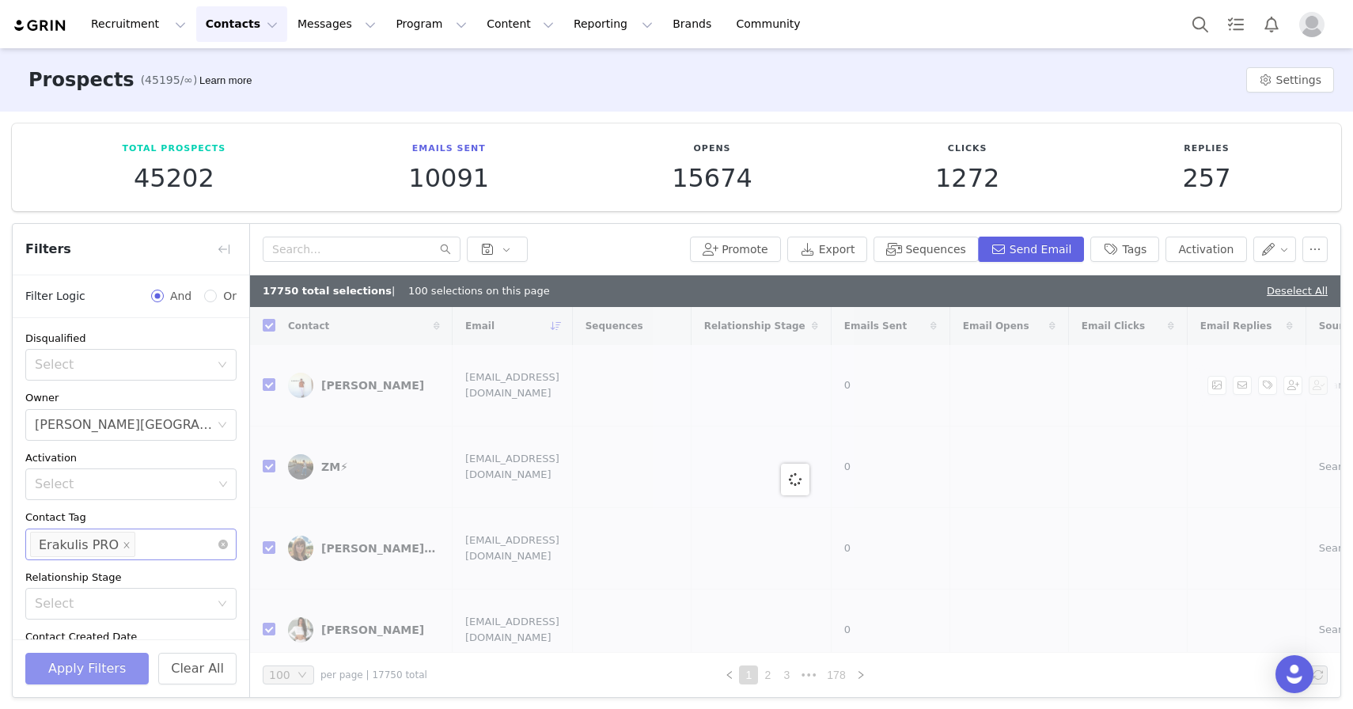
checkbox input "false"
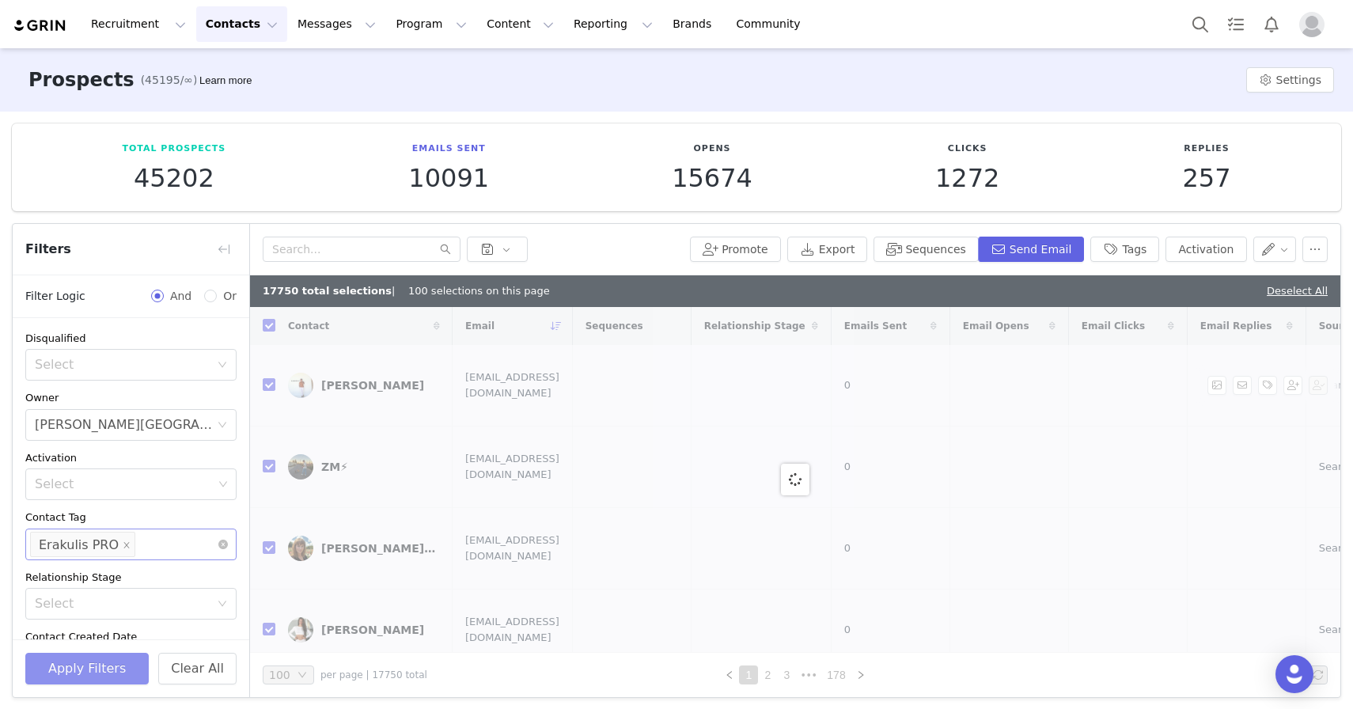
checkbox input "false"
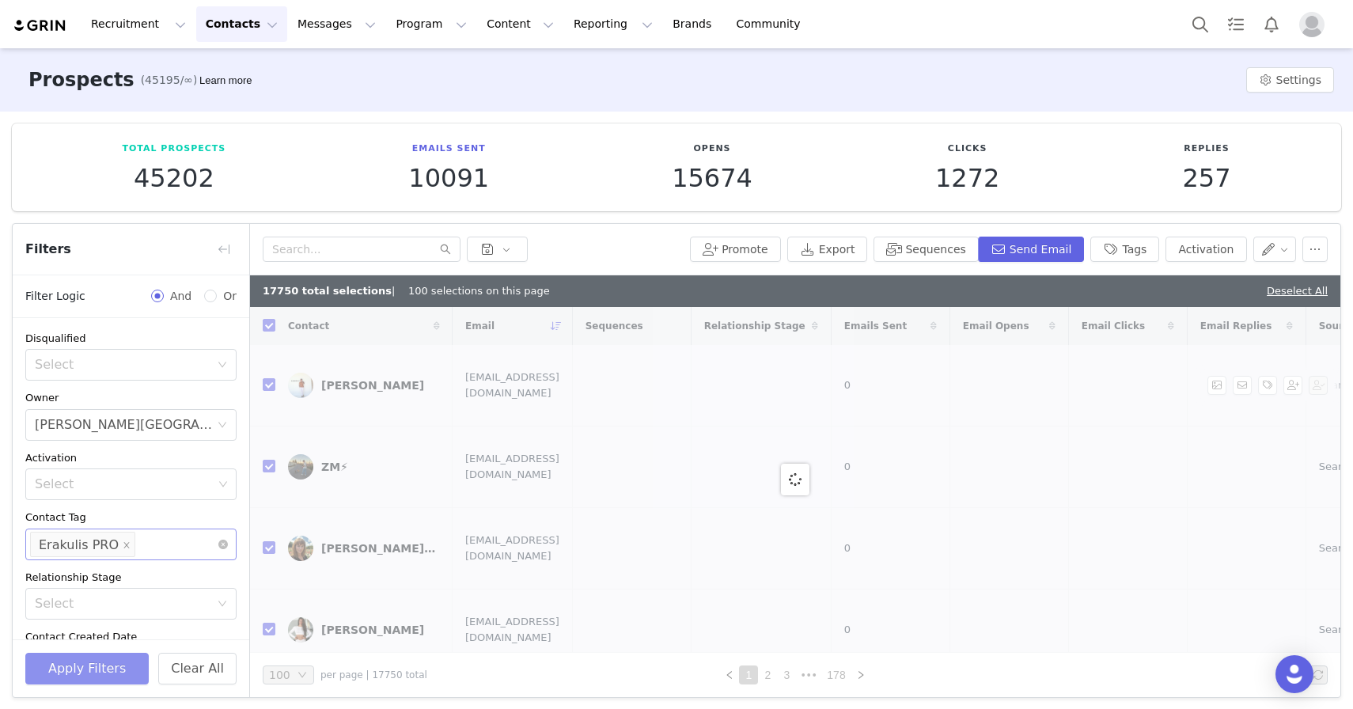
checkbox input "false"
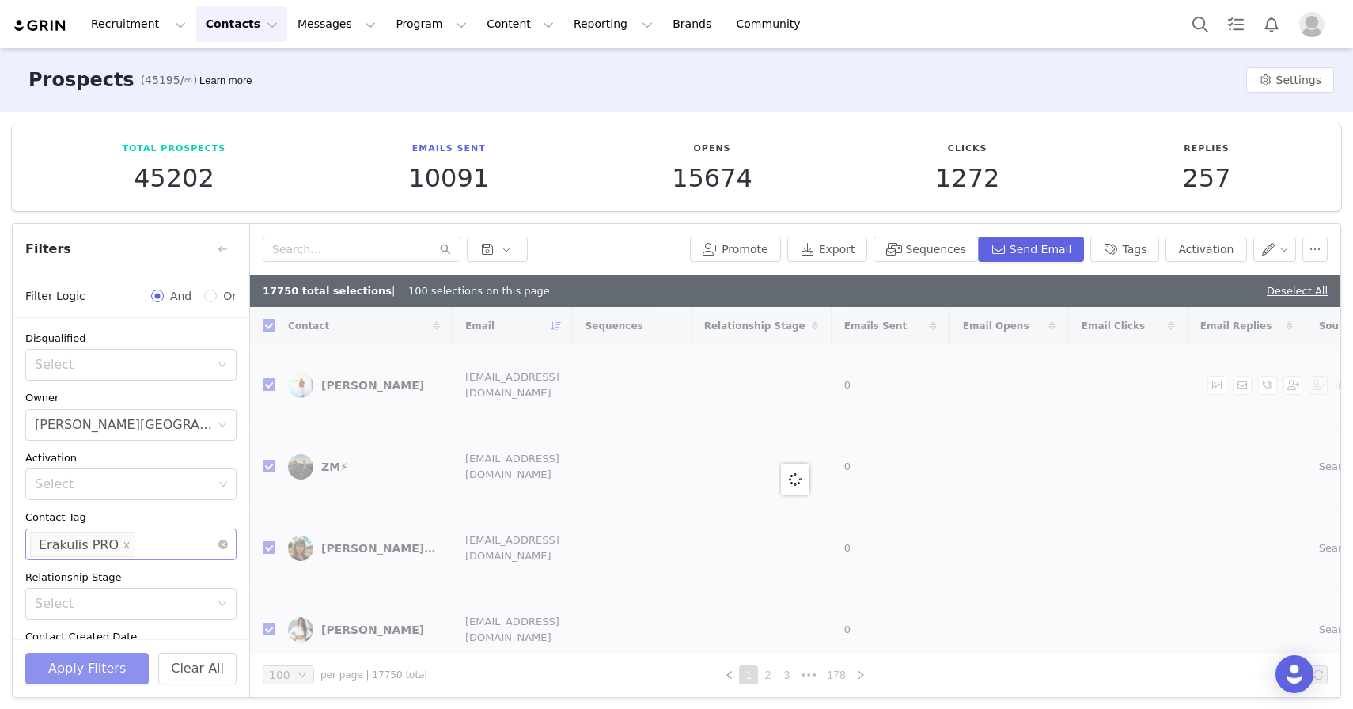
checkbox input "false"
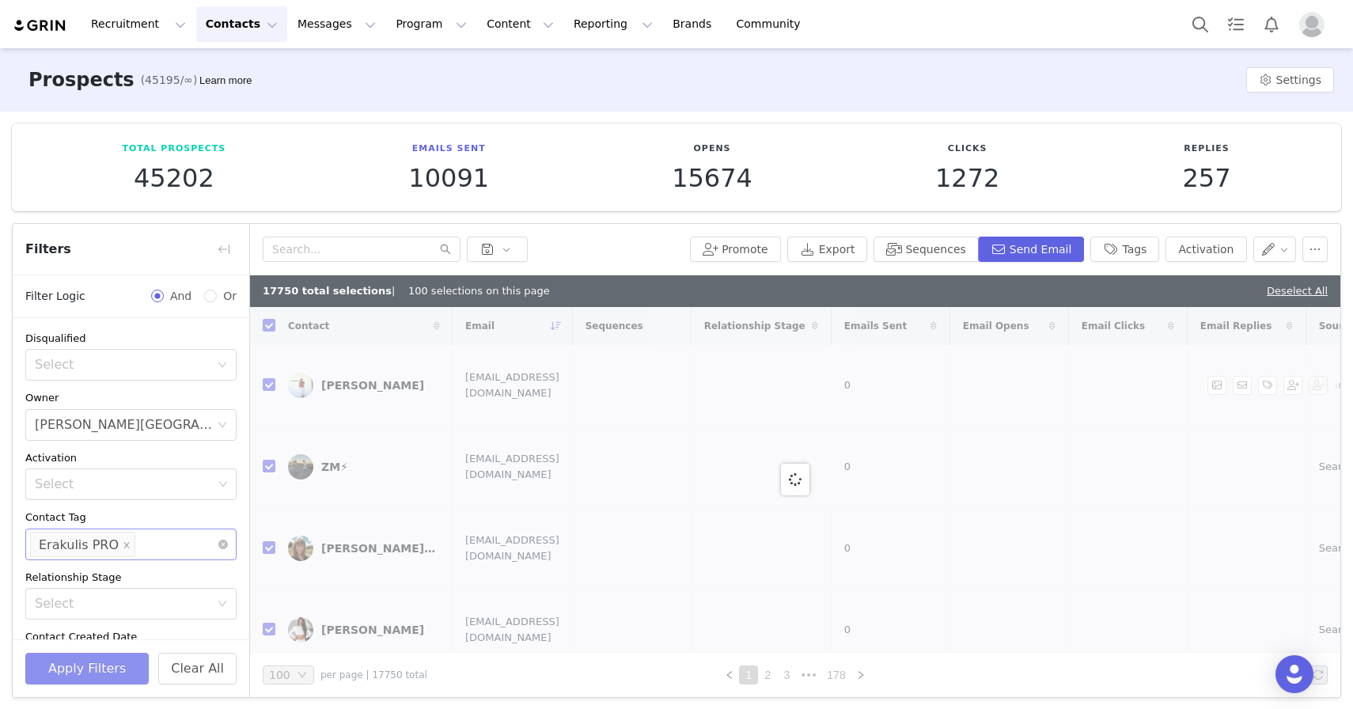
checkbox input "false"
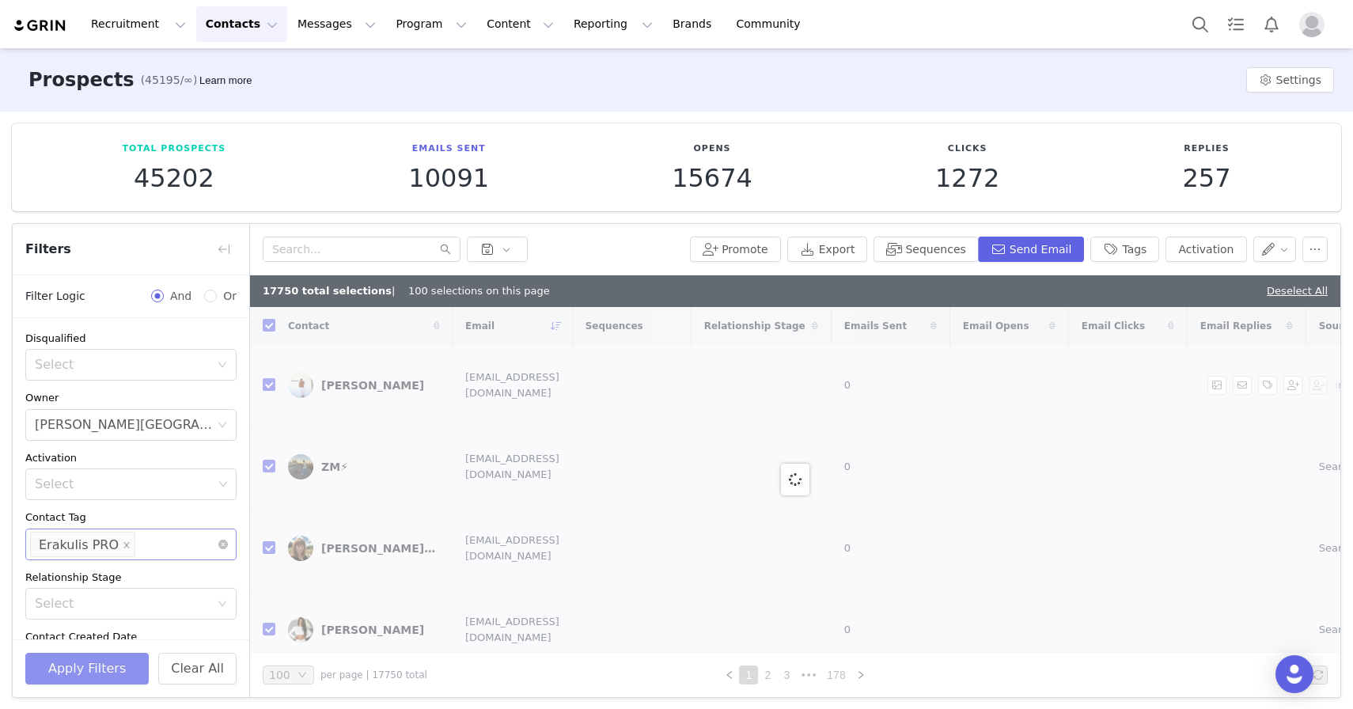
checkbox input "false"
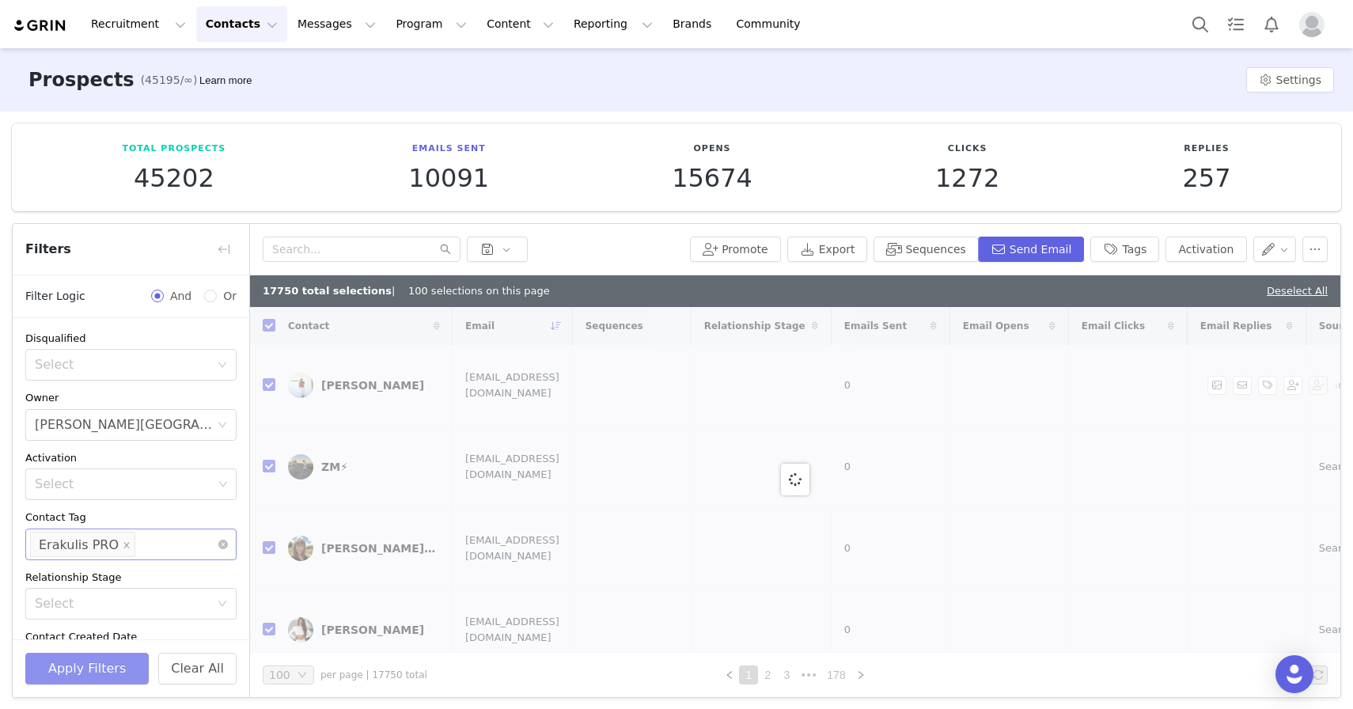
checkbox input "false"
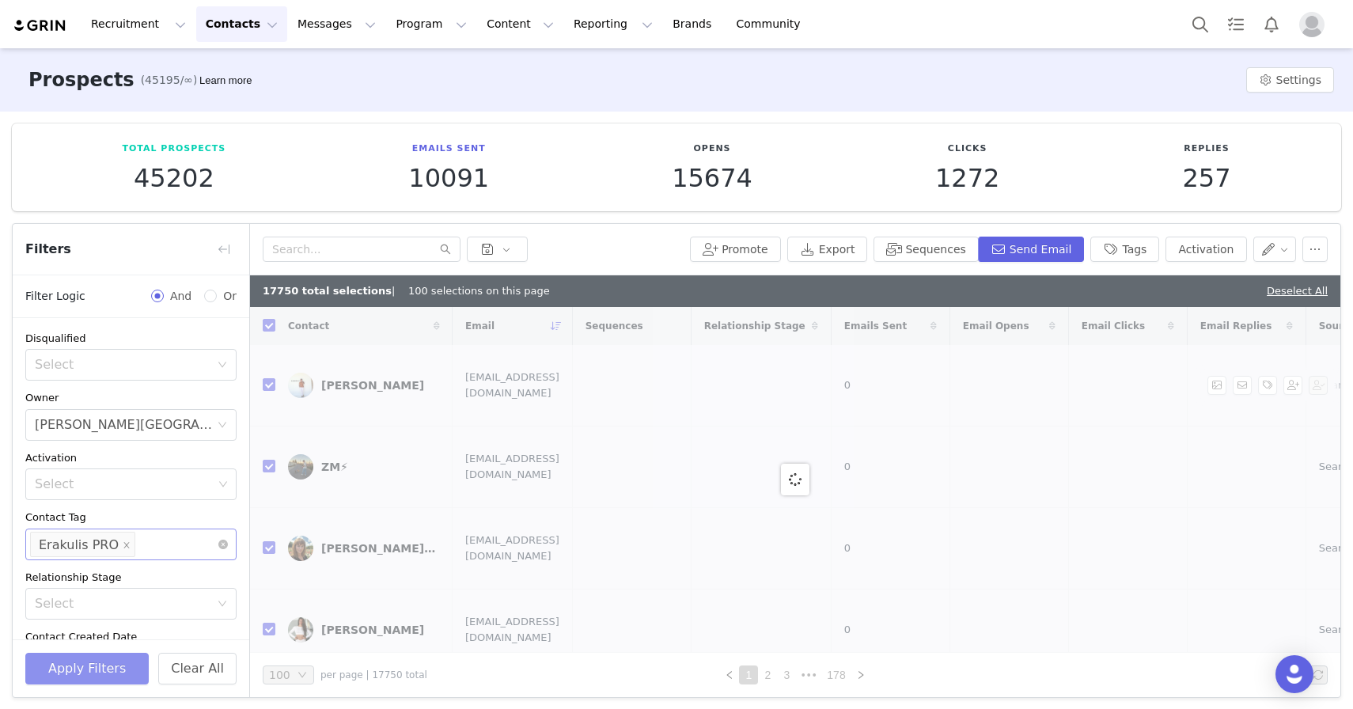
checkbox input "false"
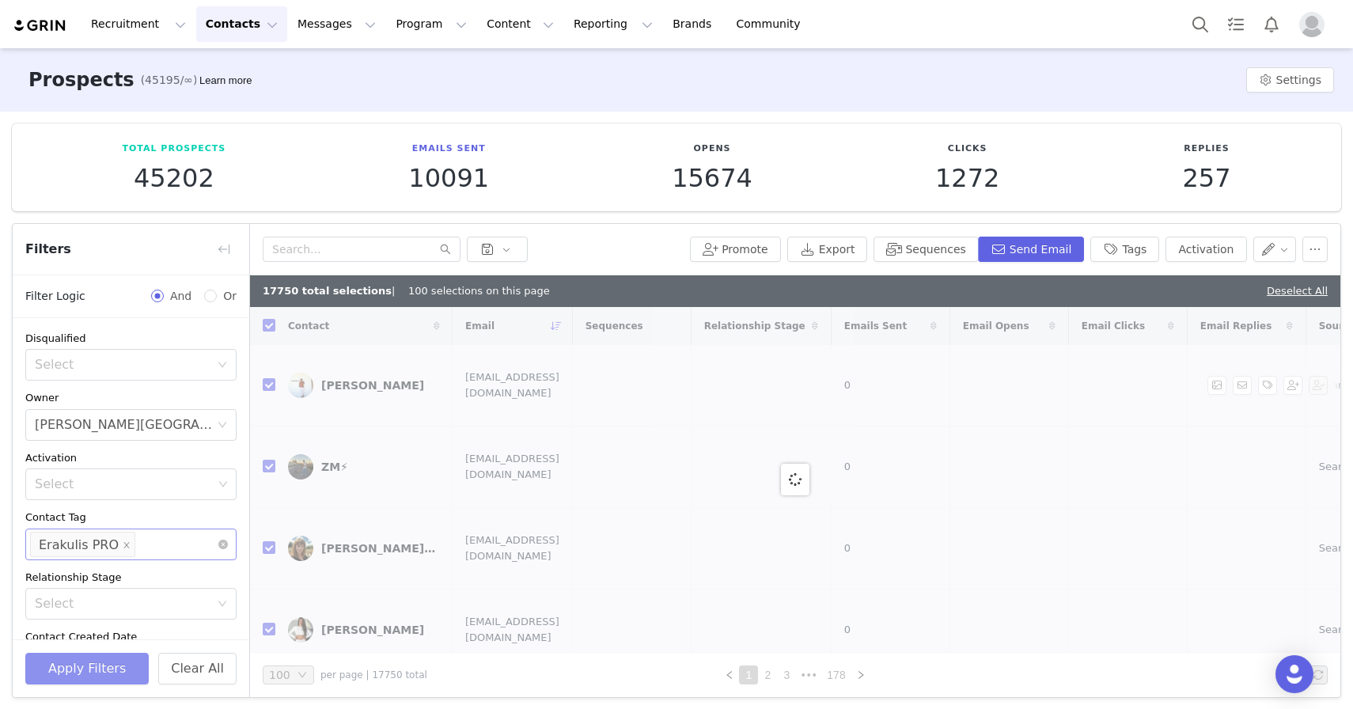
checkbox input "false"
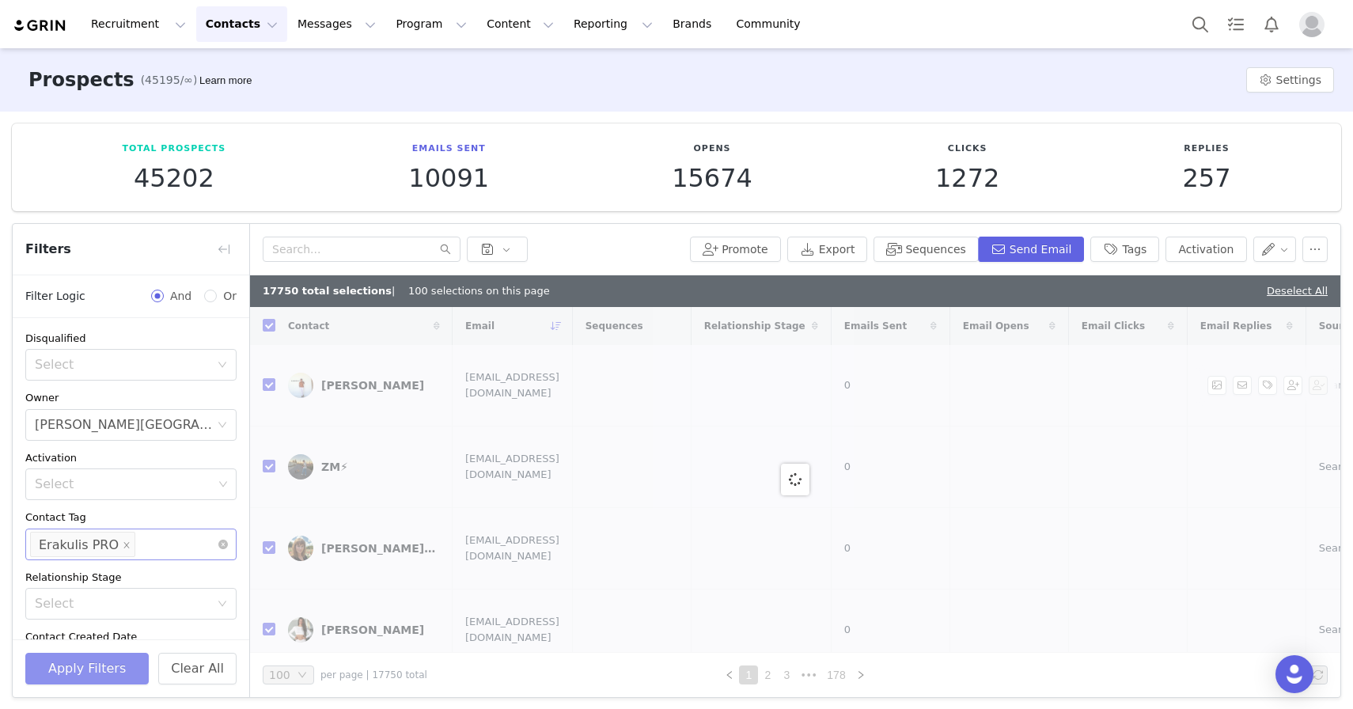
checkbox input "false"
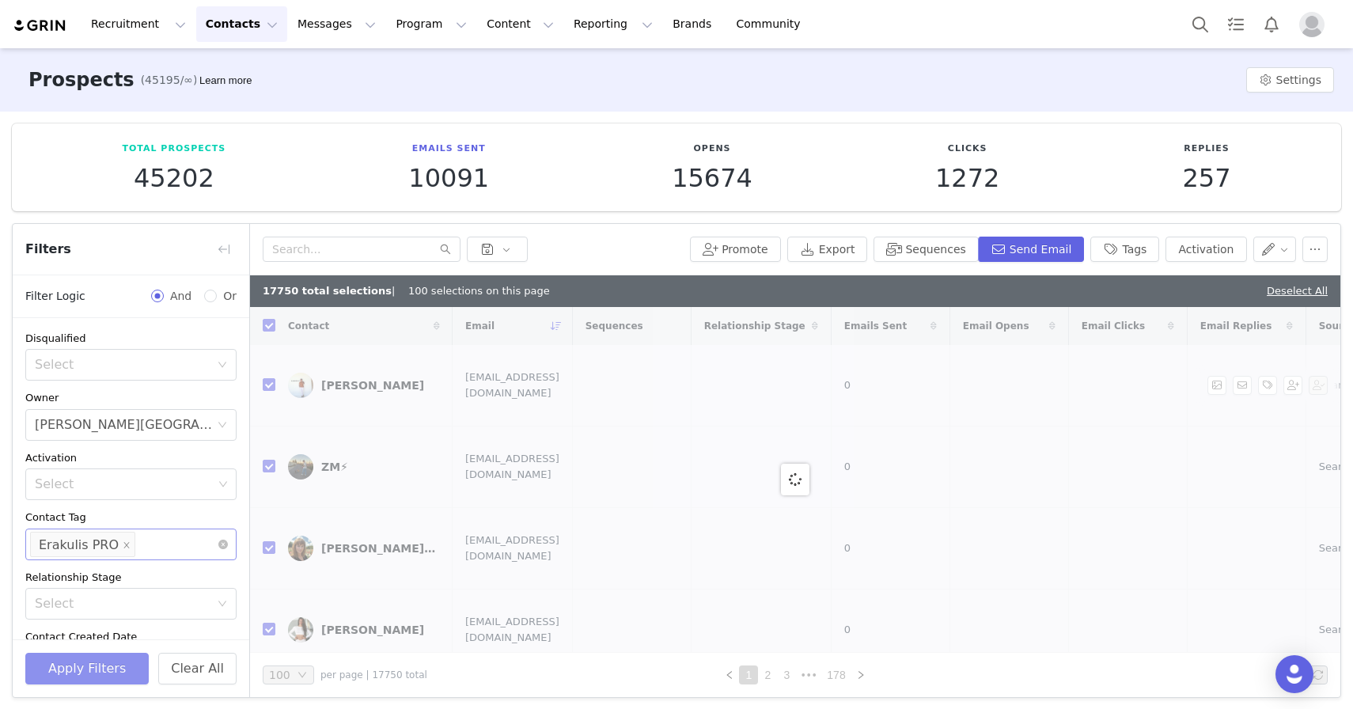
checkbox input "false"
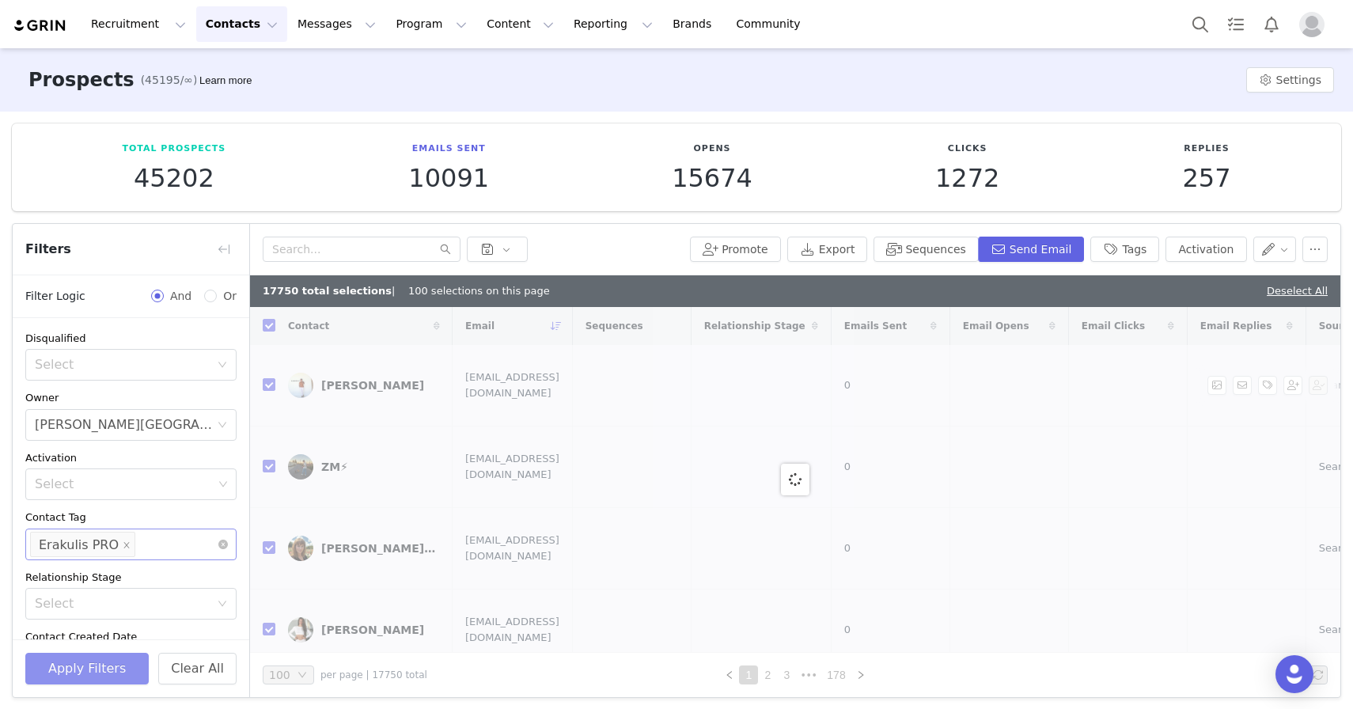
checkbox input "false"
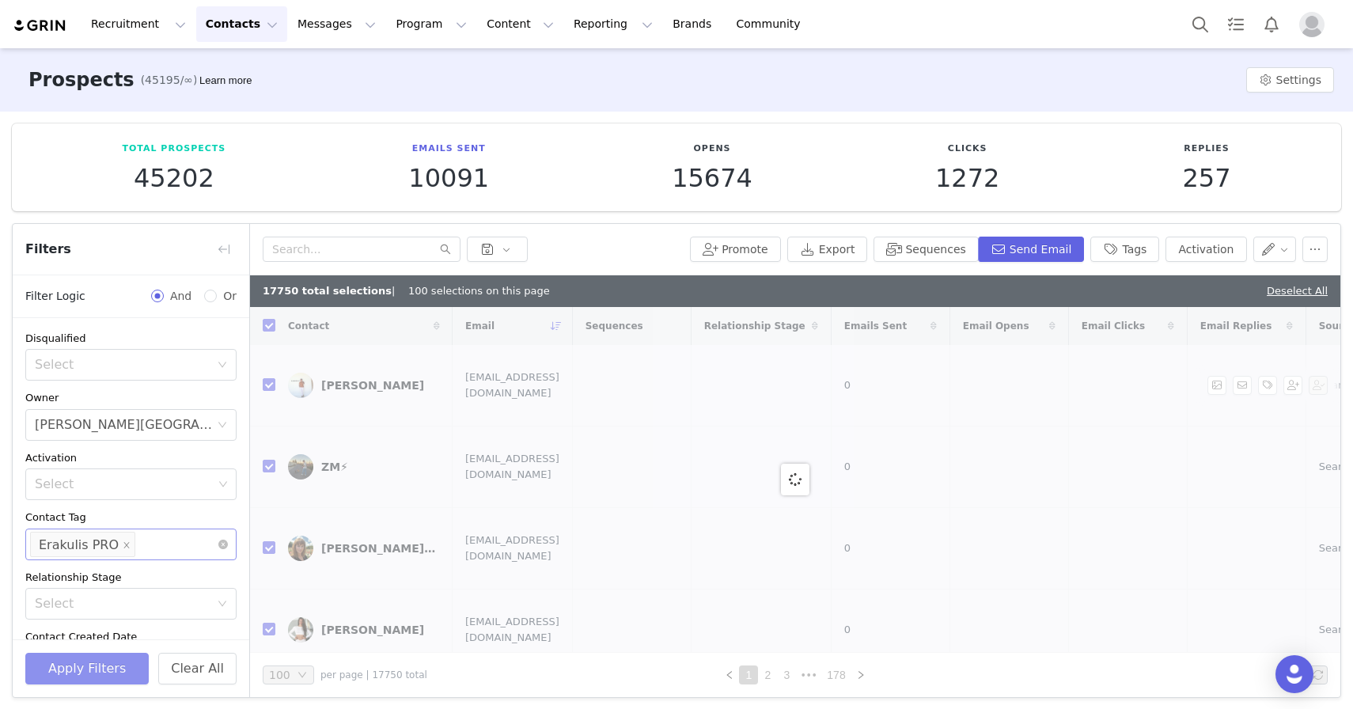
checkbox input "false"
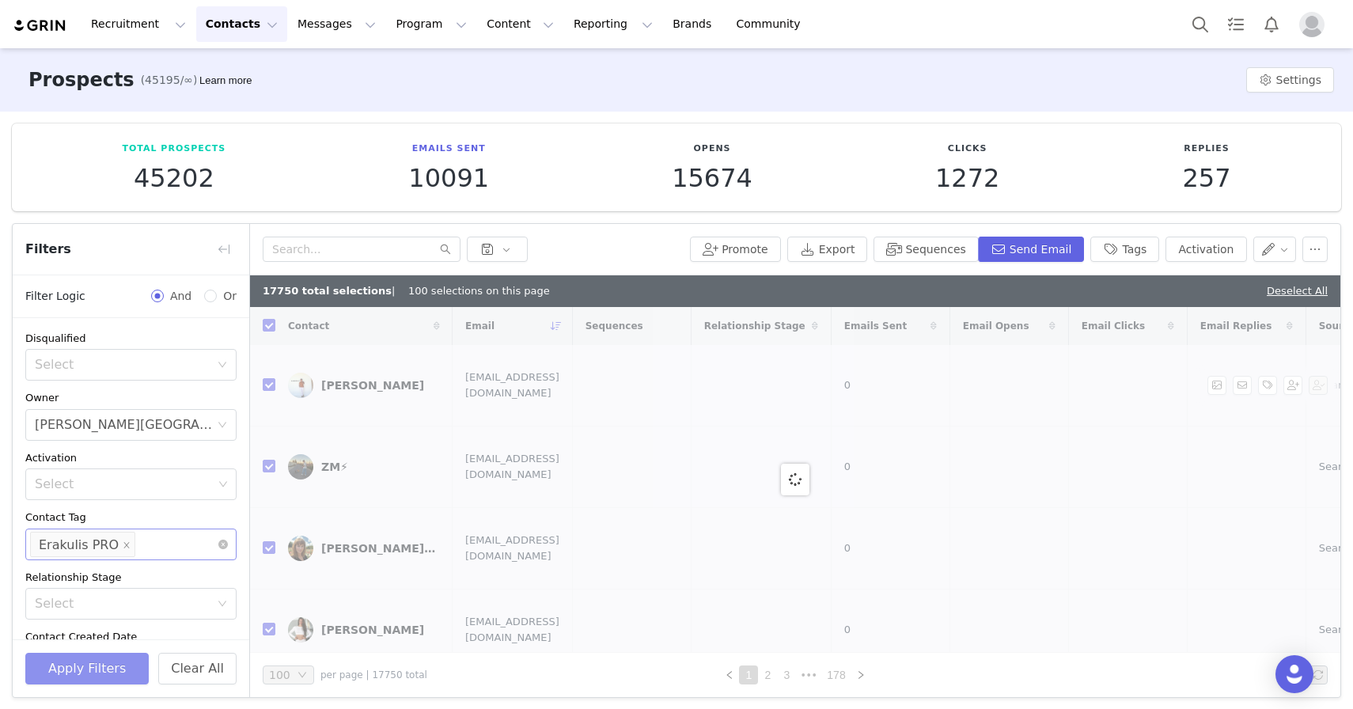
checkbox input "false"
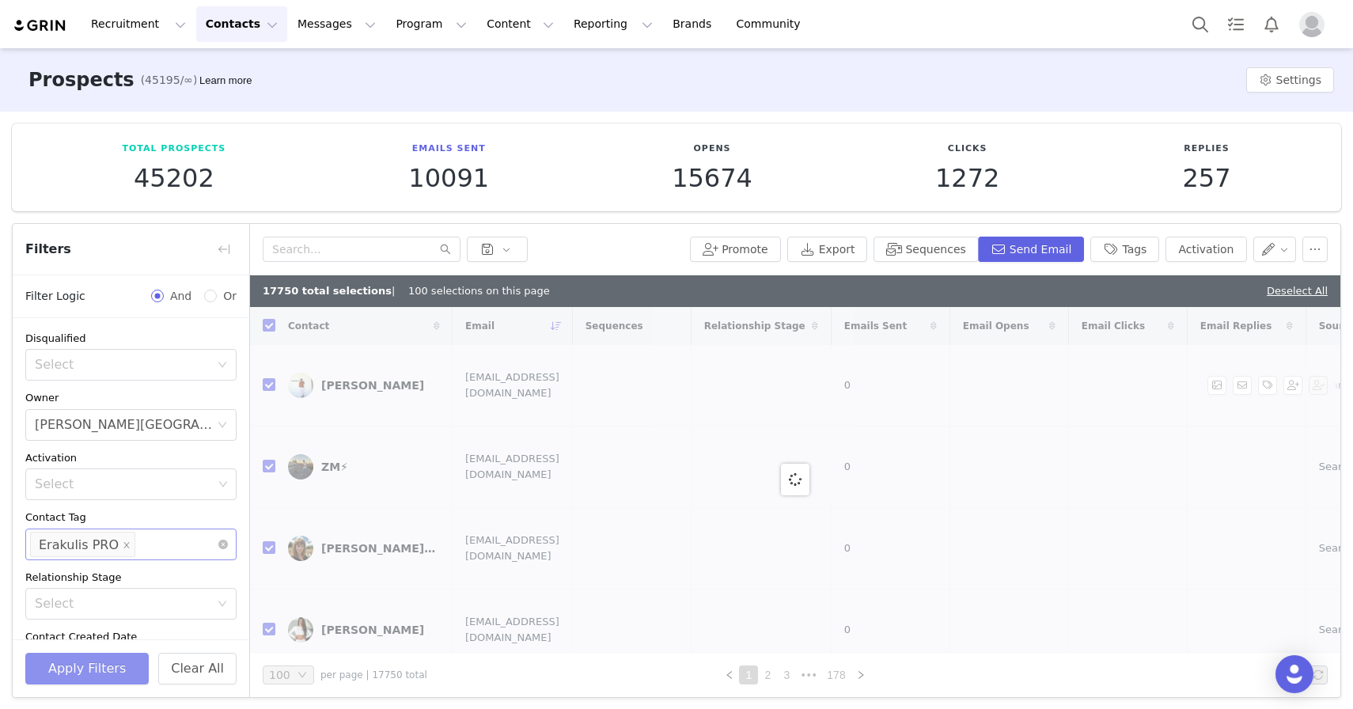
checkbox input "false"
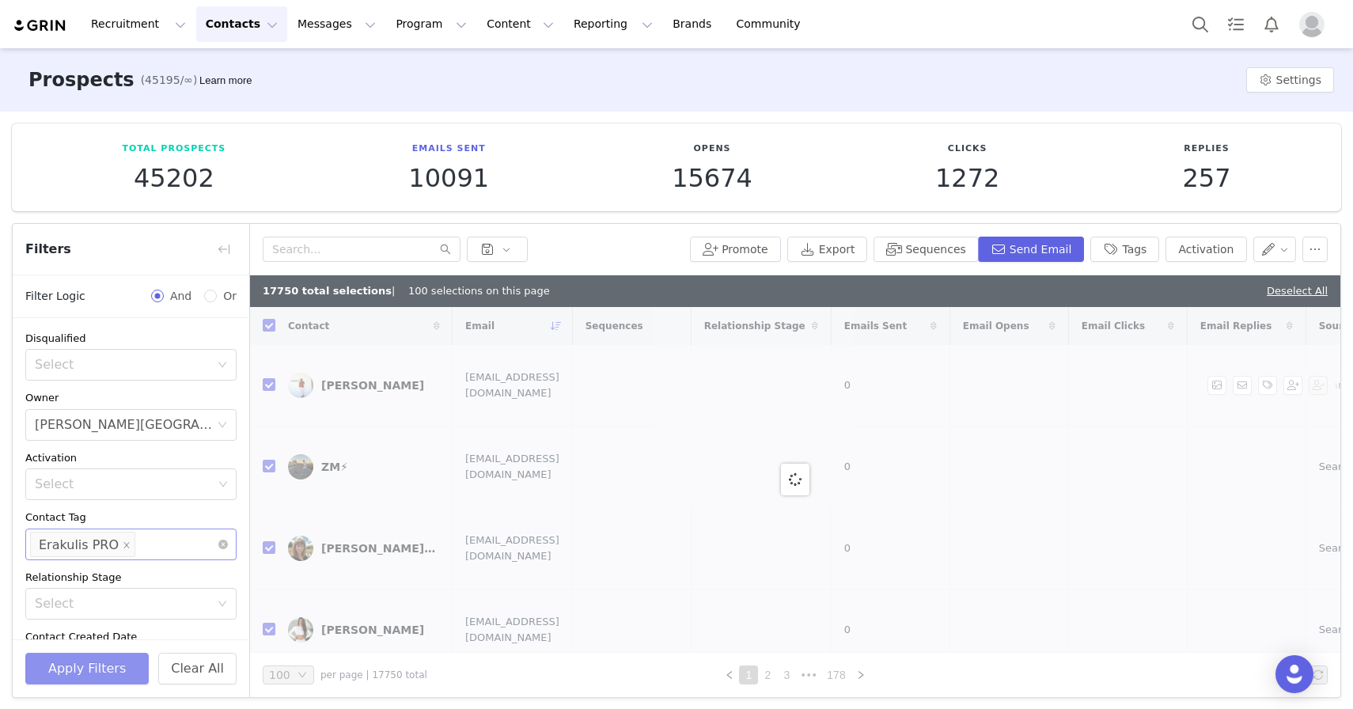
checkbox input "false"
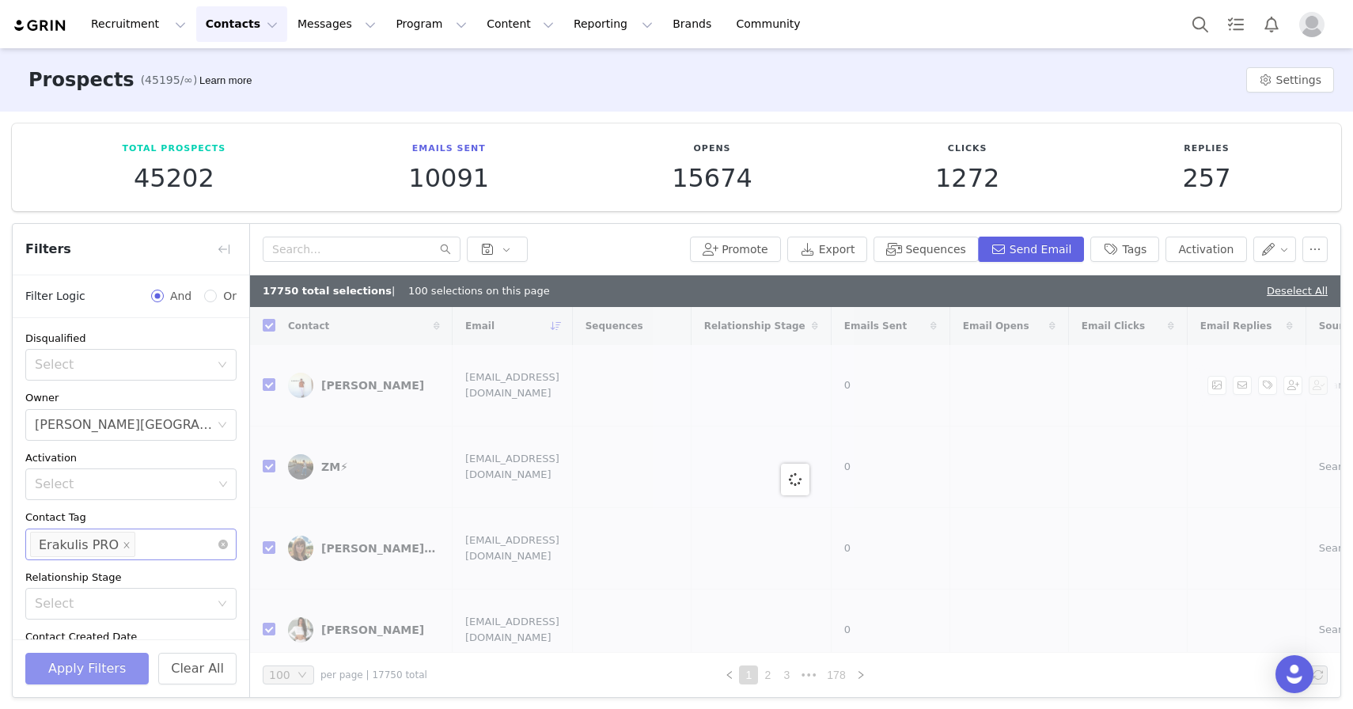
checkbox input "false"
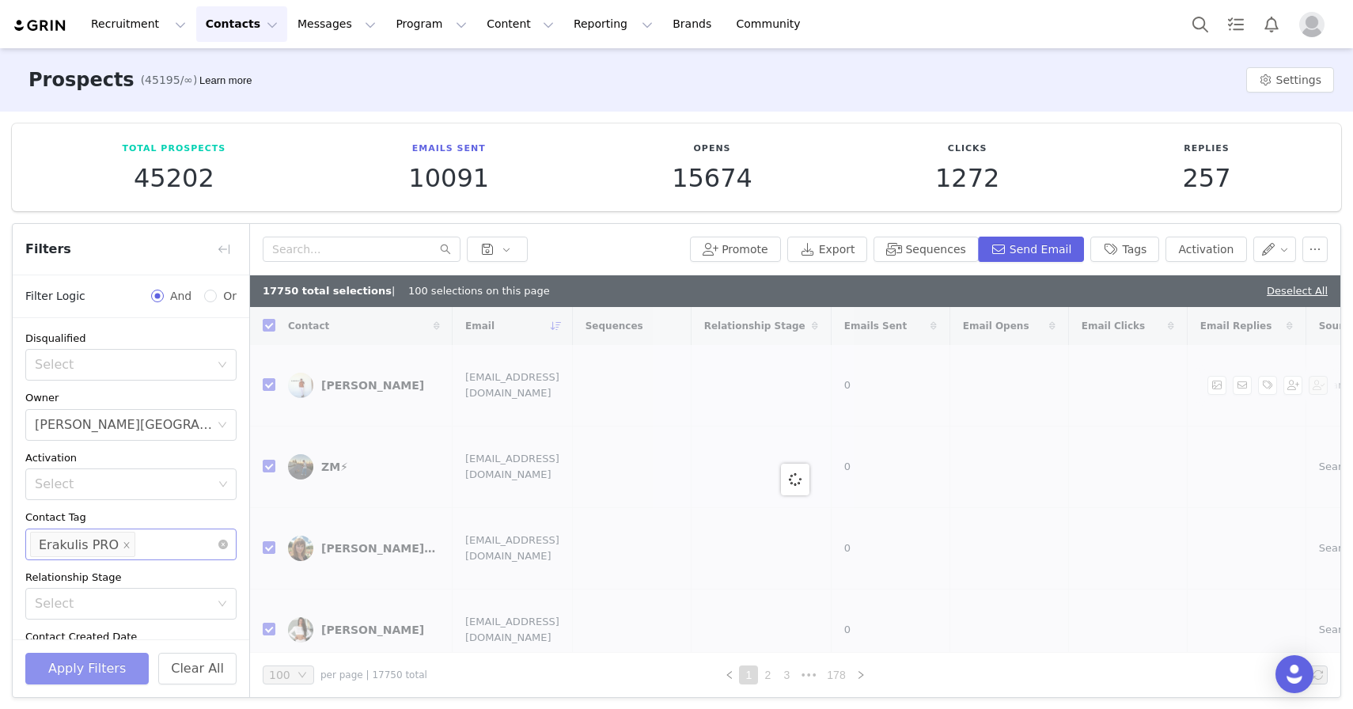
checkbox input "false"
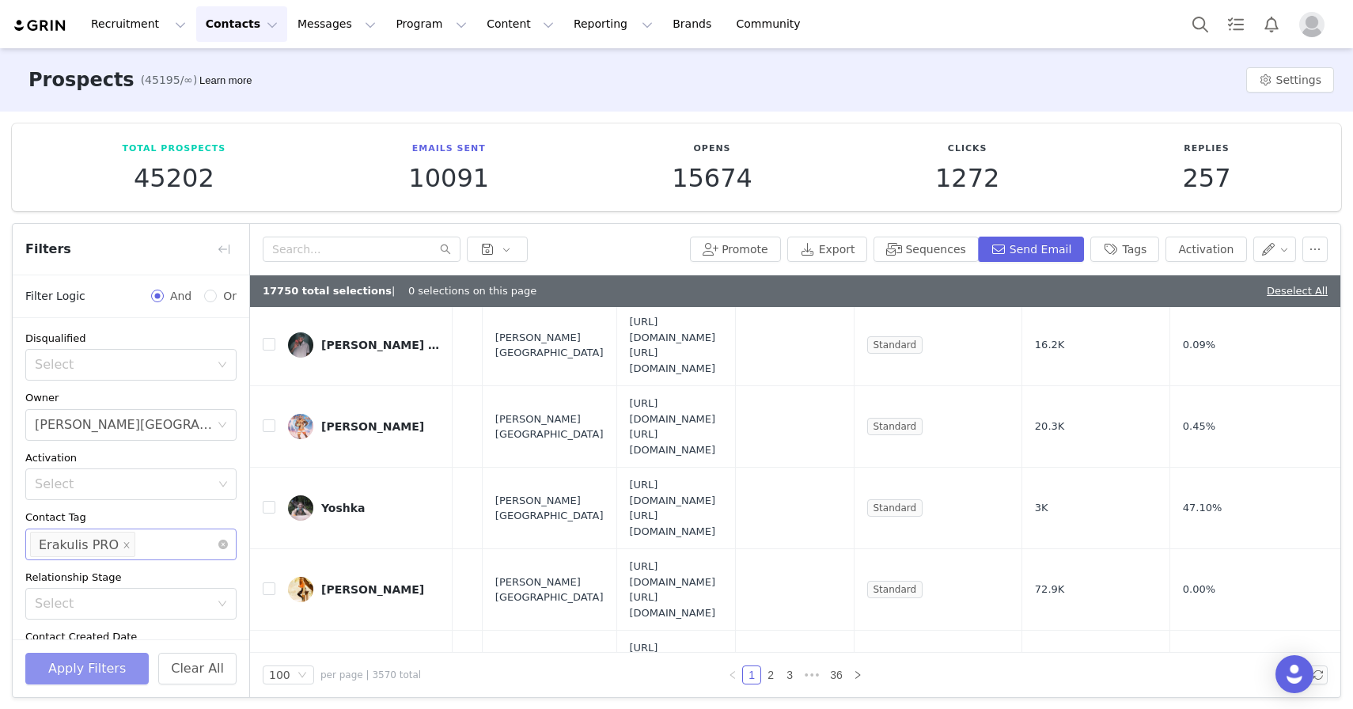
scroll to position [0, 1937]
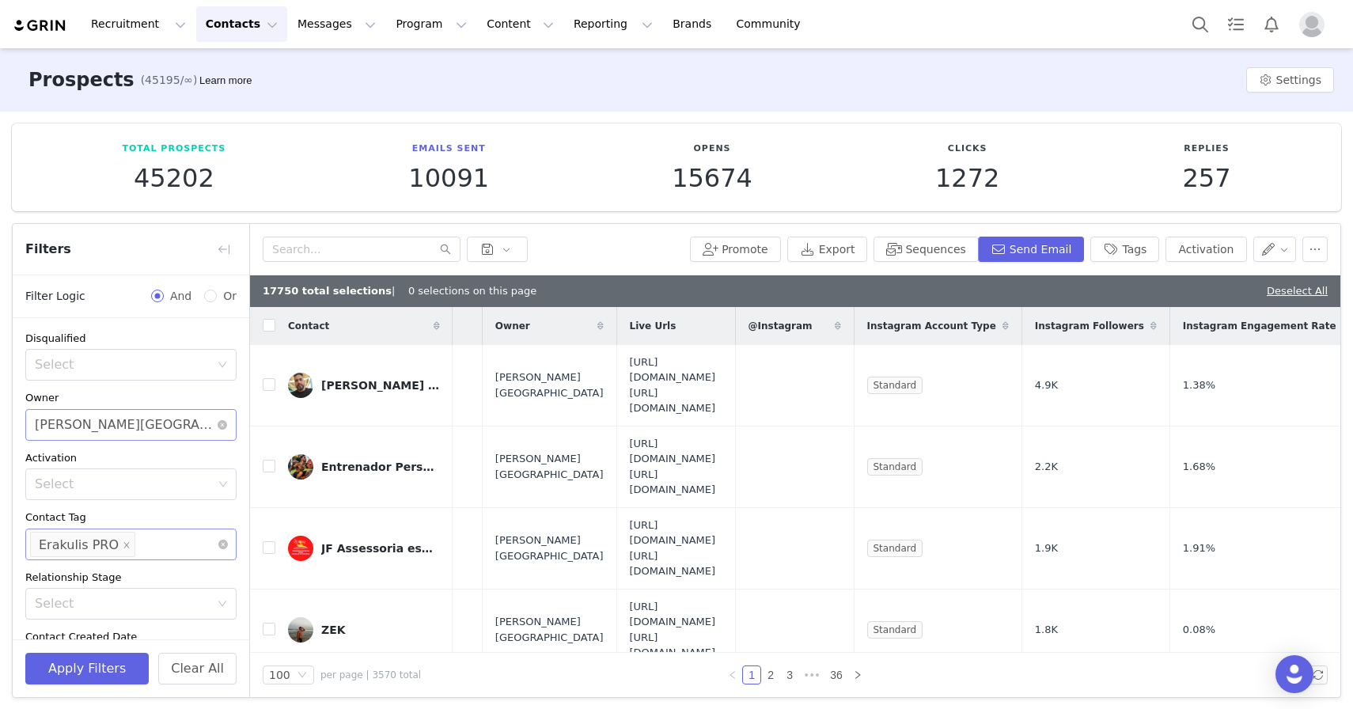
click at [134, 423] on div "[PERSON_NAME][GEOGRAPHIC_DATA]" at bounding box center [126, 425] width 182 height 30
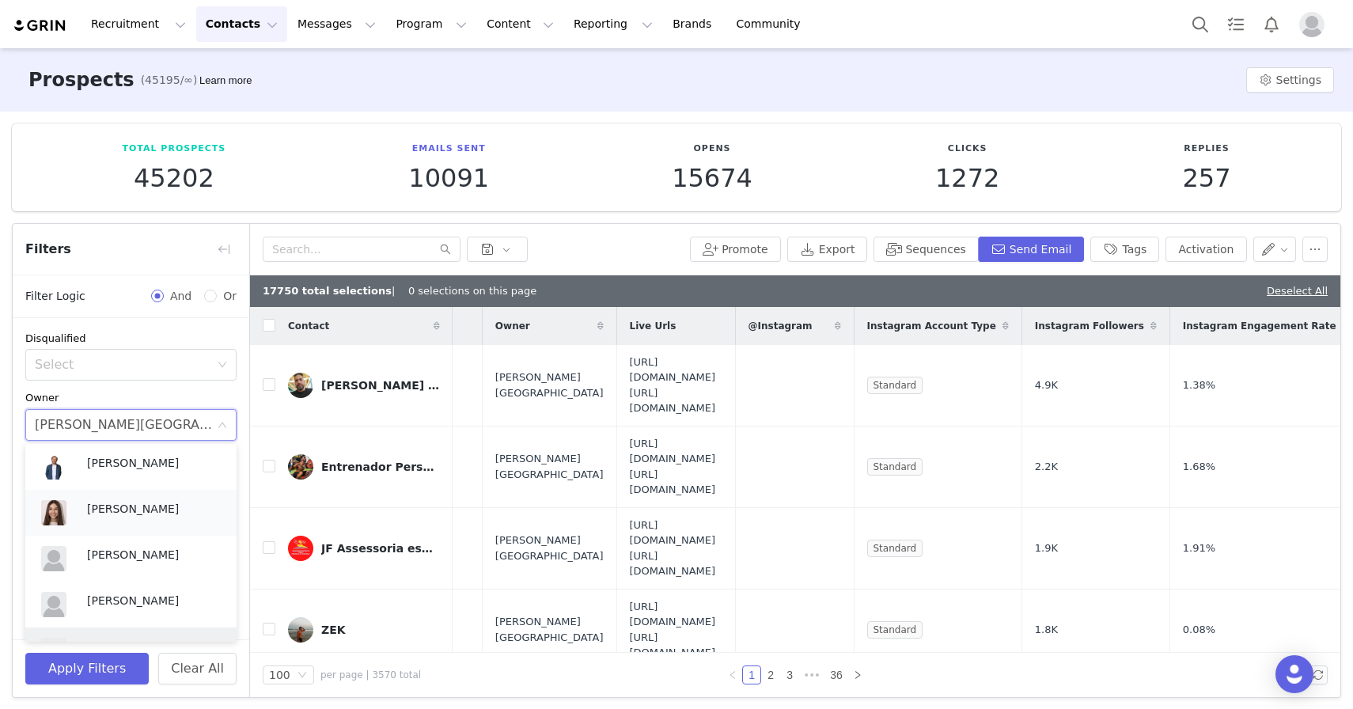
scroll to position [130, 0]
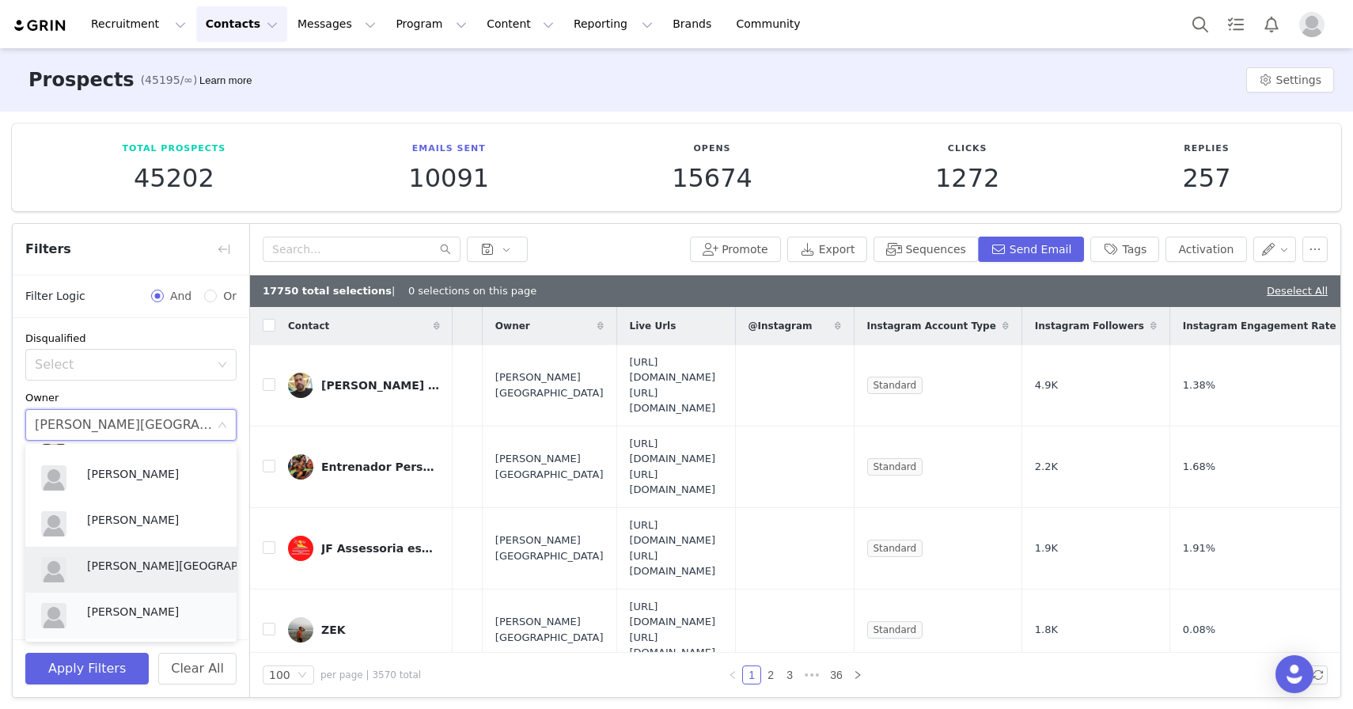
click at [154, 613] on p "[PERSON_NAME]" at bounding box center [154, 611] width 134 height 17
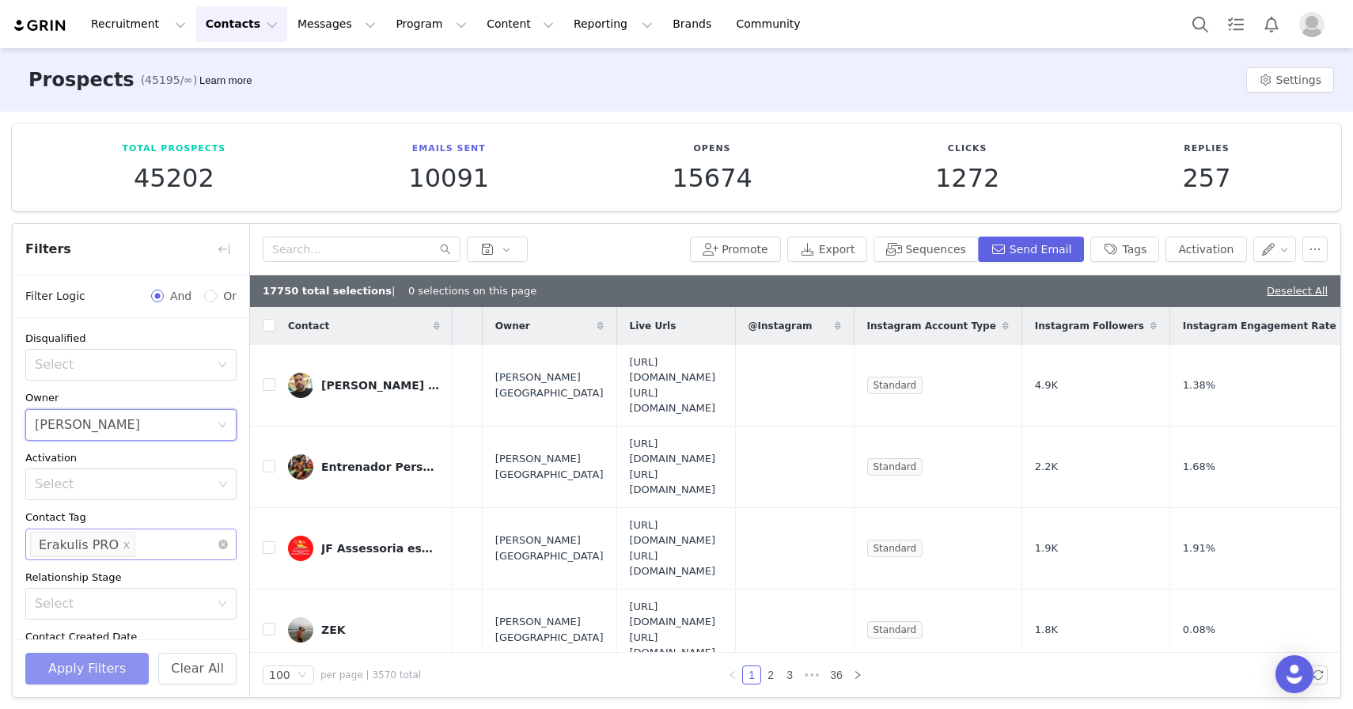
click at [119, 661] on button "Apply Filters" at bounding box center [86, 669] width 123 height 32
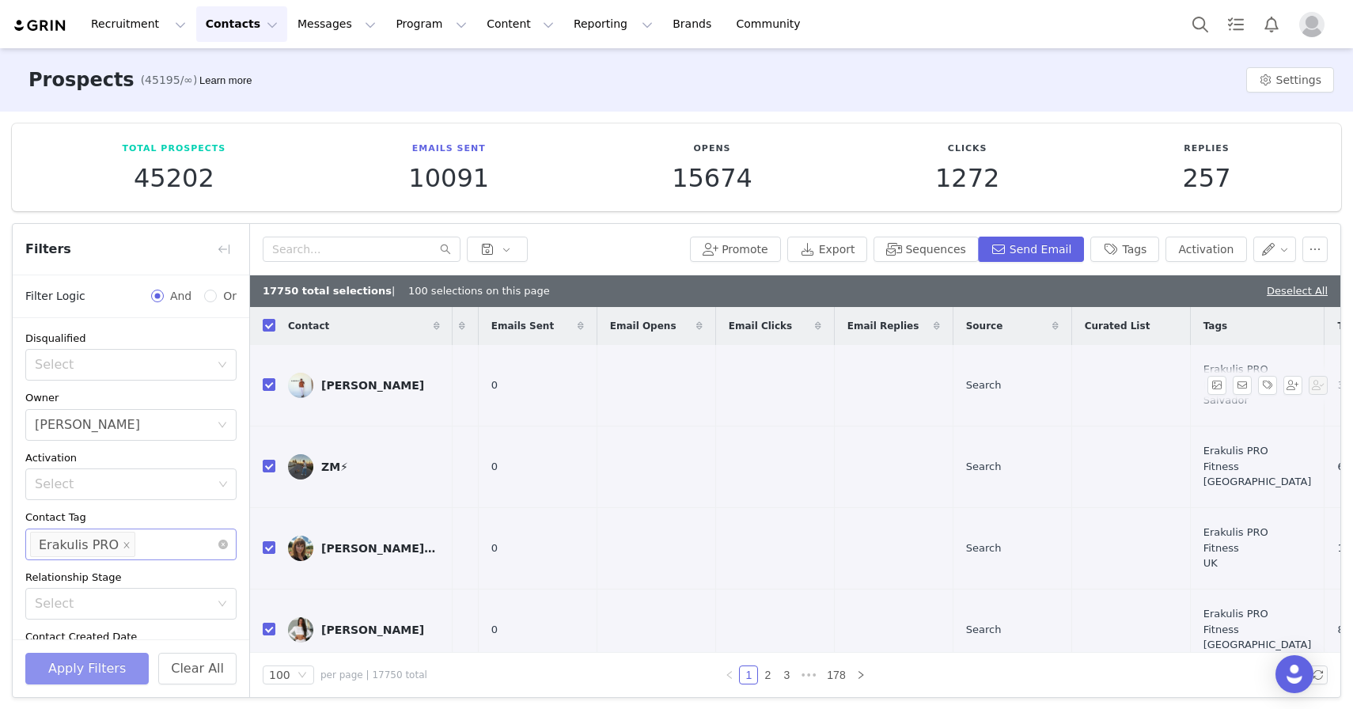
scroll to position [0, 0]
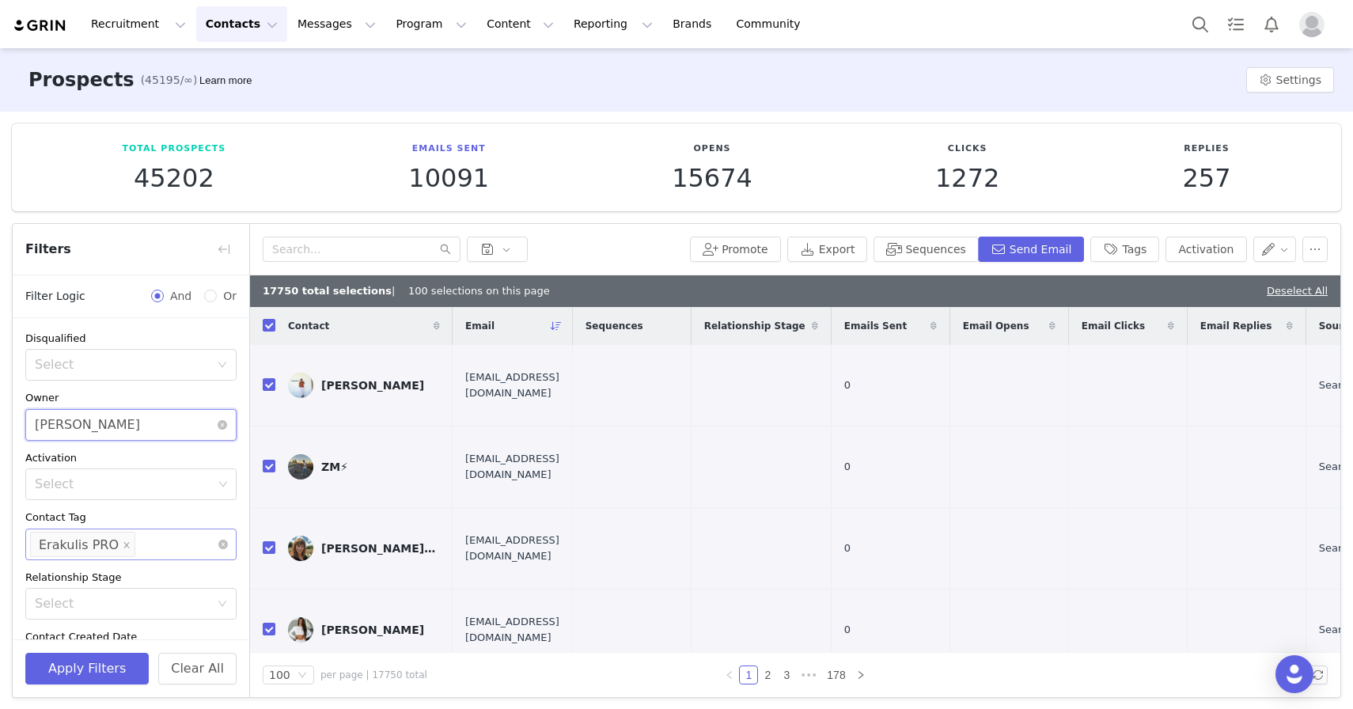
click at [140, 419] on div "Select [PERSON_NAME]" at bounding box center [126, 425] width 182 height 30
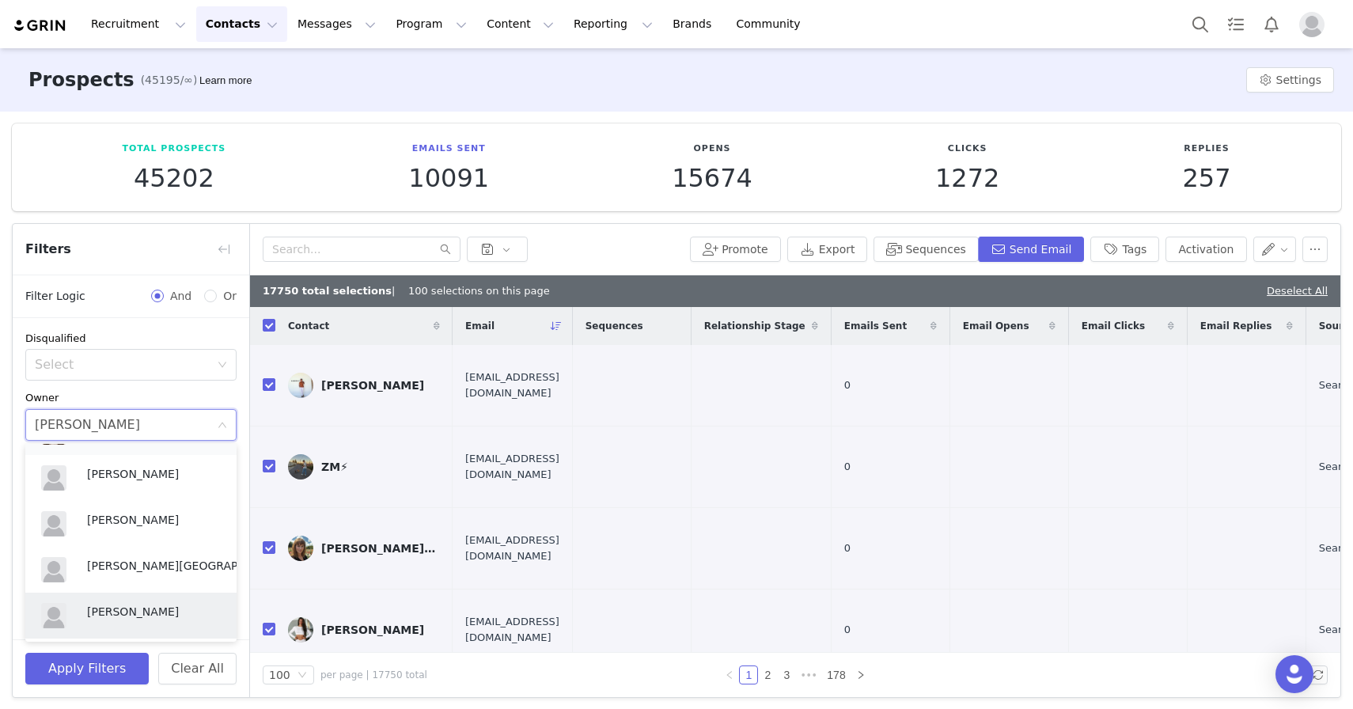
scroll to position [95, 0]
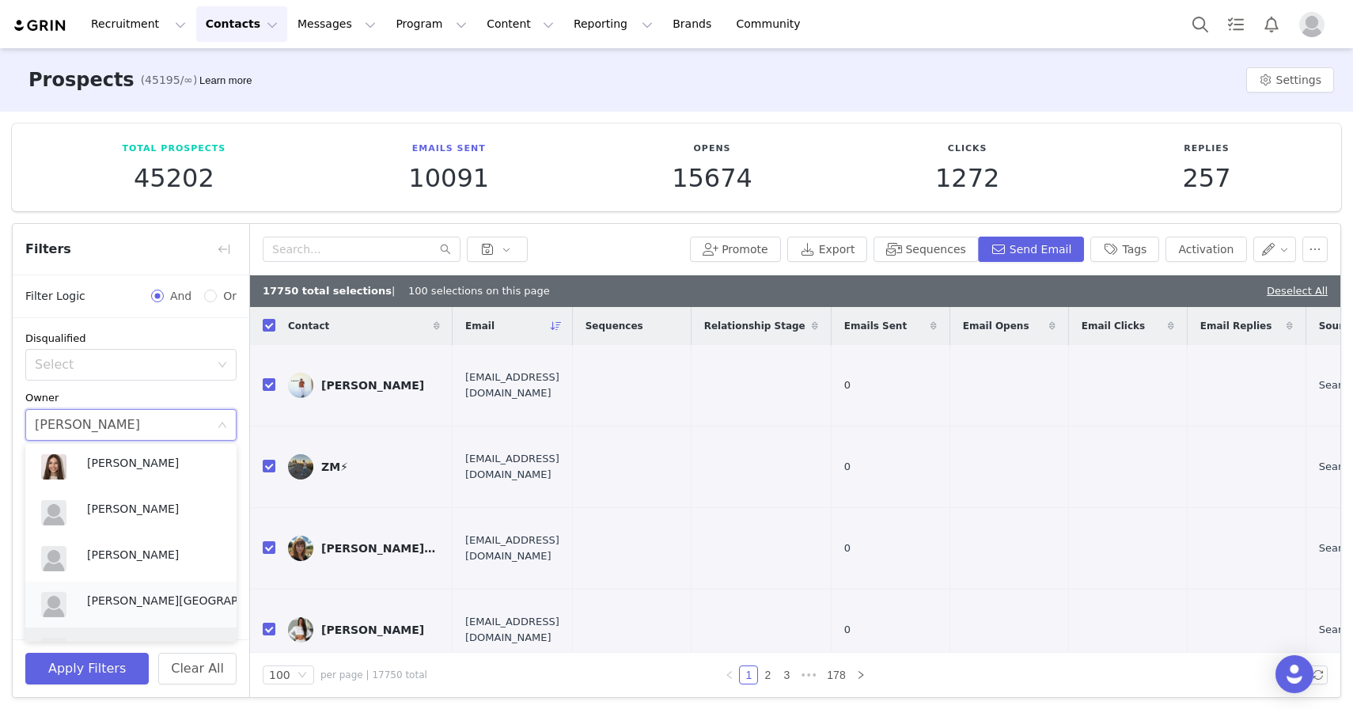
click at [152, 595] on p "[PERSON_NAME][GEOGRAPHIC_DATA]" at bounding box center [174, 600] width 174 height 17
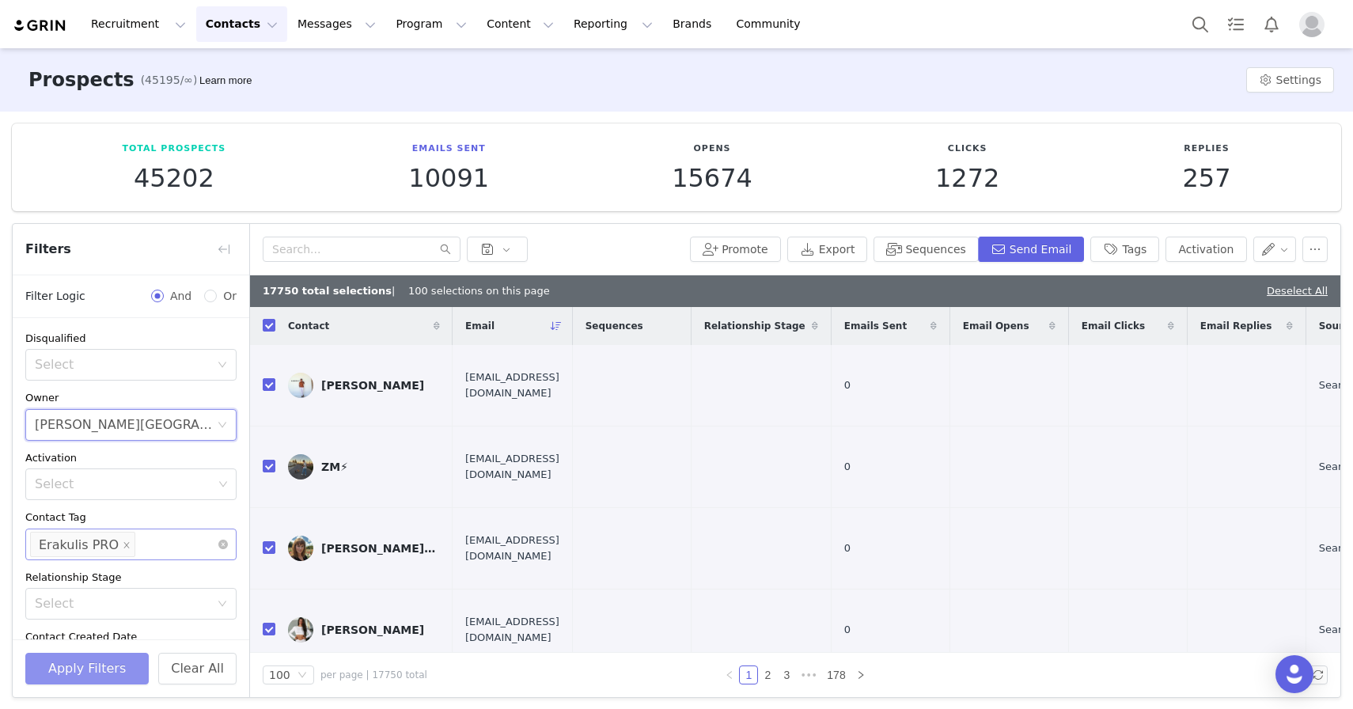
click at [104, 668] on button "Apply Filters" at bounding box center [86, 669] width 123 height 32
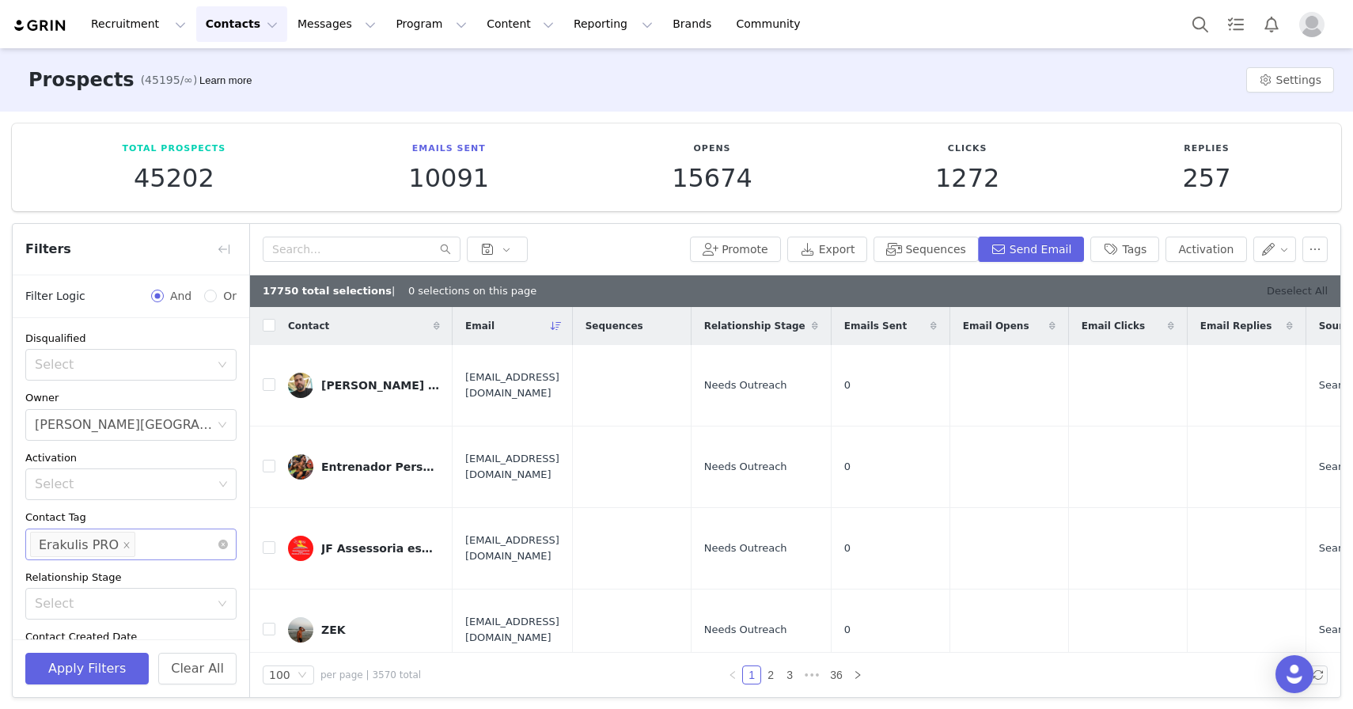
click at [1292, 289] on link "Deselect All" at bounding box center [1296, 291] width 61 height 12
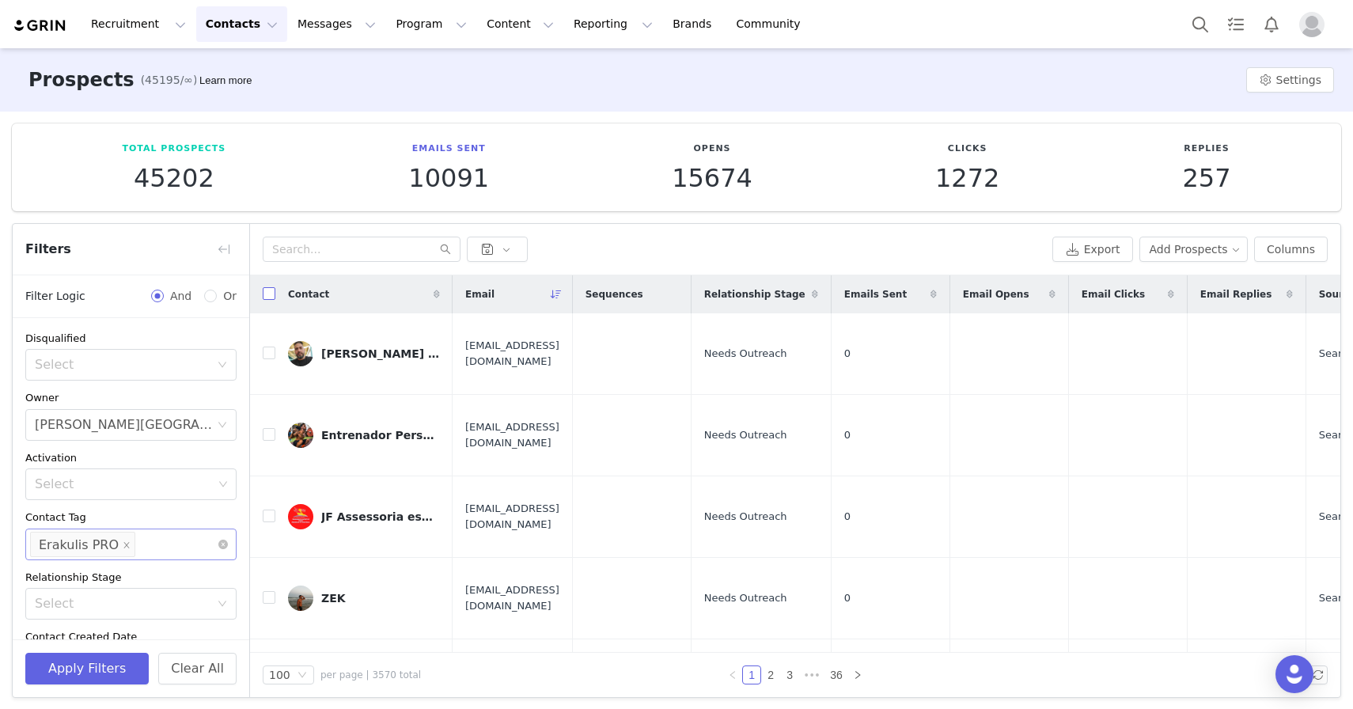
click at [274, 294] on input "checkbox" at bounding box center [269, 293] width 13 height 13
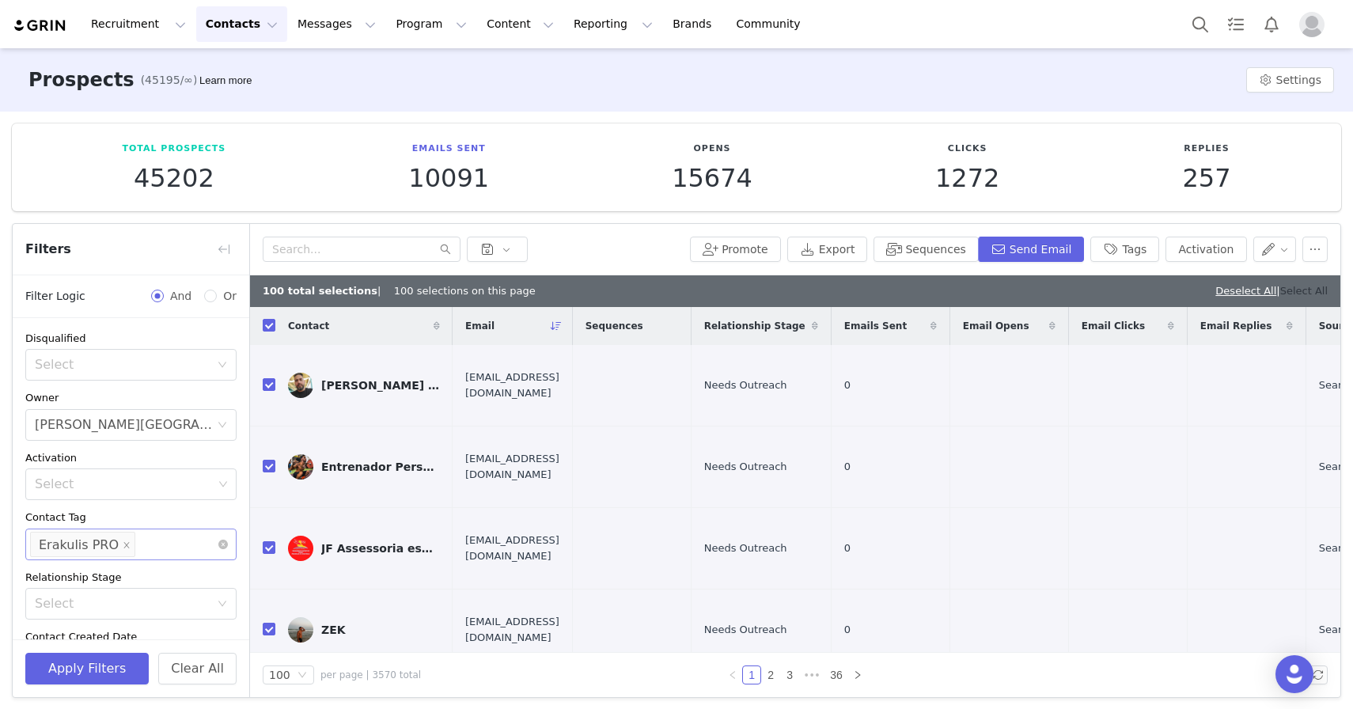
click at [1316, 288] on link "Select All" at bounding box center [1303, 291] width 47 height 12
click at [837, 252] on button "Export" at bounding box center [827, 248] width 81 height 25
click at [994, 63] on div "Prospects (45195/∞) Learn more Settings" at bounding box center [676, 78] width 1353 height 63
click at [1266, 29] on button "Notifications" at bounding box center [1271, 24] width 35 height 36
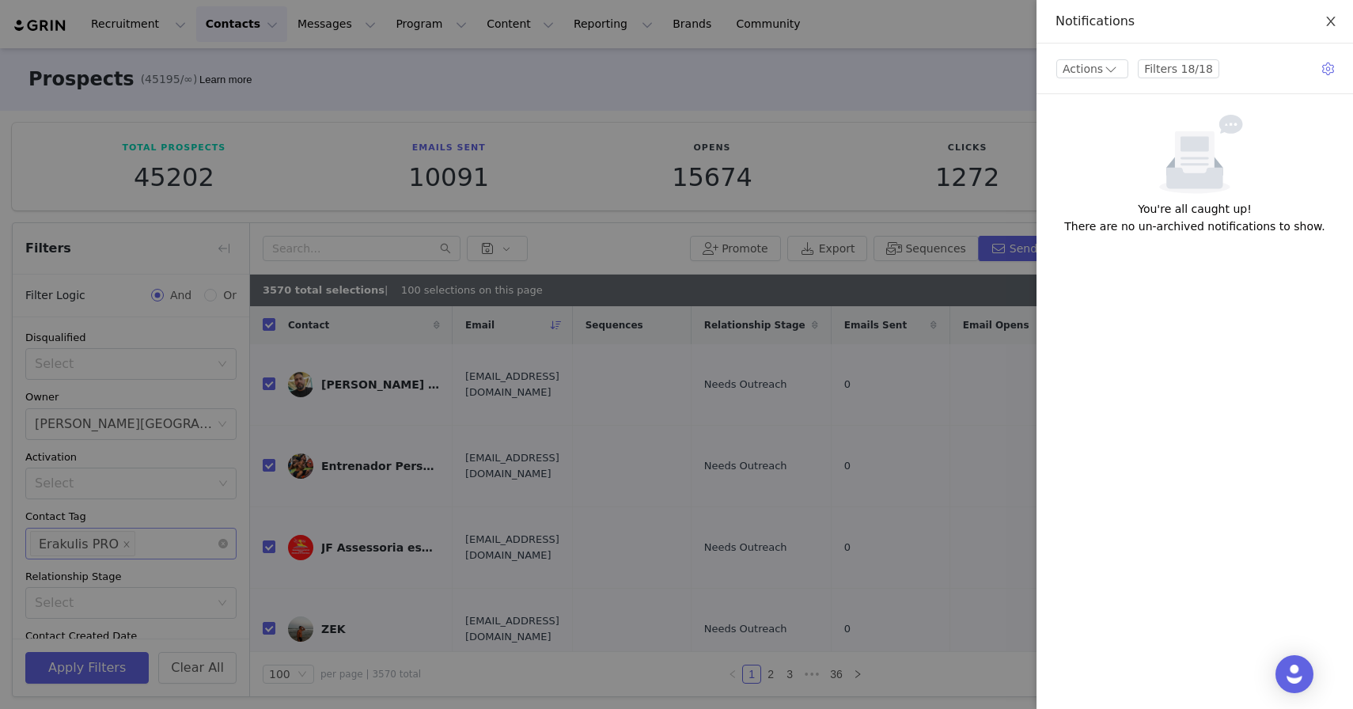
click at [1334, 21] on icon "icon: close" at bounding box center [1330, 21] width 13 height 13
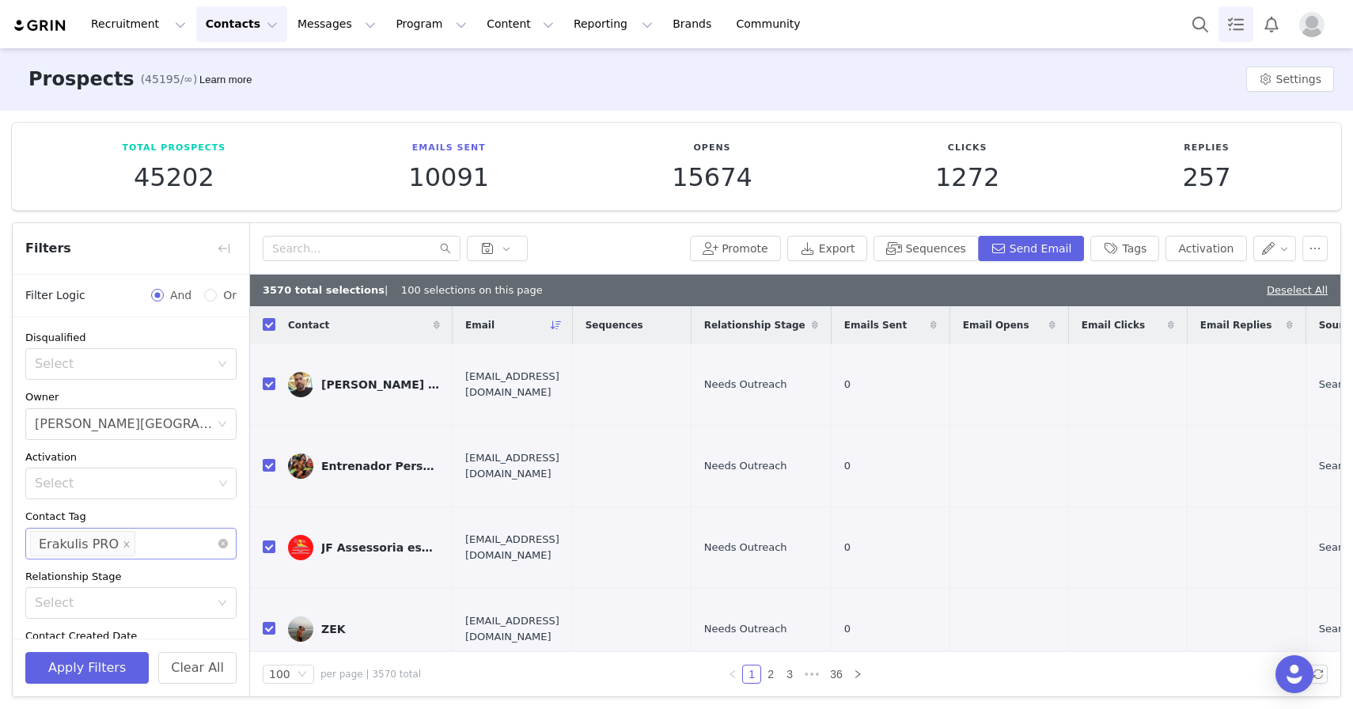
click at [1241, 25] on link "Tasks" at bounding box center [1235, 24] width 35 height 36
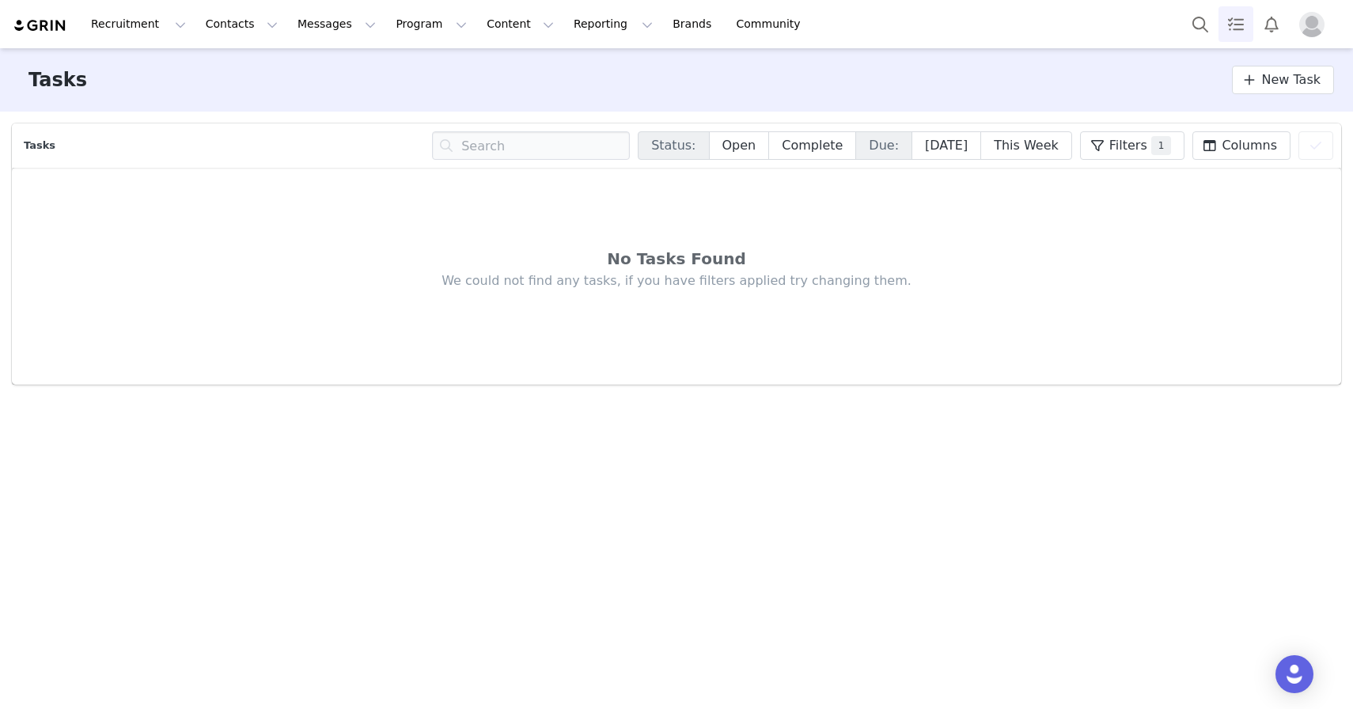
click at [1086, 23] on div "Recruitment Recruitment Creator Search Curated Lists Landing Pages Web Extensio…" at bounding box center [676, 24] width 1353 height 48
click at [1271, 24] on button "Notifications" at bounding box center [1271, 24] width 35 height 36
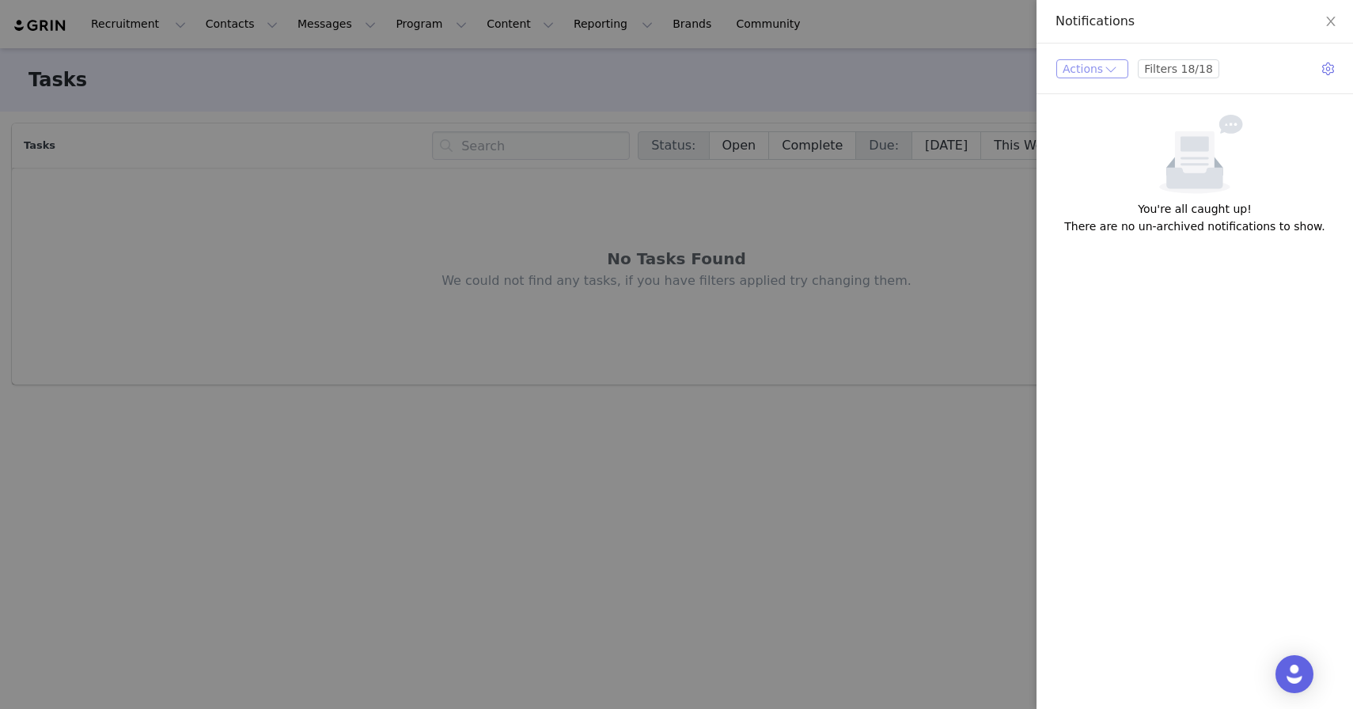
click at [1115, 66] on button "Actions" at bounding box center [1092, 68] width 72 height 19
click at [1198, 66] on button "Filters 18/18" at bounding box center [1177, 68] width 81 height 19
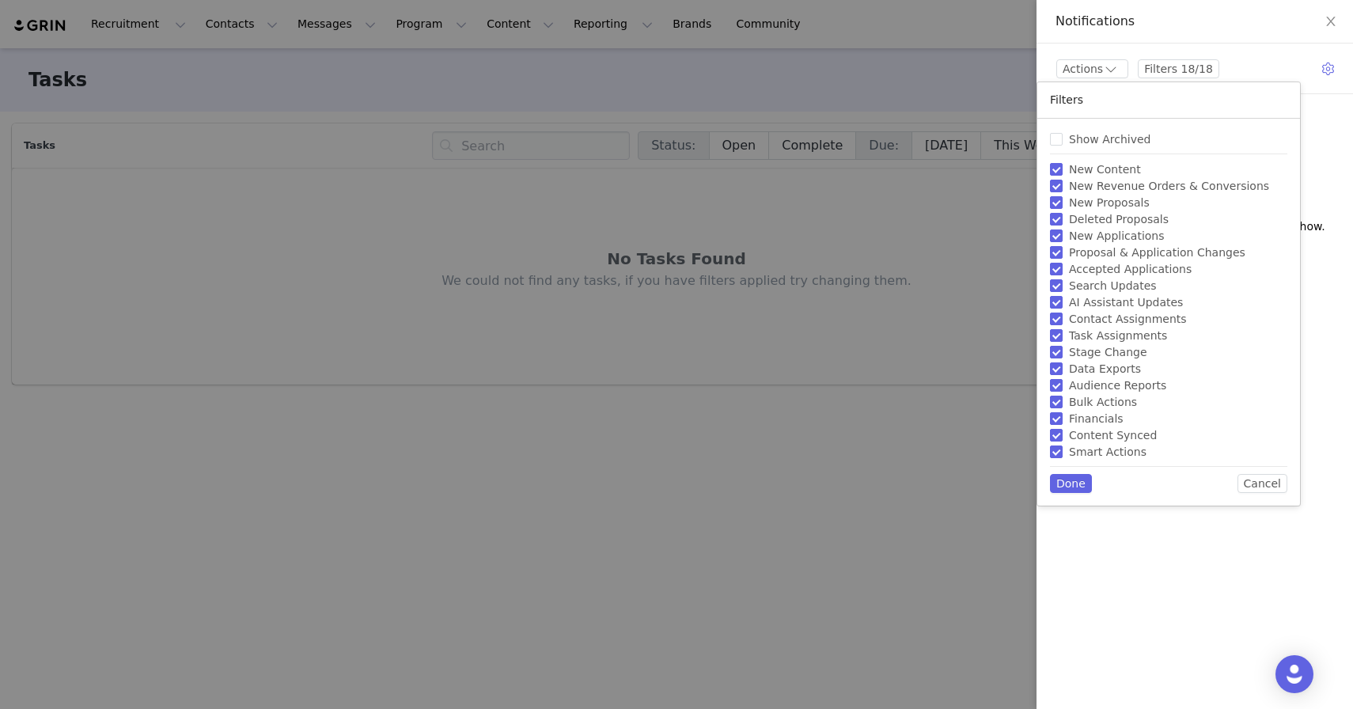
drag, startPoint x: 1229, startPoint y: 32, endPoint x: 1304, endPoint y: 28, distance: 75.3
click at [1229, 32] on div "Notifications" at bounding box center [1194, 22] width 316 height 44
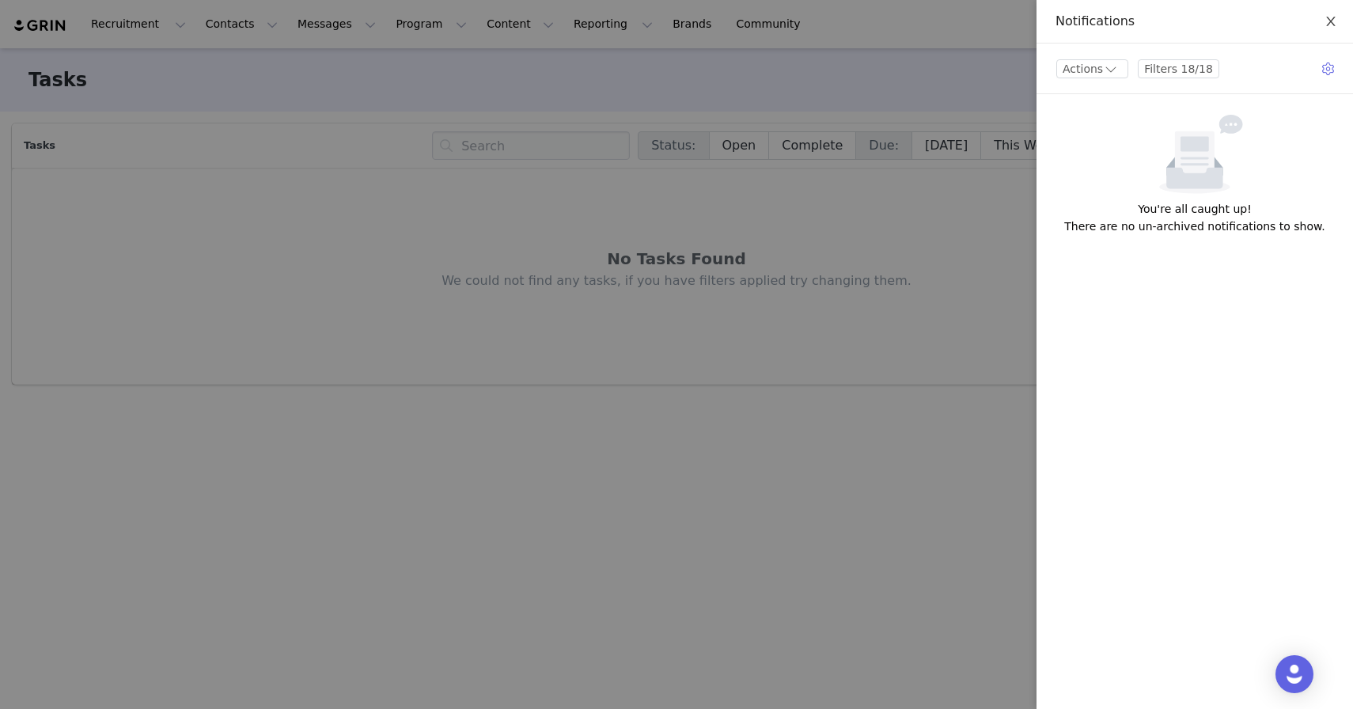
click at [1334, 21] on icon "icon: close" at bounding box center [1330, 21] width 13 height 13
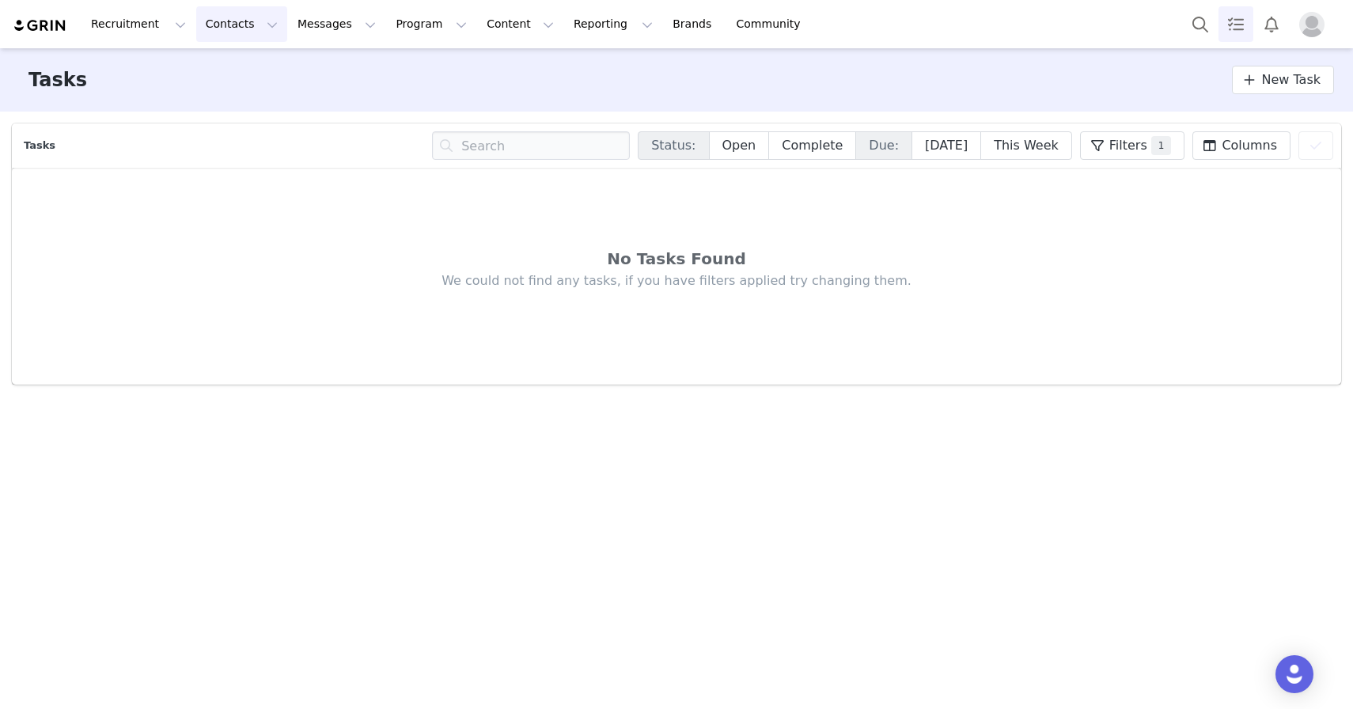
click at [242, 28] on button "Contacts Contacts" at bounding box center [241, 24] width 91 height 36
click at [236, 101] on p "Prospects" at bounding box center [224, 99] width 53 height 17
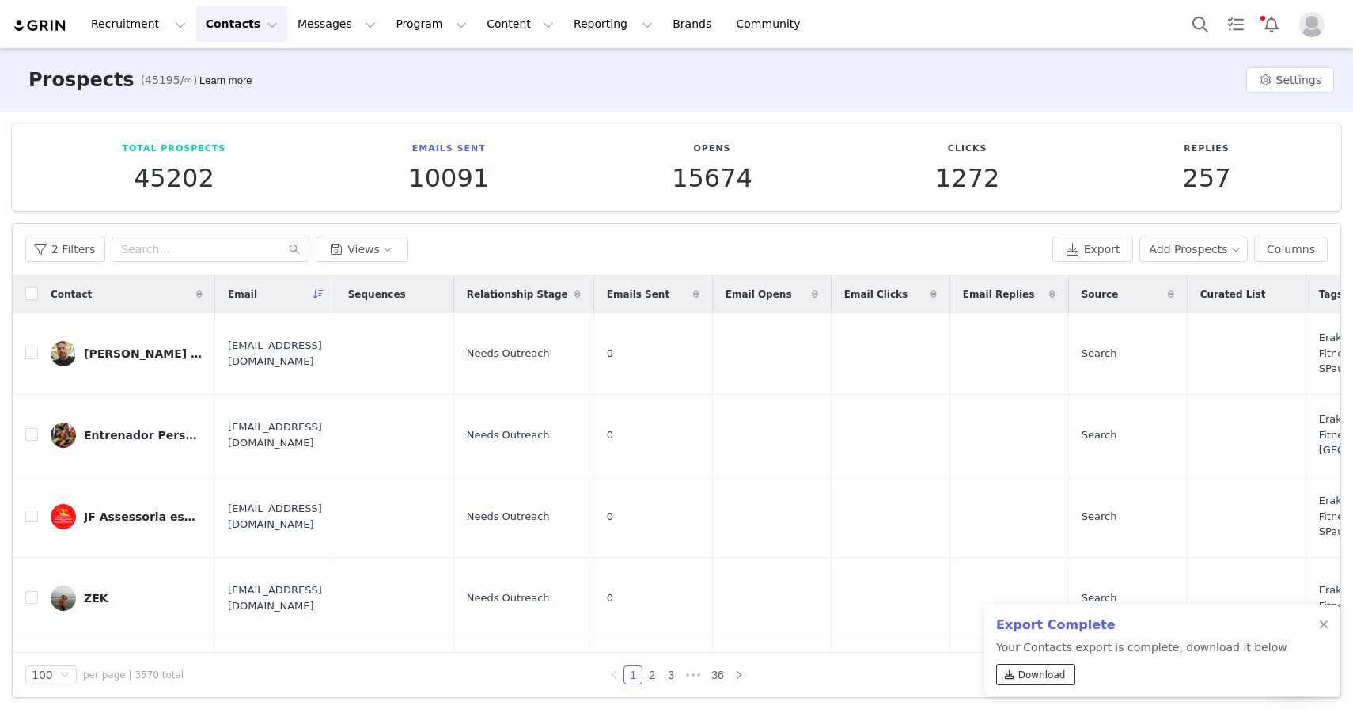
click at [1036, 674] on span "Download" at bounding box center [1041, 675] width 47 height 14
click at [1321, 626] on div at bounding box center [1323, 625] width 9 height 13
click at [1036, 679] on span "Download" at bounding box center [1041, 675] width 47 height 14
click at [1326, 625] on div at bounding box center [1323, 625] width 9 height 13
